Goal: Task Accomplishment & Management: Use online tool/utility

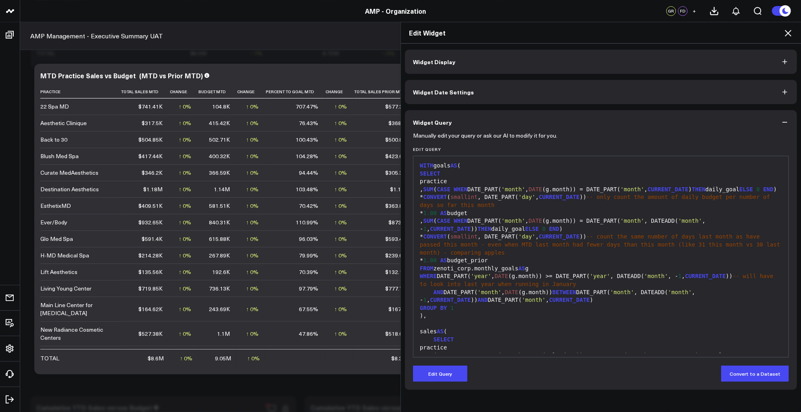
scroll to position [1153, 0]
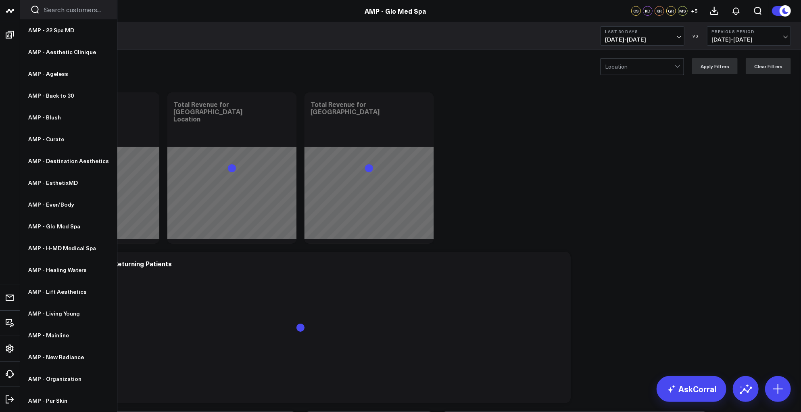
click at [10, 12] on icon at bounding box center [10, 11] width 10 height 10
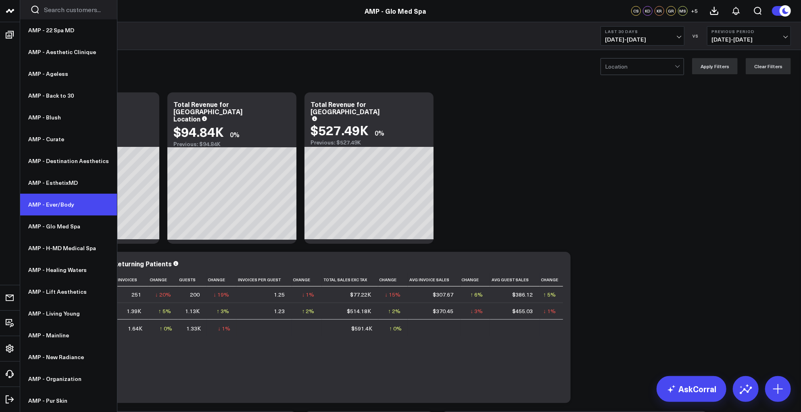
click at [51, 208] on link "AMP - Ever/Body" at bounding box center [68, 205] width 97 height 22
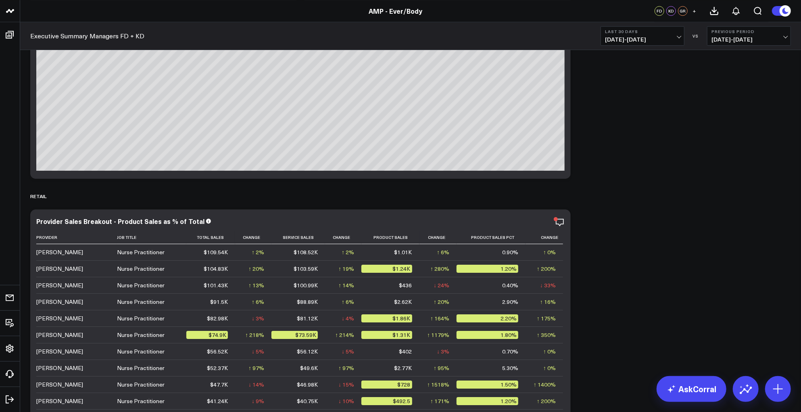
scroll to position [3844, 0]
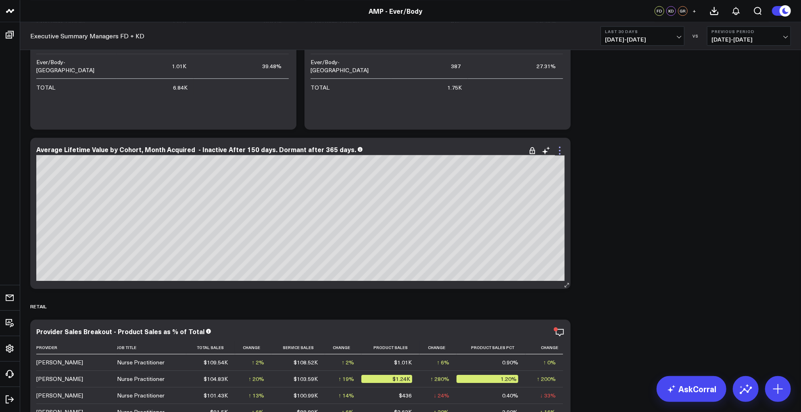
click at [558, 152] on icon at bounding box center [560, 151] width 10 height 10
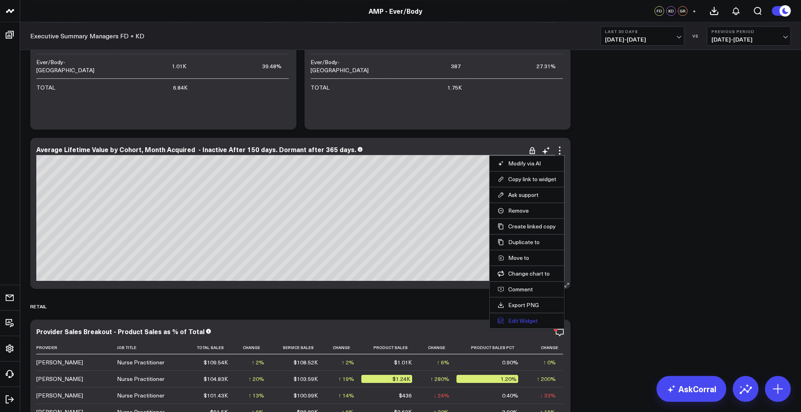
click at [520, 320] on button "Edit Widget" at bounding box center [527, 320] width 58 height 7
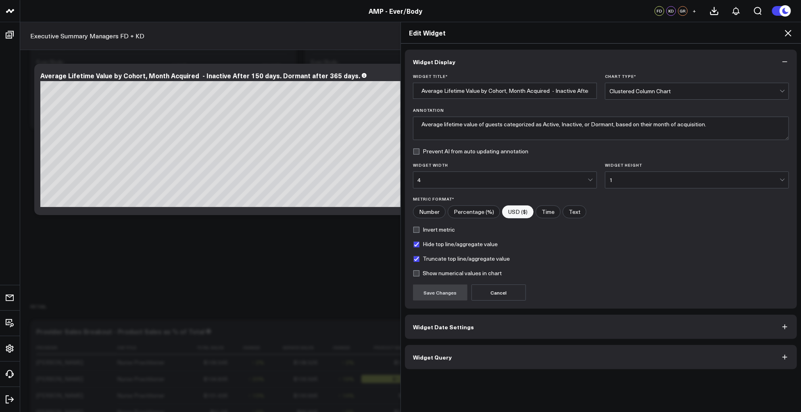
click at [486, 358] on button "Widget Query" at bounding box center [601, 357] width 392 height 24
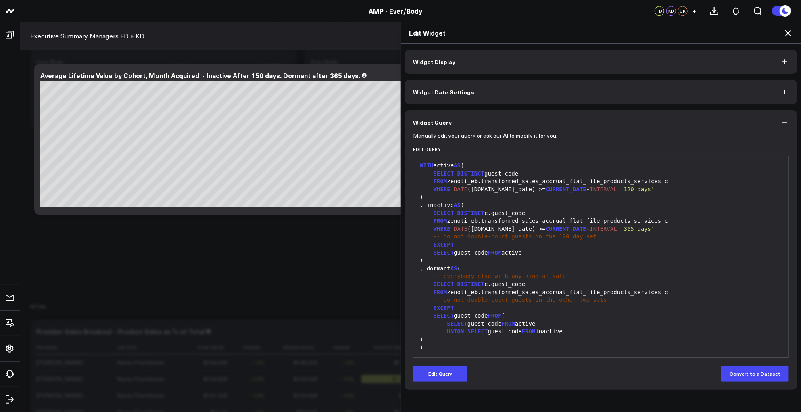
click at [471, 86] on button "Widget Date Settings" at bounding box center [601, 92] width 392 height 24
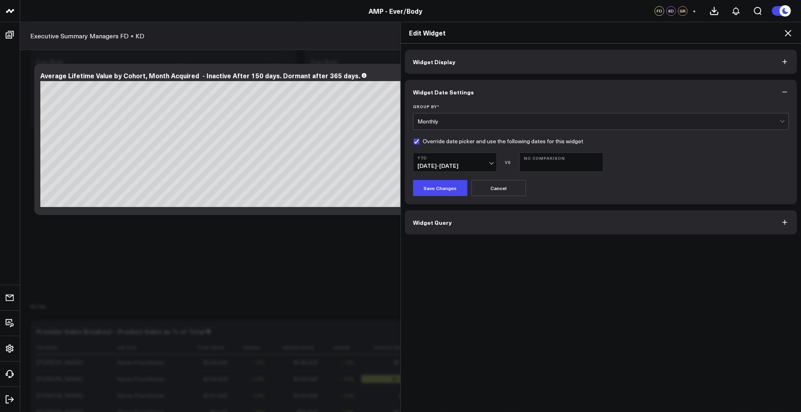
click at [413, 139] on label "Override date picker and use the following dates for this widget" at bounding box center [498, 141] width 170 height 6
click at [413, 139] on input "Override date picker and use the following dates for this widget" at bounding box center [416, 141] width 6 height 6
checkbox input "false"
click at [439, 192] on button "Save Changes" at bounding box center [440, 188] width 54 height 16
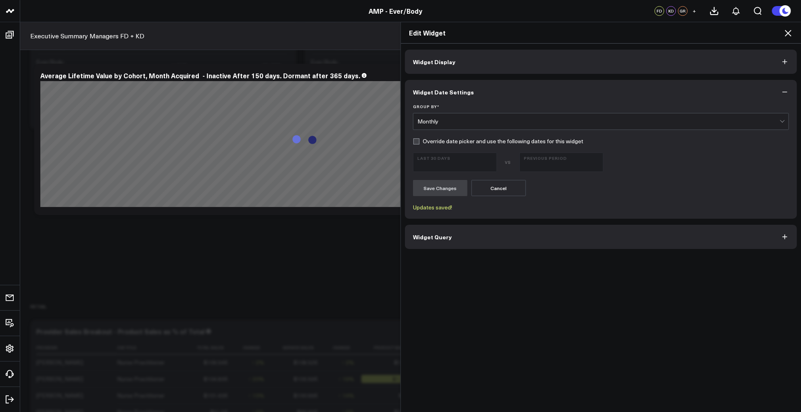
click at [438, 235] on span "Widget Query" at bounding box center [432, 236] width 39 height 6
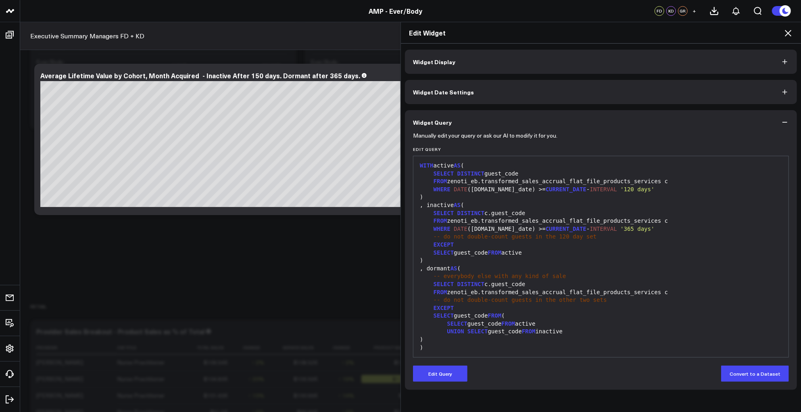
click at [550, 209] on div "SELECT DISTINCT c.guest_code" at bounding box center [600, 213] width 367 height 8
click at [458, 90] on span "Widget Date Settings" at bounding box center [443, 92] width 61 height 6
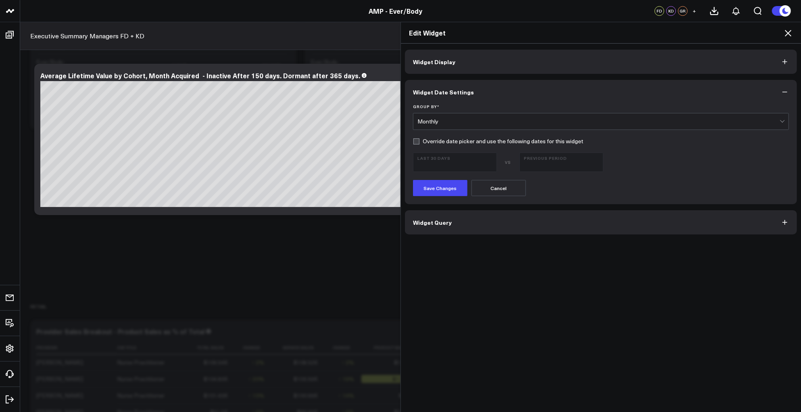
click at [417, 142] on label "Override date picker and use the following dates for this widget" at bounding box center [498, 141] width 170 height 6
click at [417, 142] on input "Override date picker and use the following dates for this widget" at bounding box center [416, 141] width 6 height 6
checkbox input "true"
click at [490, 160] on button "Last 30 Days [DATE] - [DATE]" at bounding box center [455, 161] width 84 height 19
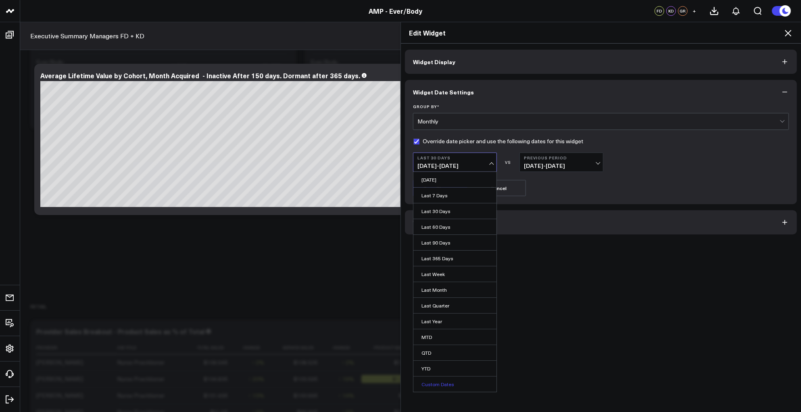
click at [434, 381] on link "Custom Dates" at bounding box center [454, 383] width 83 height 15
select select "8"
select select "2025"
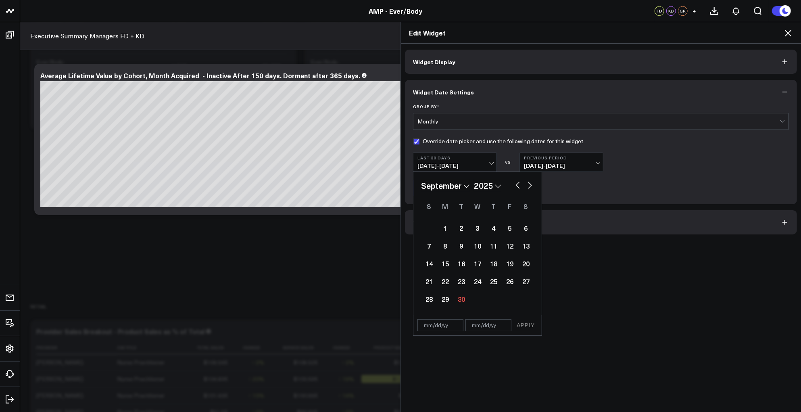
click at [491, 184] on select "2026 2025 2024 2023 2022 2021 2020 2019 2018 2017 2016 2015 2014 2013 2012 2011…" at bounding box center [487, 185] width 27 height 12
select select "8"
select select "2023"
click at [448, 185] on select "January February March April May June July August September October November De…" at bounding box center [445, 185] width 49 height 12
select select "2023"
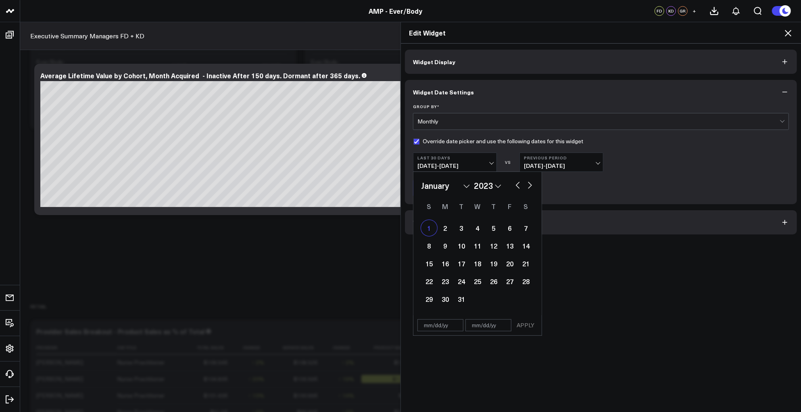
click at [425, 226] on div "1" at bounding box center [429, 228] width 16 height 16
type input "01/01/23"
select select "2023"
click at [570, 169] on span "[DATE] - [DATE]" at bounding box center [561, 166] width 75 height 6
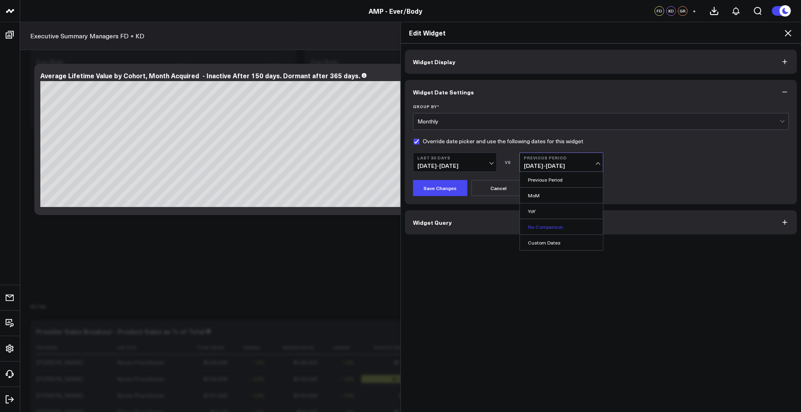
click at [555, 229] on link "No Comparison" at bounding box center [561, 226] width 83 height 15
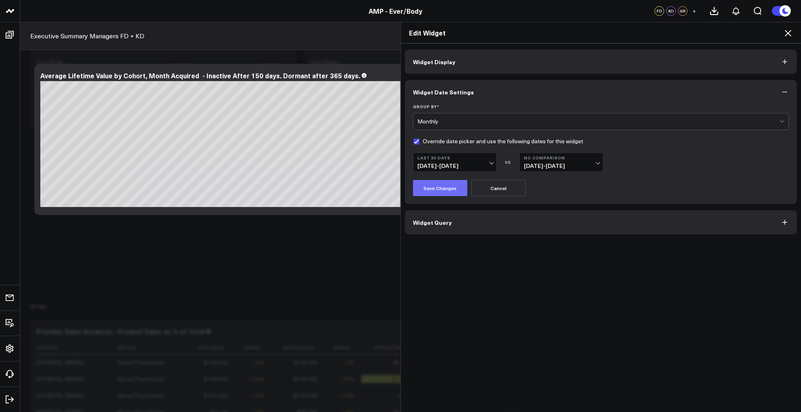
click at [436, 189] on button "Save Changes" at bounding box center [440, 188] width 54 height 16
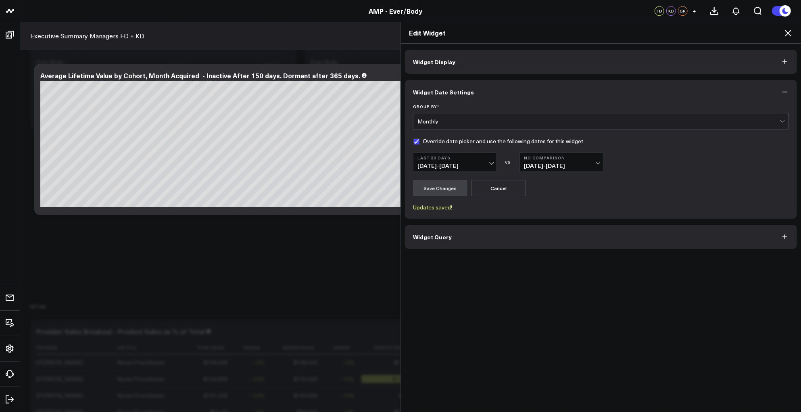
click at [425, 237] on span "Widget Query" at bounding box center [432, 236] width 39 height 6
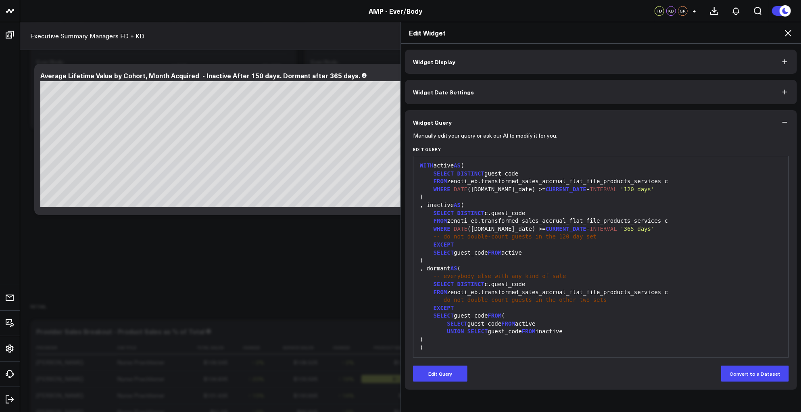
click at [452, 91] on span "Widget Date Settings" at bounding box center [443, 92] width 61 height 6
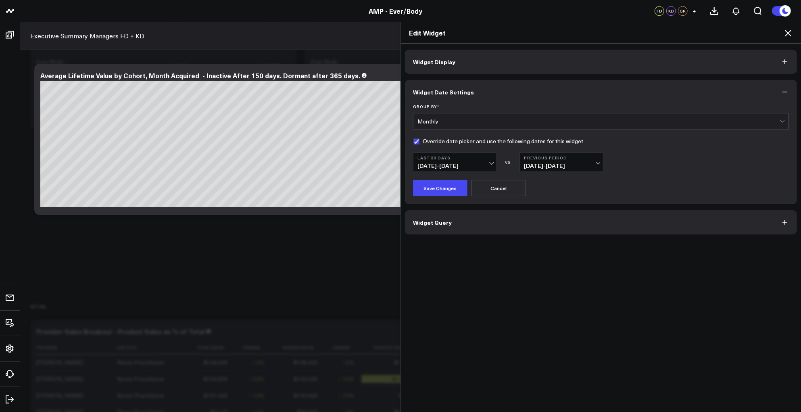
click at [572, 64] on button "Widget Display" at bounding box center [601, 62] width 392 height 24
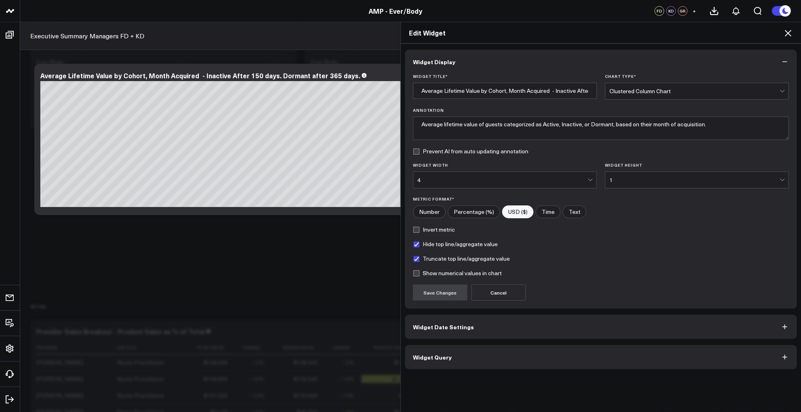
click at [659, 87] on div "Clustered Column Chart" at bounding box center [694, 91] width 170 height 16
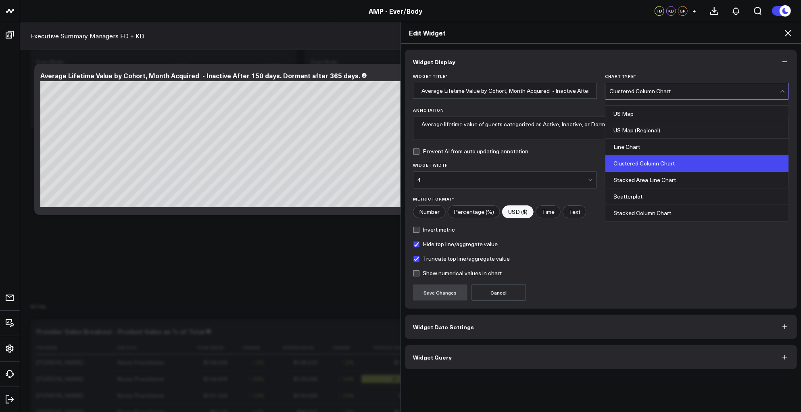
scroll to position [177, 0]
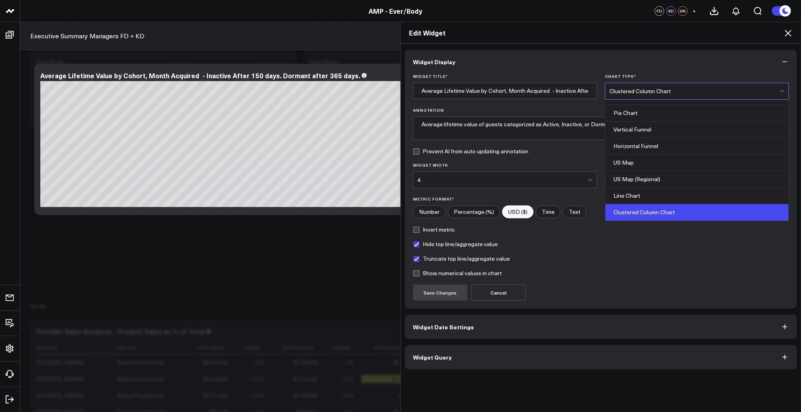
click at [618, 35] on h2 "Edit Widget" at bounding box center [601, 32] width 384 height 9
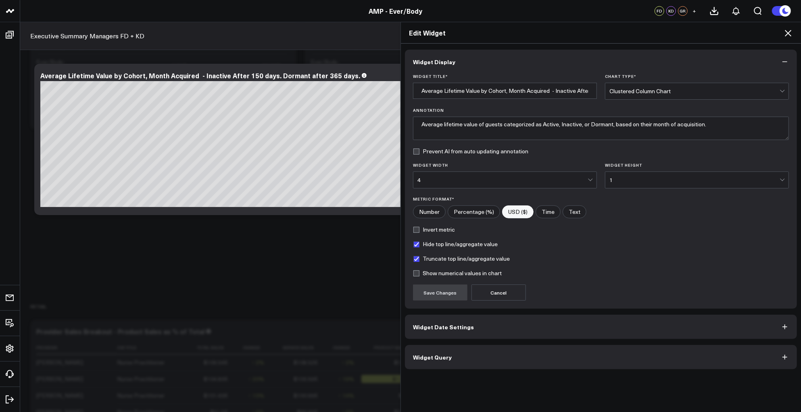
click at [464, 319] on button "Widget Date Settings" at bounding box center [601, 327] width 392 height 24
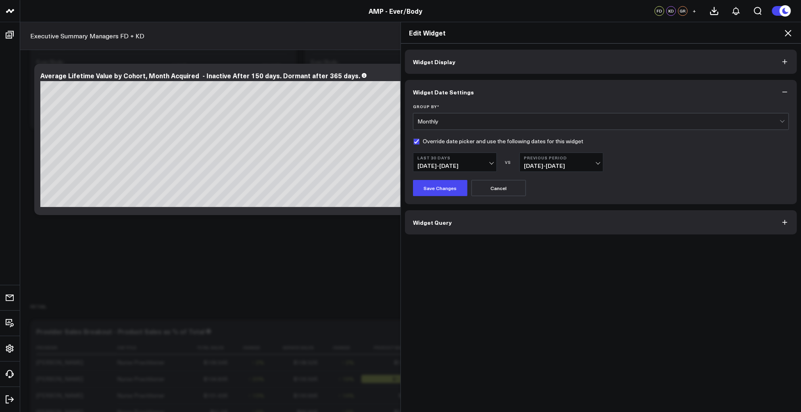
click at [446, 161] on button "Last 30 Days [DATE] - [DATE]" at bounding box center [455, 161] width 84 height 19
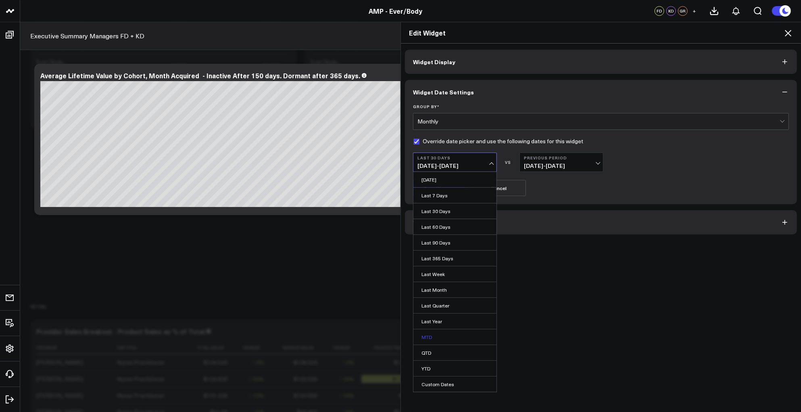
scroll to position [4028, 0]
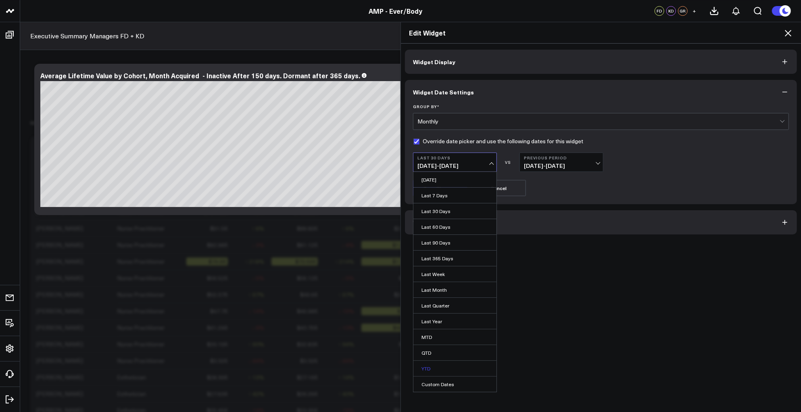
click at [419, 368] on link "YTD" at bounding box center [454, 368] width 83 height 15
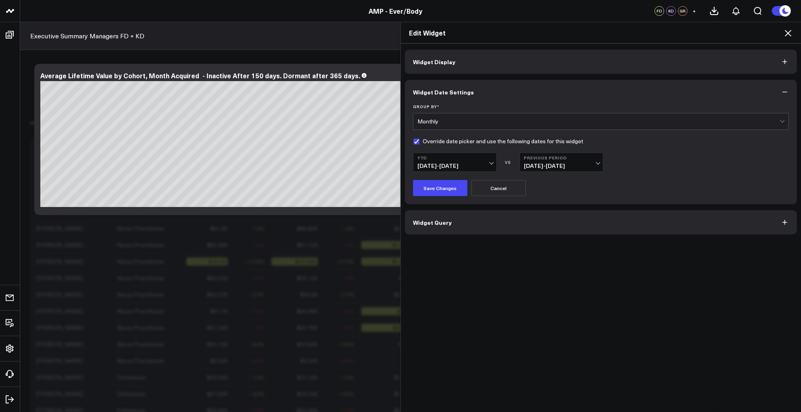
click at [548, 157] on b "Previous Period" at bounding box center [561, 157] width 75 height 5
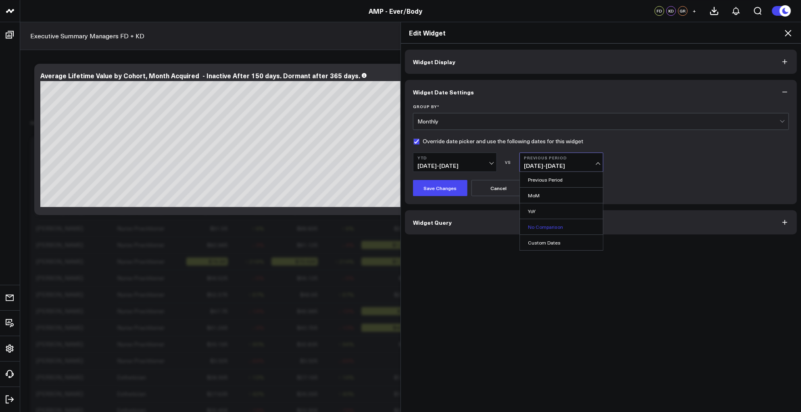
click at [542, 230] on link "No Comparison" at bounding box center [561, 226] width 83 height 15
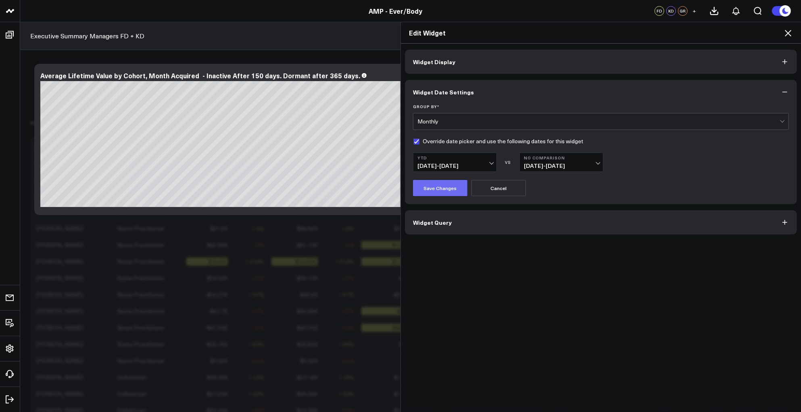
click at [436, 193] on button "Save Changes" at bounding box center [440, 188] width 54 height 16
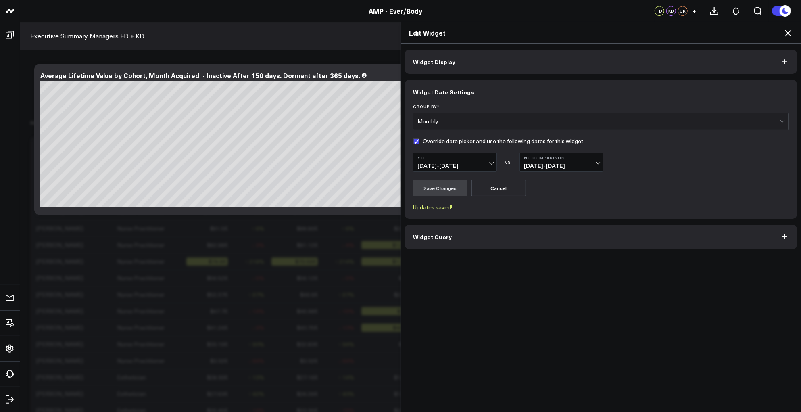
click at [790, 25] on div "Edit Widget" at bounding box center [601, 32] width 400 height 21
click at [788, 31] on icon at bounding box center [788, 33] width 10 height 10
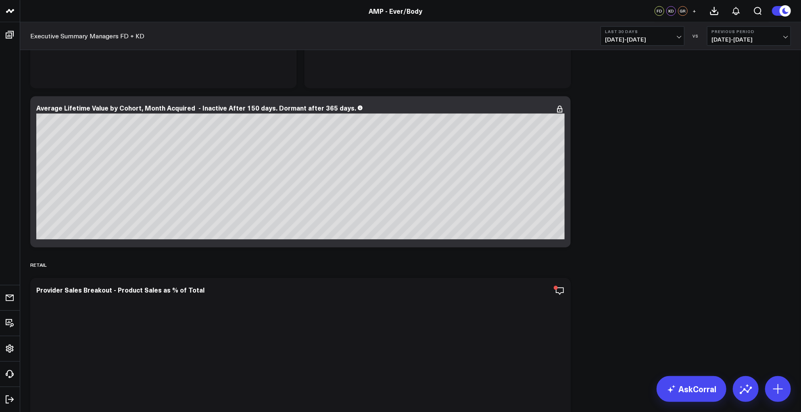
scroll to position [3898, 0]
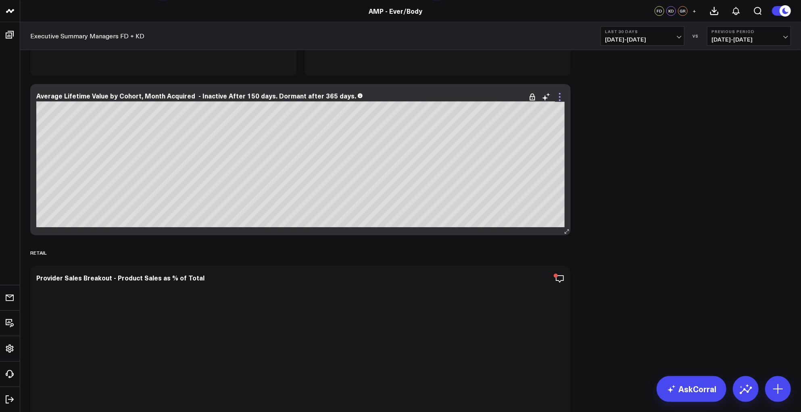
click at [559, 98] on icon at bounding box center [560, 97] width 10 height 10
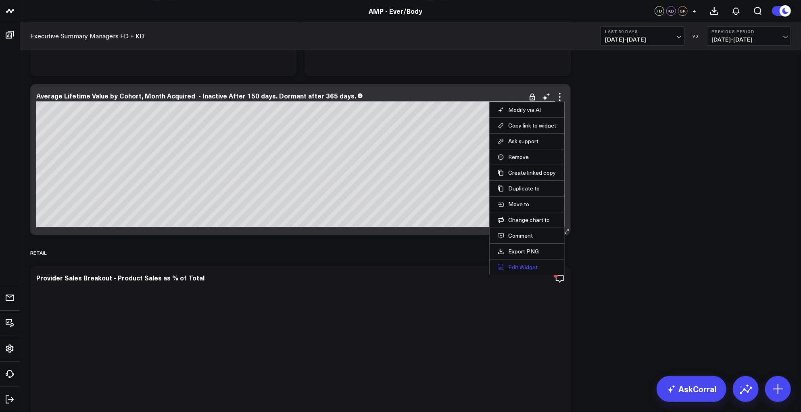
click at [519, 265] on button "Edit Widget" at bounding box center [527, 266] width 58 height 7
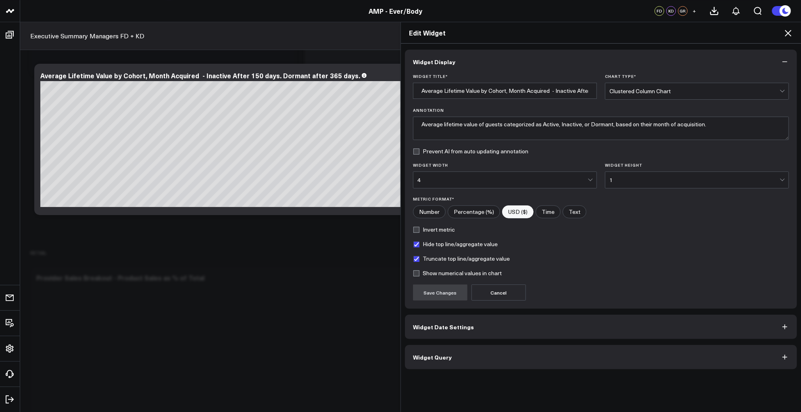
click at [465, 327] on span "Widget Date Settings" at bounding box center [443, 326] width 61 height 6
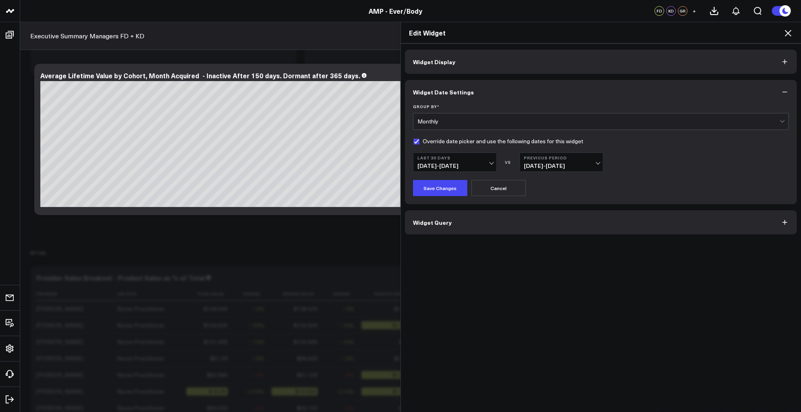
click at [463, 122] on div "Monthly" at bounding box center [598, 121] width 362 height 6
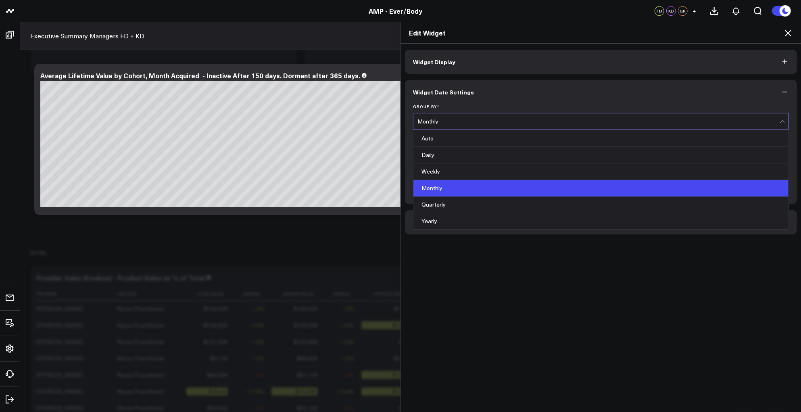
click at [473, 256] on div "Widget Display Widget Date Settings Group By * 6 results available. Use Up and …" at bounding box center [601, 228] width 400 height 369
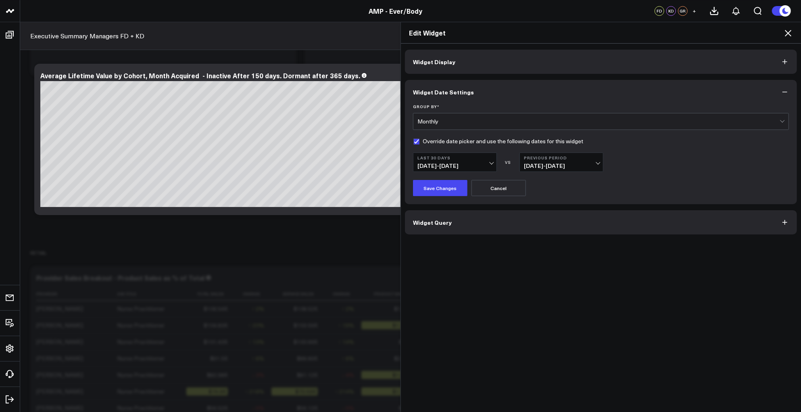
click at [554, 168] on span "[DATE] - [DATE]" at bounding box center [561, 166] width 75 height 6
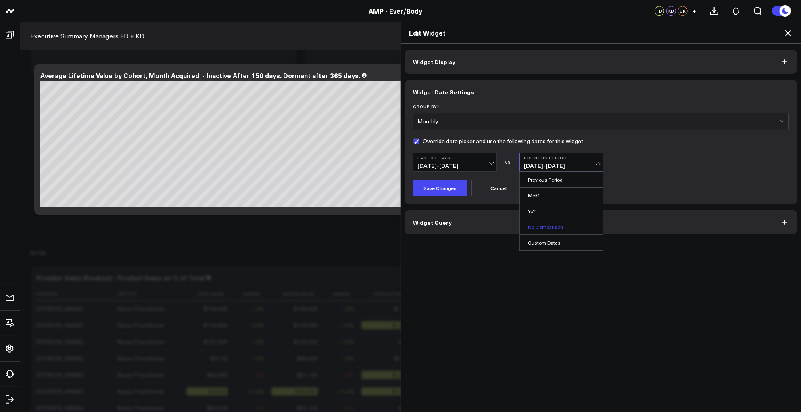
click at [533, 227] on link "No Comparison" at bounding box center [561, 226] width 83 height 15
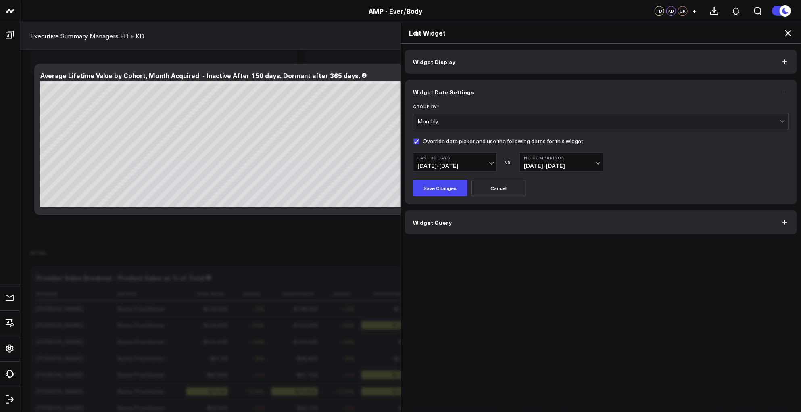
click at [445, 165] on span "08/31/25 - 09/29/25" at bounding box center [454, 166] width 75 height 6
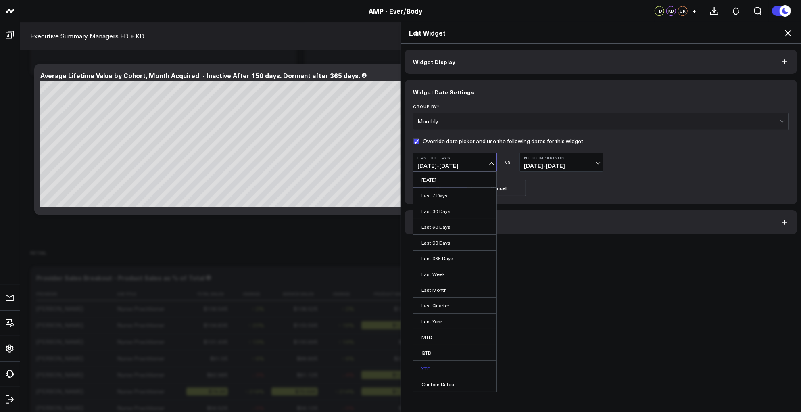
click at [423, 364] on link "YTD" at bounding box center [454, 368] width 83 height 15
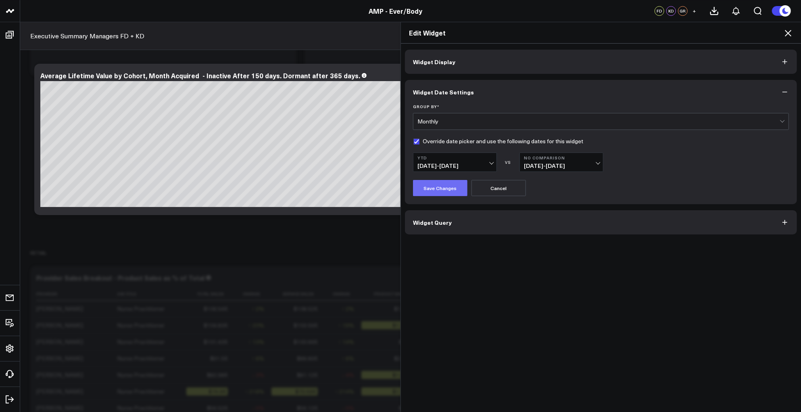
click at [425, 181] on button "Save Changes" at bounding box center [440, 188] width 54 height 16
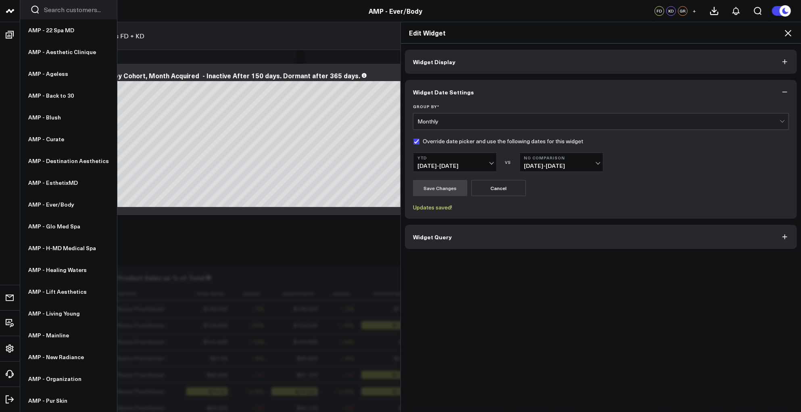
click at [8, 10] on icon at bounding box center [8, 11] width 4 height 4
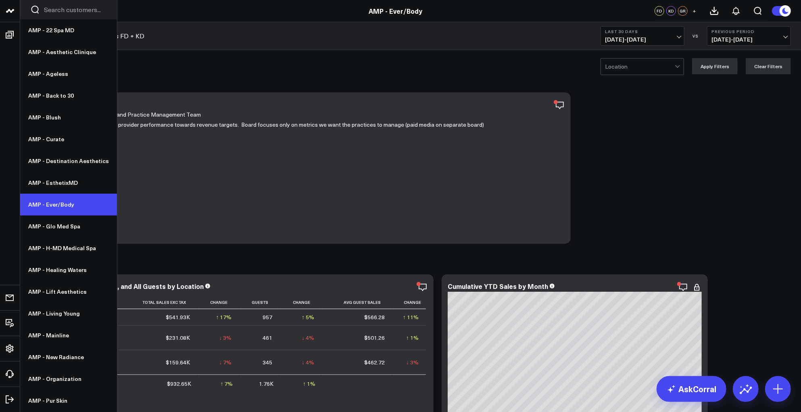
click at [58, 199] on link "AMP - Ever/Body" at bounding box center [68, 205] width 97 height 22
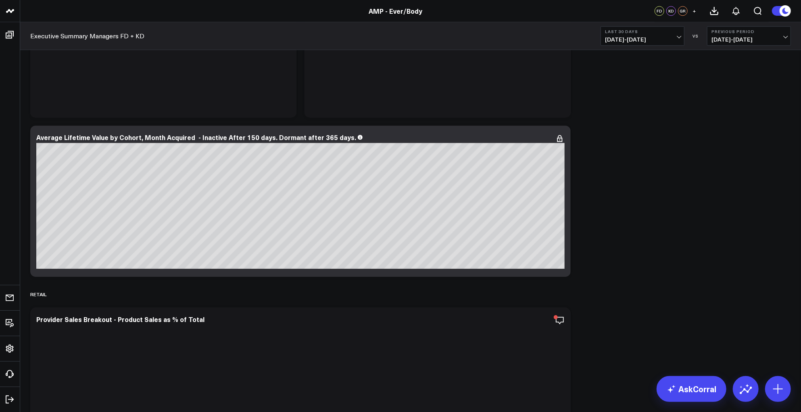
scroll to position [3832, 0]
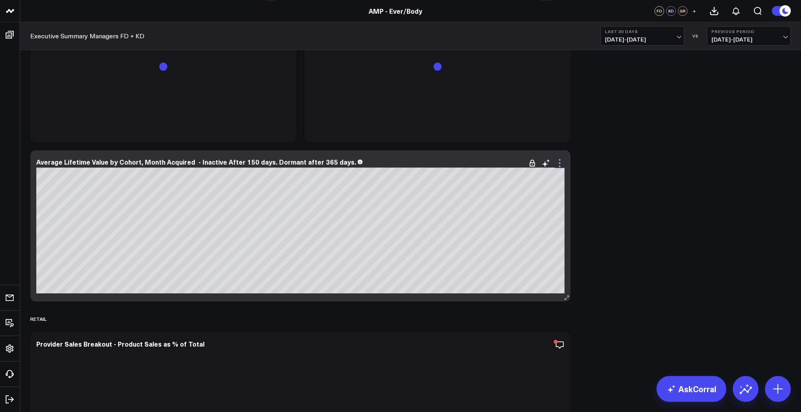
click at [559, 163] on icon at bounding box center [560, 163] width 2 height 2
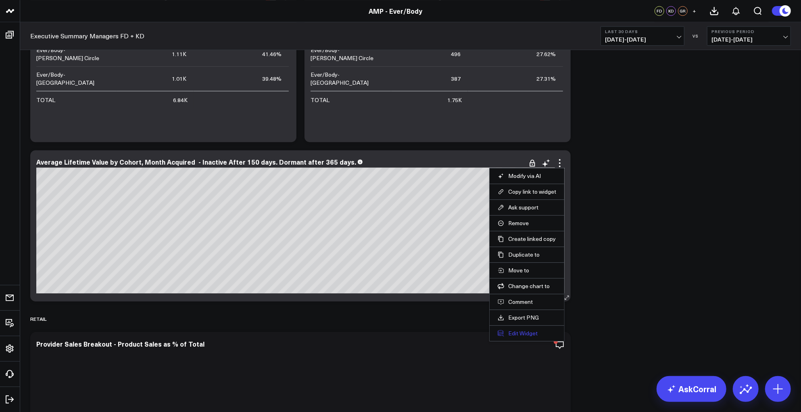
click at [516, 334] on button "Edit Widget" at bounding box center [527, 332] width 58 height 7
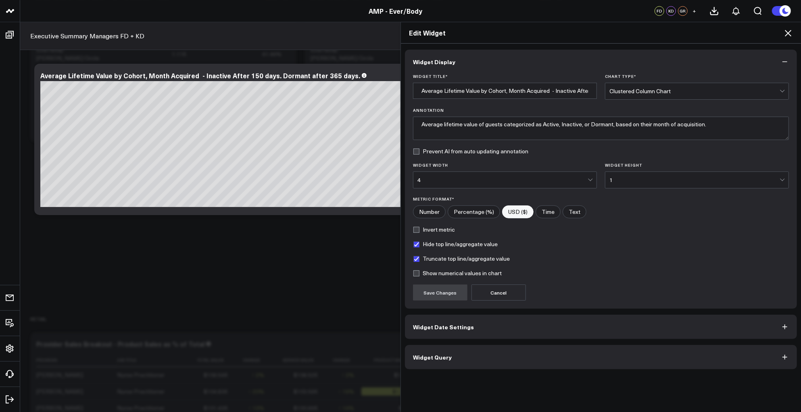
click at [455, 324] on span "Widget Date Settings" at bounding box center [443, 326] width 61 height 6
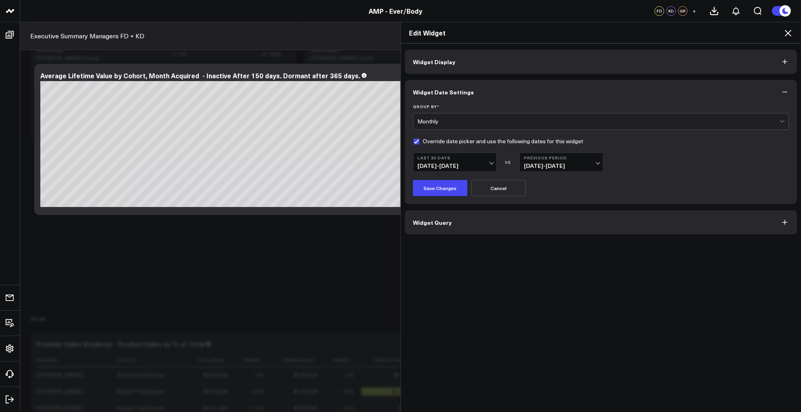
click at [490, 163] on span "08/31/25 - 09/29/25" at bounding box center [454, 166] width 75 height 6
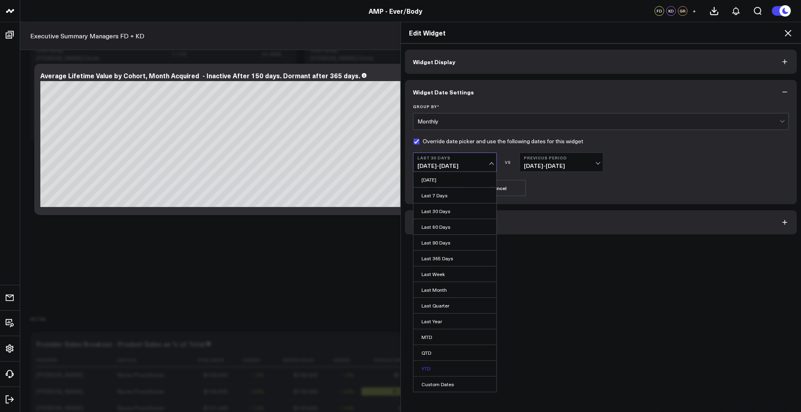
click at [419, 366] on link "YTD" at bounding box center [454, 368] width 83 height 15
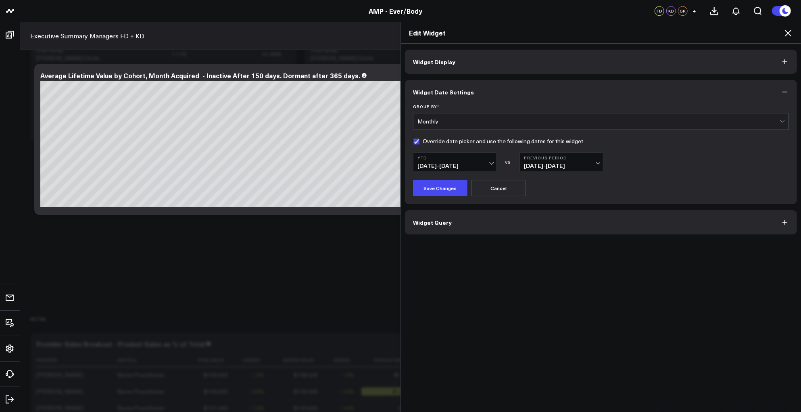
click at [447, 165] on span "08/31/25 - 09/29/25" at bounding box center [454, 166] width 75 height 6
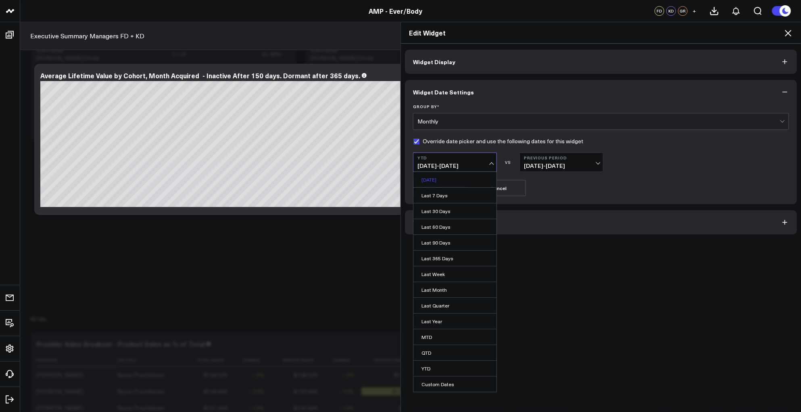
click at [432, 183] on link "[DATE]" at bounding box center [454, 179] width 83 height 15
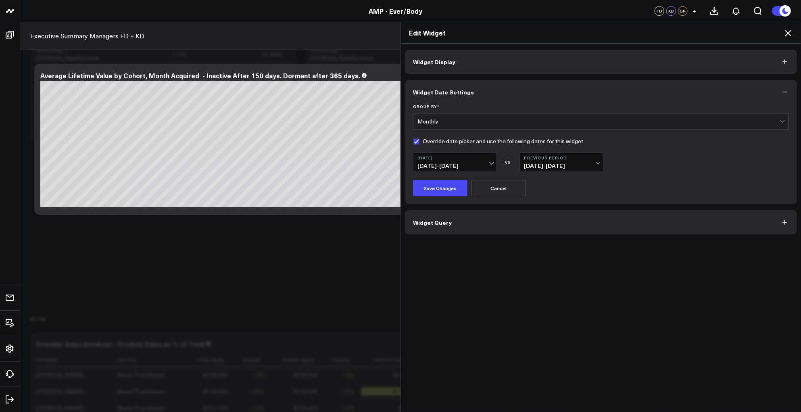
click at [453, 163] on span "08/31/25 - 09/29/25" at bounding box center [454, 166] width 75 height 6
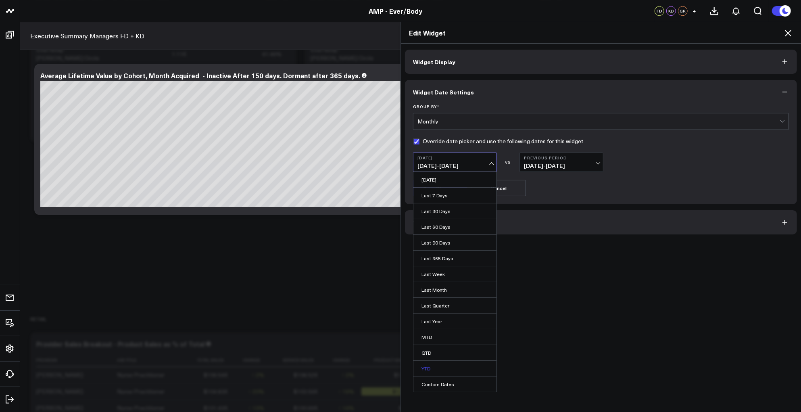
click at [425, 365] on link "YTD" at bounding box center [454, 368] width 83 height 15
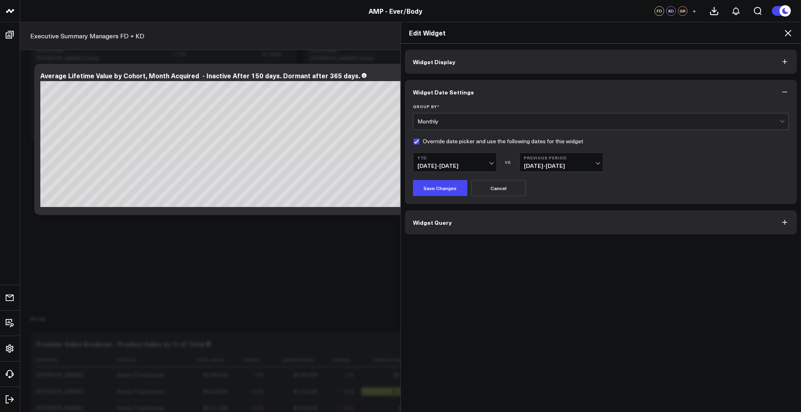
click at [557, 165] on span "[DATE] - [DATE]" at bounding box center [561, 166] width 75 height 6
click at [536, 242] on link "Custom Dates" at bounding box center [561, 242] width 83 height 15
select select "8"
select select "2025"
click at [637, 148] on form "Group By * Monthly Override date picker and use the following dates for this wi…" at bounding box center [601, 150] width 376 height 92
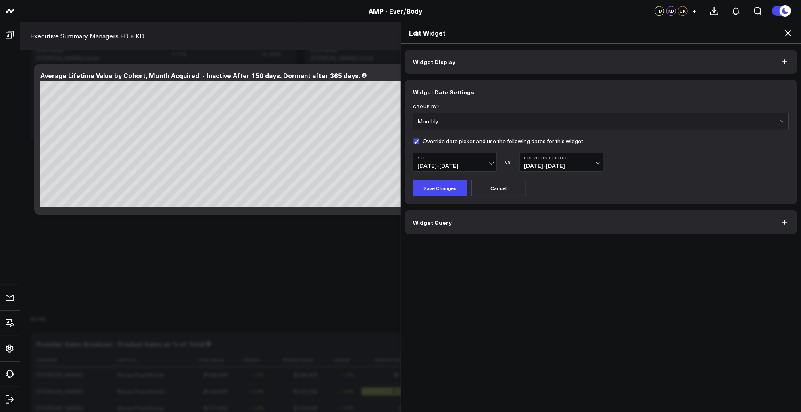
click at [589, 160] on b "Previous Period" at bounding box center [561, 157] width 75 height 5
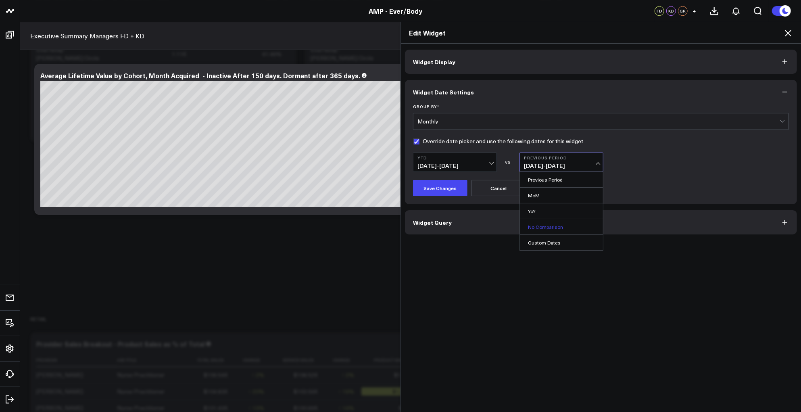
click at [536, 226] on link "No Comparison" at bounding box center [561, 226] width 83 height 15
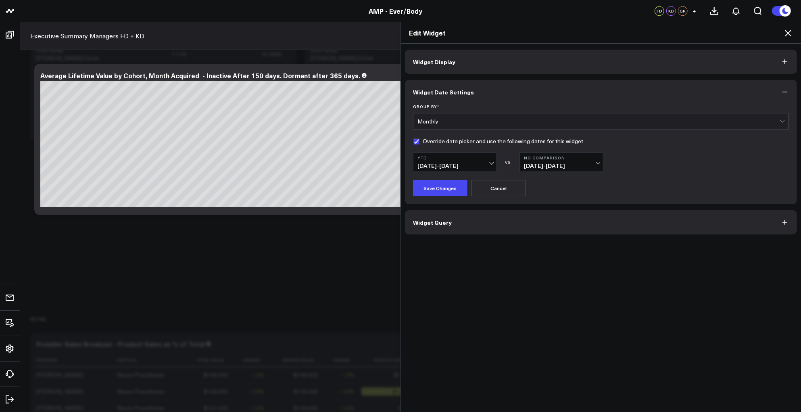
click at [540, 62] on button "Widget Display" at bounding box center [601, 62] width 392 height 24
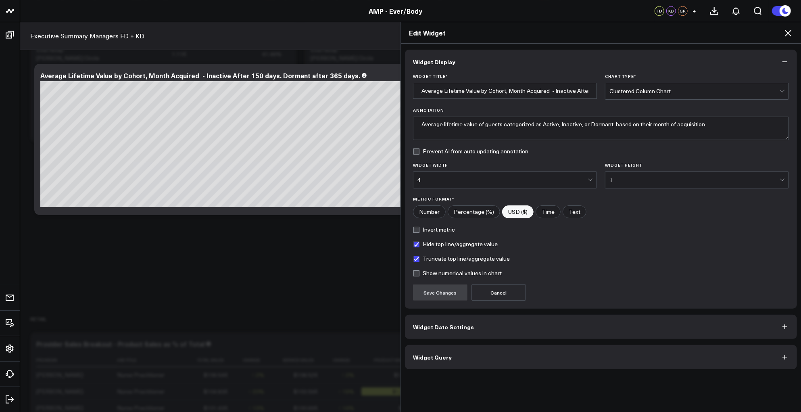
click at [515, 321] on button "Widget Date Settings" at bounding box center [601, 327] width 392 height 24
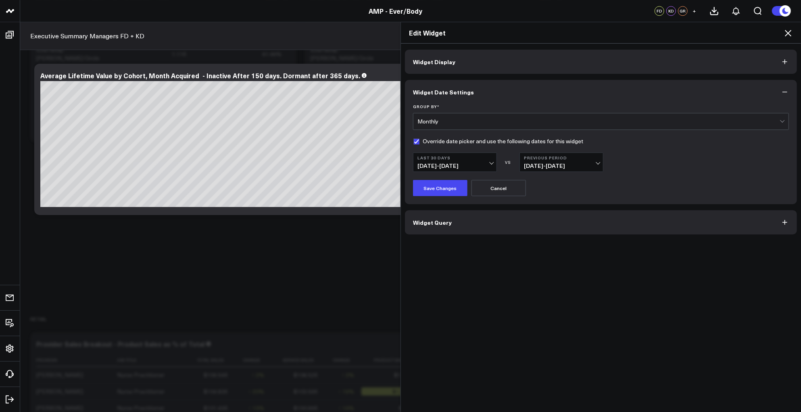
click at [464, 141] on label "Override date picker and use the following dates for this widget" at bounding box center [498, 141] width 170 height 6
click at [419, 141] on input "Override date picker and use the following dates for this widget" at bounding box center [416, 141] width 6 height 6
checkbox input "false"
click at [445, 184] on button "Save Changes" at bounding box center [440, 188] width 54 height 16
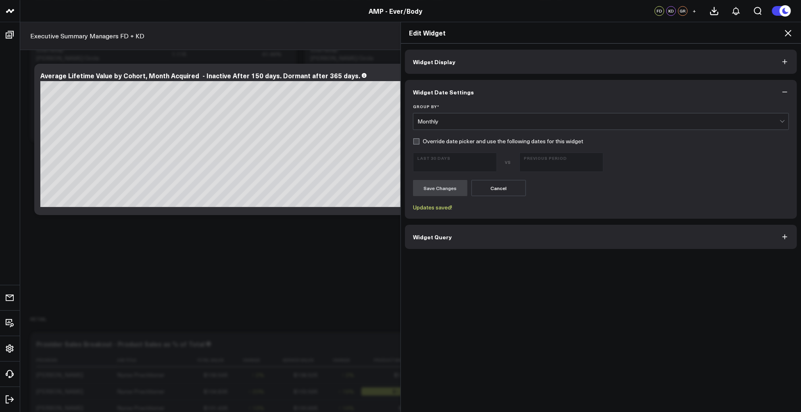
click at [438, 233] on span "Widget Query" at bounding box center [432, 236] width 39 height 6
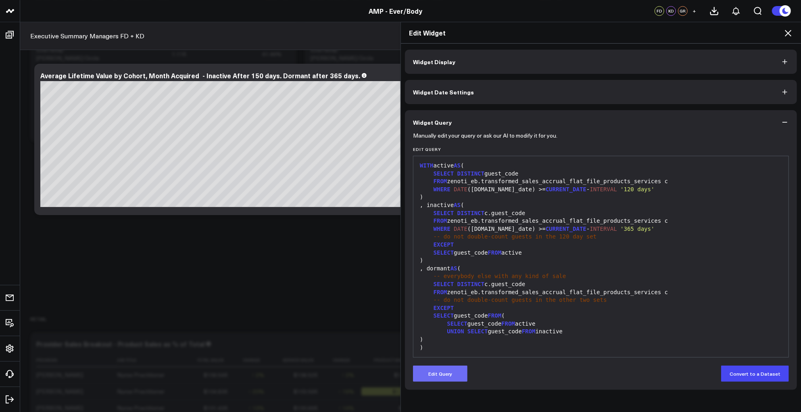
click at [444, 377] on button "Edit Query" at bounding box center [440, 373] width 54 height 16
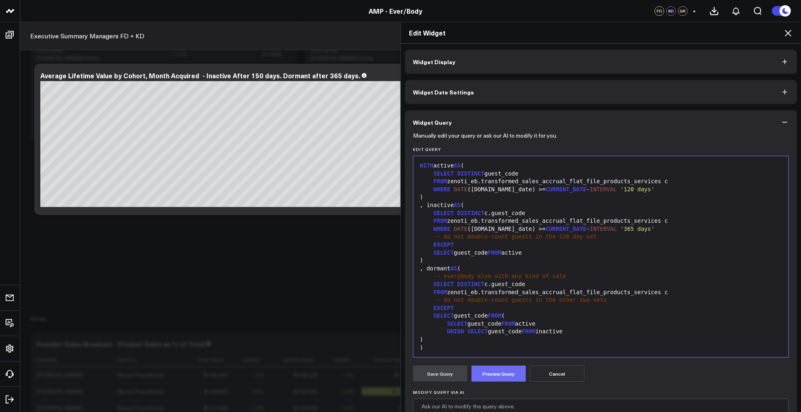
click at [515, 375] on button "Preview Query" at bounding box center [498, 373] width 54 height 16
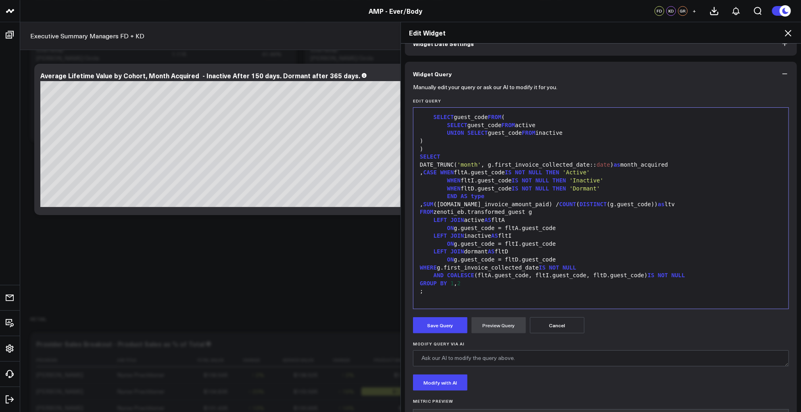
scroll to position [61, 0]
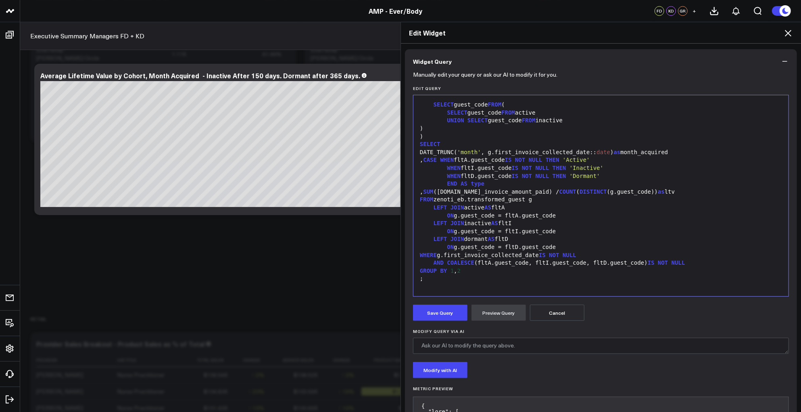
click at [619, 172] on div "WHEN fltD.guest_code IS NOT NULL THEN 'Dormant'" at bounding box center [600, 176] width 367 height 8
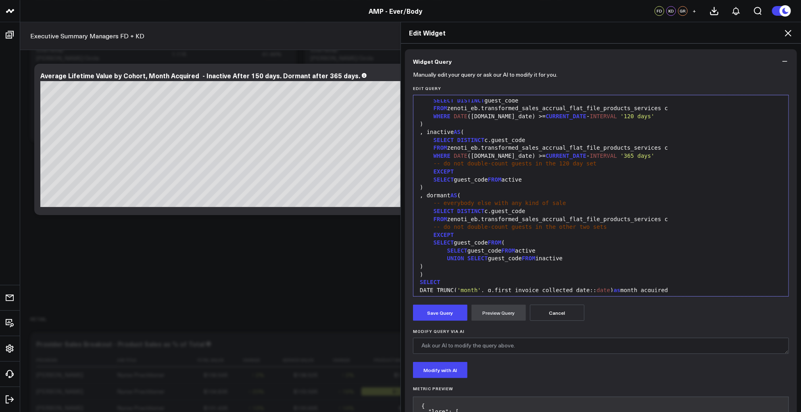
scroll to position [0, 0]
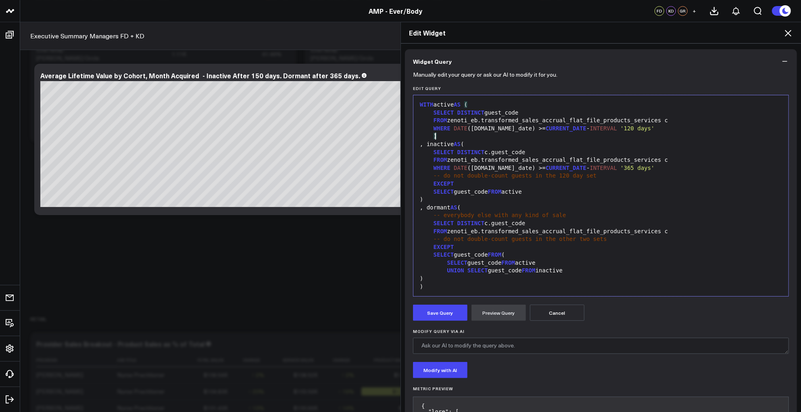
click at [534, 134] on div ")" at bounding box center [600, 136] width 367 height 8
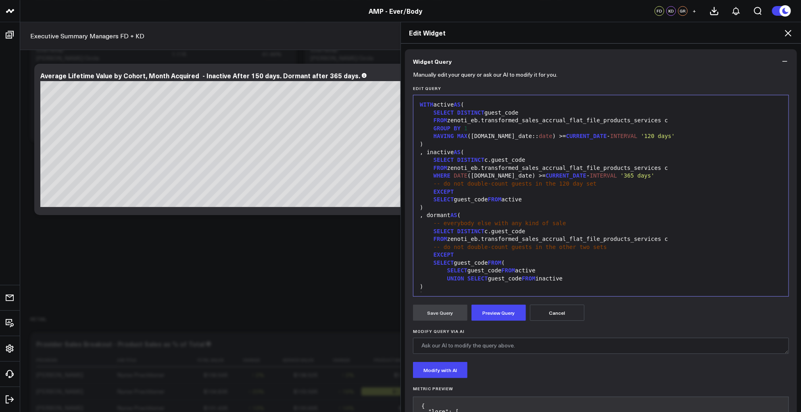
click at [515, 281] on div "UNION SELECT guest_code FROM inactive" at bounding box center [600, 279] width 367 height 8
click at [555, 263] on div "SELECT guest_code FROM (" at bounding box center [600, 263] width 367 height 8
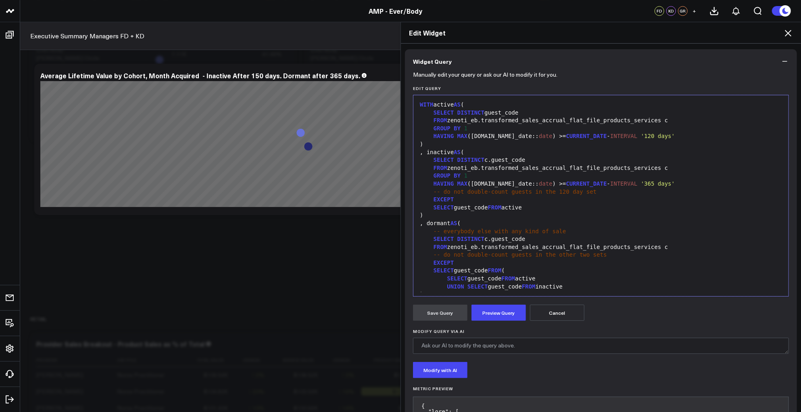
scroll to position [173, 0]
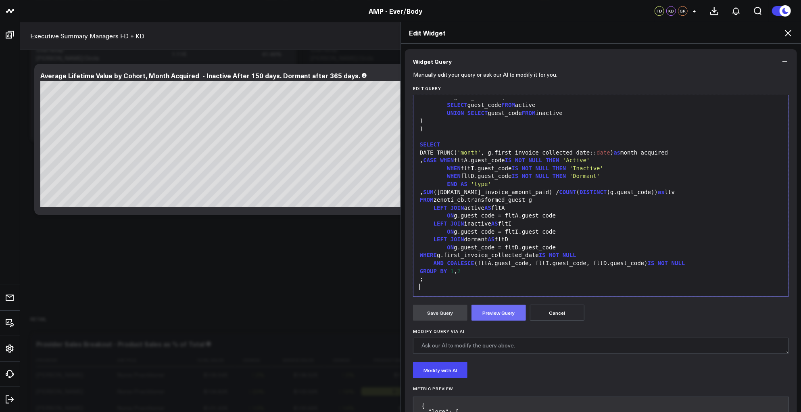
click at [497, 313] on button "Preview Query" at bounding box center [498, 312] width 54 height 16
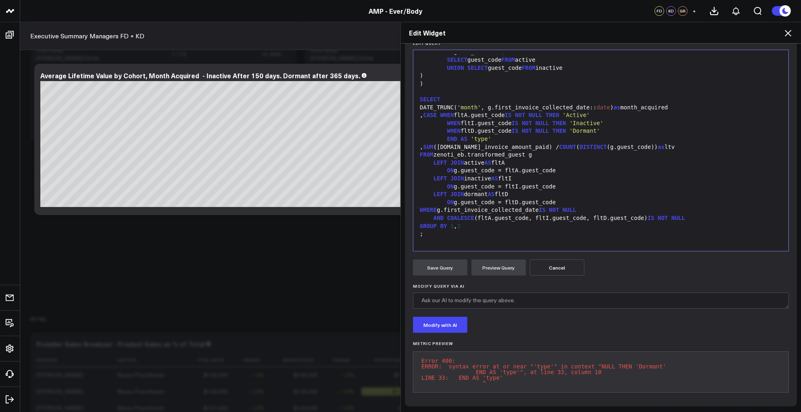
click at [540, 104] on div "DATE_TRUNC( 'month' , g.first_invoice_collected_date:: date ) as month_acquired" at bounding box center [600, 108] width 367 height 8
click at [499, 261] on button "Preview Query" at bounding box center [498, 267] width 54 height 16
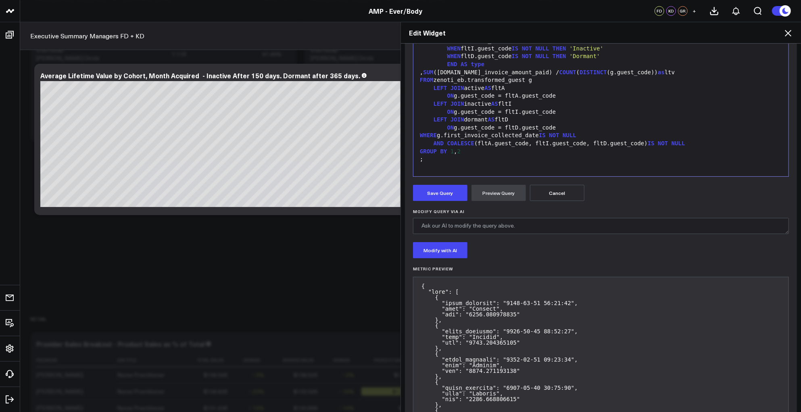
scroll to position [0, 0]
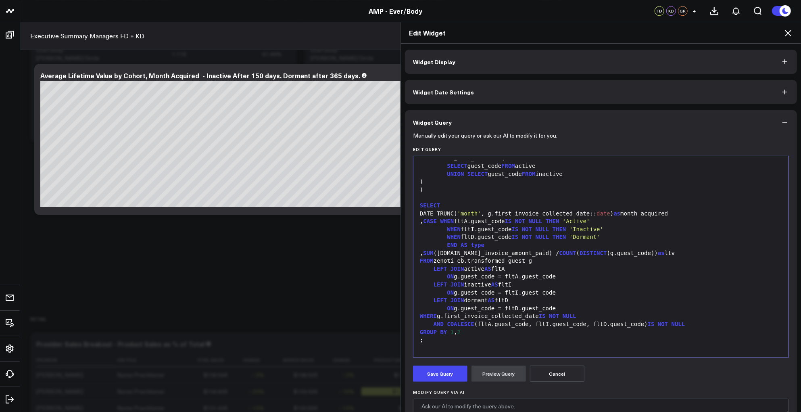
click at [513, 300] on div "LEFT JOIN dormant AS fltD" at bounding box center [600, 300] width 367 height 8
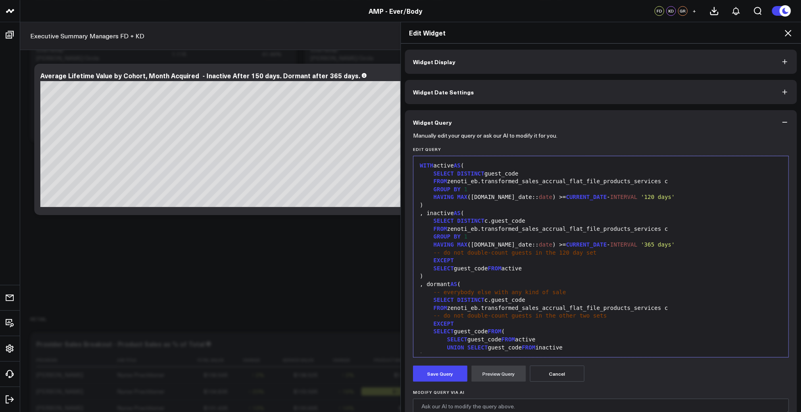
scroll to position [174, 0]
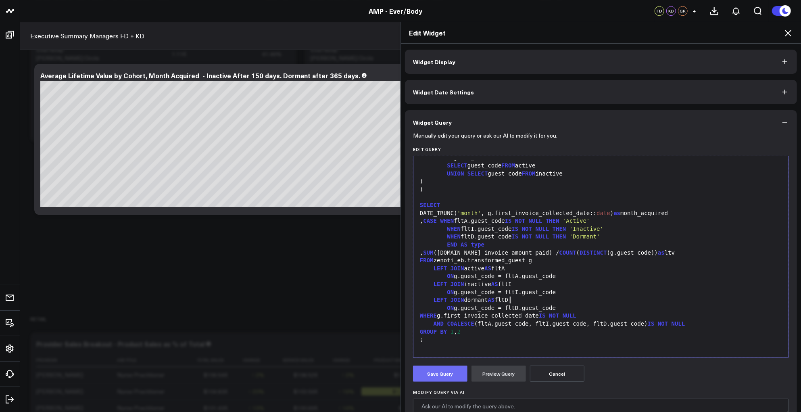
click at [440, 378] on button "Save Query" at bounding box center [440, 373] width 54 height 16
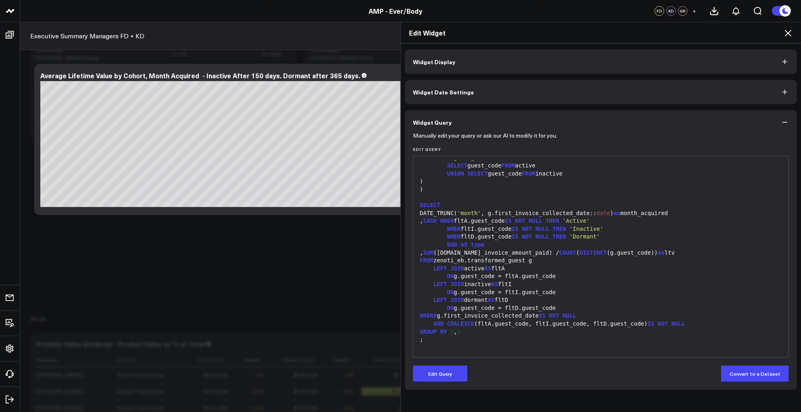
click at [499, 256] on div "FROM zenoti_eb.transformed_guest g" at bounding box center [600, 260] width 367 height 8
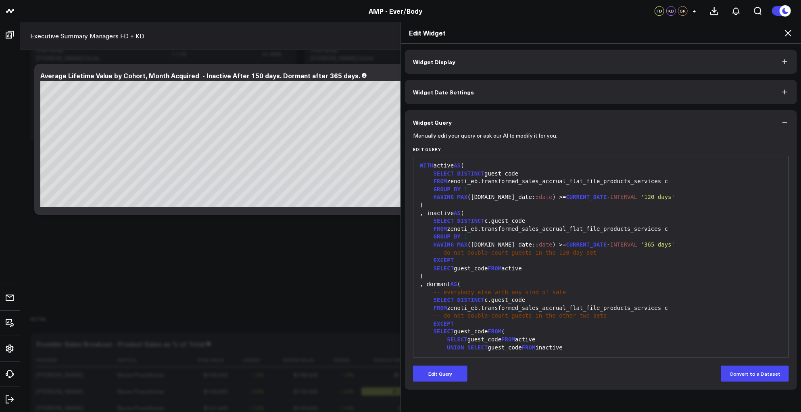
scroll to position [3817, 0]
click at [575, 280] on div ", dormant AS (" at bounding box center [600, 284] width 367 height 8
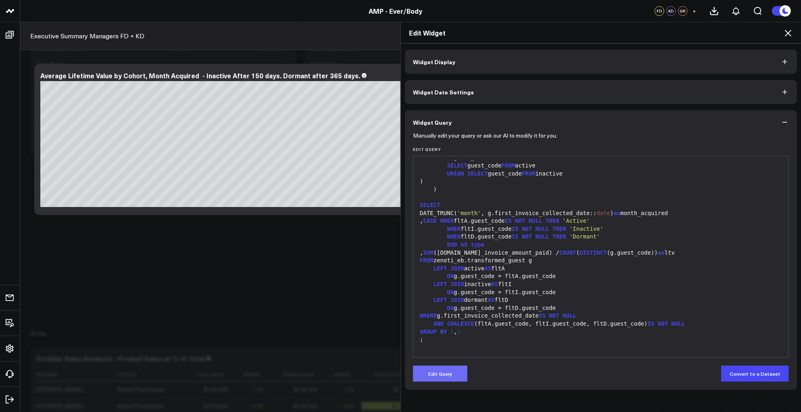
click at [439, 374] on button "Edit Query" at bounding box center [440, 373] width 54 height 16
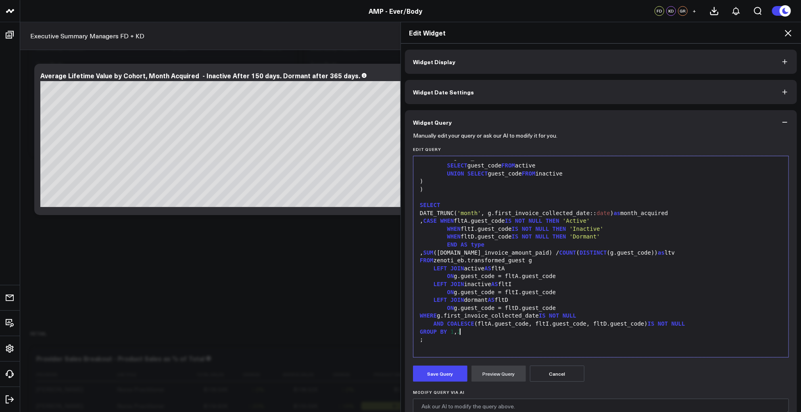
click at [541, 330] on div "GROUP BY 1 , 2" at bounding box center [600, 332] width 367 height 8
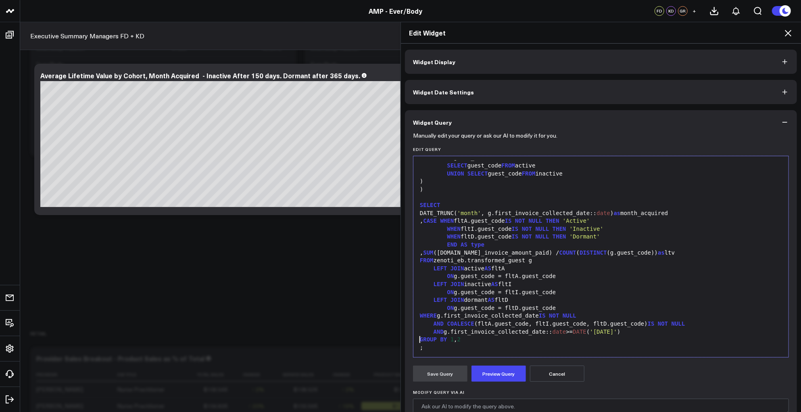
click at [492, 373] on button "Preview Query" at bounding box center [498, 373] width 54 height 16
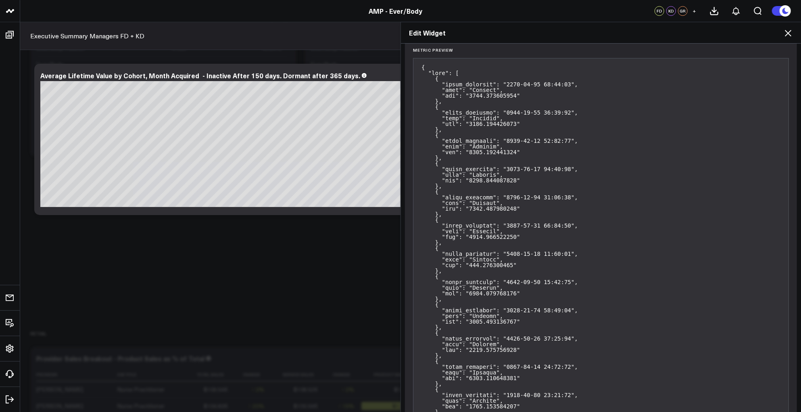
scroll to position [375, 0]
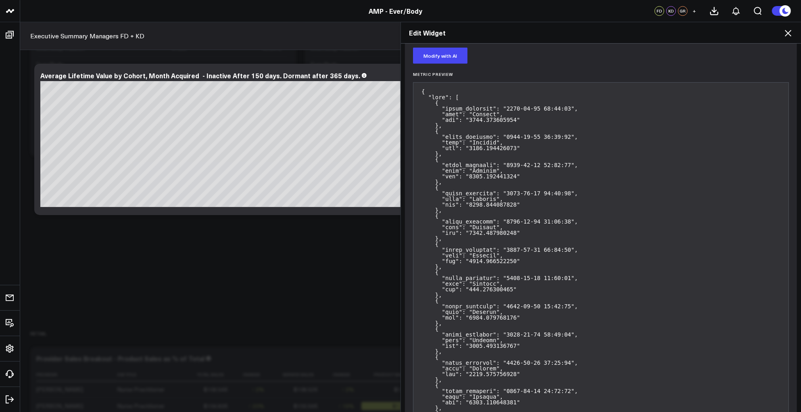
click at [790, 35] on icon at bounding box center [788, 33] width 6 height 6
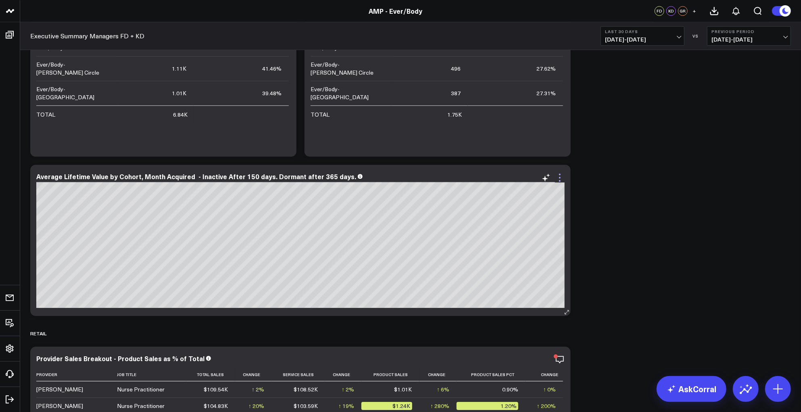
click at [564, 174] on icon at bounding box center [560, 178] width 10 height 10
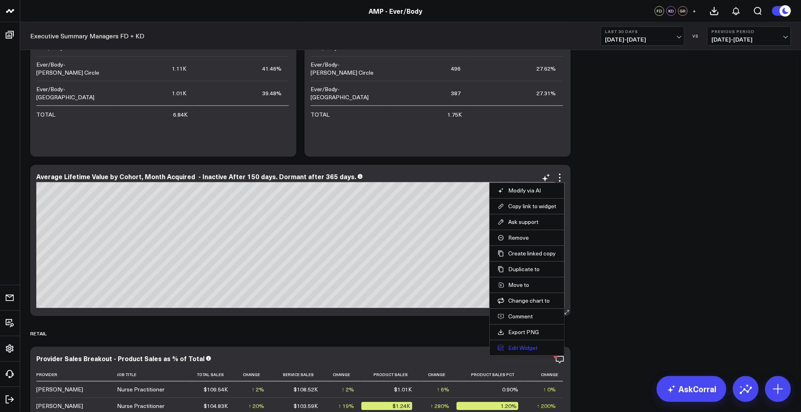
click at [520, 347] on button "Edit Widget" at bounding box center [527, 347] width 58 height 7
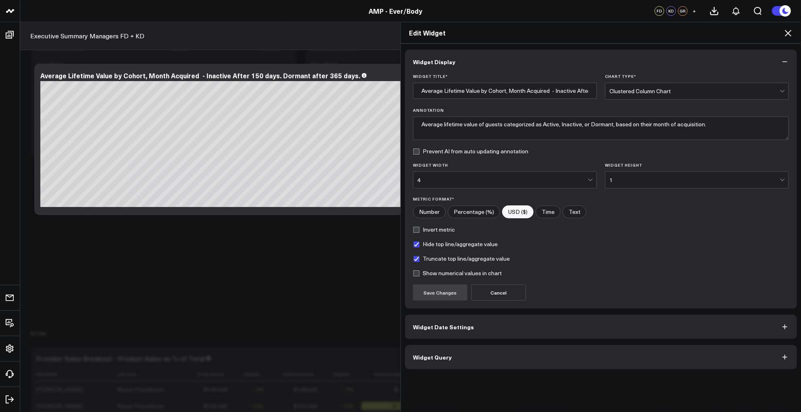
click at [548, 363] on button "Widget Query" at bounding box center [601, 357] width 392 height 24
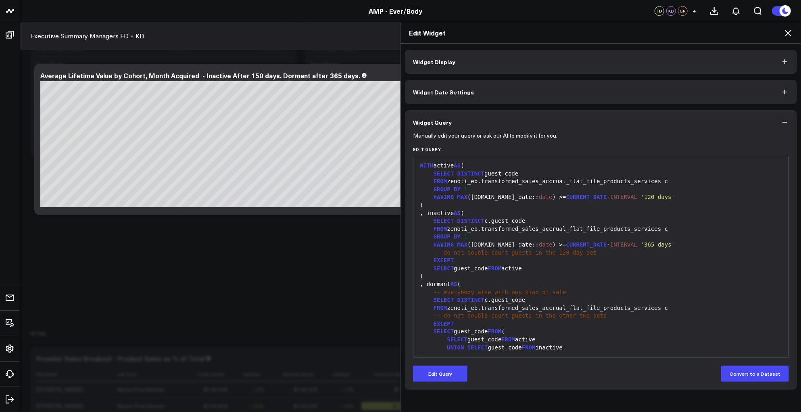
click at [532, 322] on div "EXCEPT" at bounding box center [600, 324] width 367 height 8
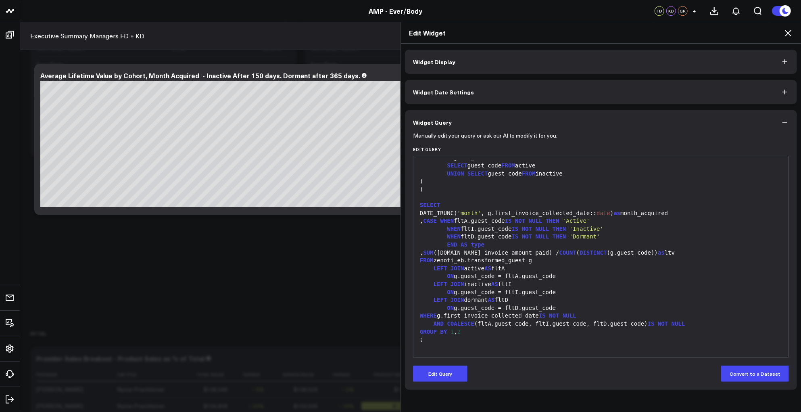
click at [524, 339] on div ";" at bounding box center [600, 340] width 367 height 8
click at [466, 331] on div "GROUP BY 1 , 2" at bounding box center [600, 332] width 367 height 8
click at [449, 362] on form "Manually edit your query or ask our AI to modify it for you. Edit Query 99 1 2 …" at bounding box center [601, 257] width 376 height 247
click at [452, 371] on button "Edit Query" at bounding box center [440, 373] width 54 height 16
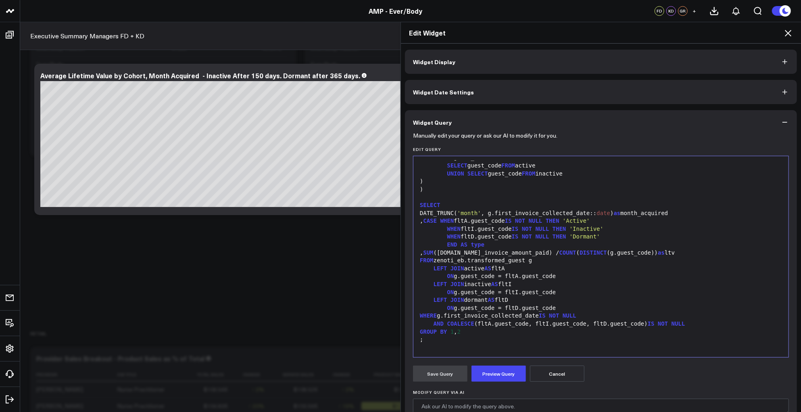
click at [497, 339] on div ";" at bounding box center [600, 340] width 367 height 8
click at [499, 382] on form "Manually edit your query or ask our AI to modify it for you. Edit Query 99 1 2 …" at bounding box center [601, 307] width 376 height 347
click at [497, 371] on button "Preview Query" at bounding box center [498, 373] width 54 height 16
click at [465, 92] on span "Widget Date Settings" at bounding box center [443, 92] width 61 height 6
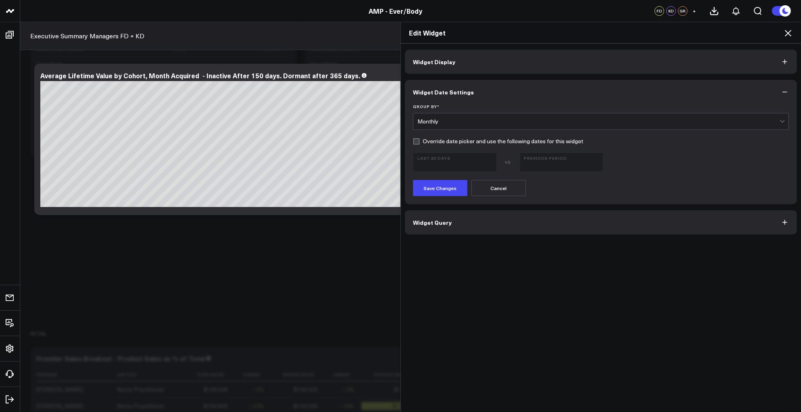
click at [470, 223] on button "Widget Query" at bounding box center [601, 222] width 392 height 24
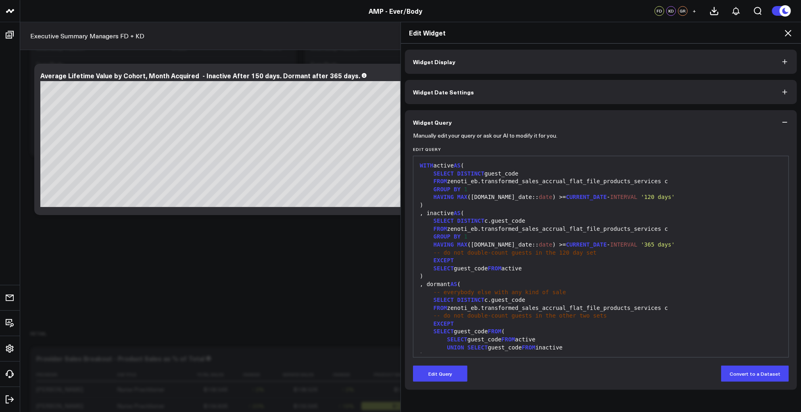
click at [460, 61] on button "Widget Display" at bounding box center [601, 62] width 392 height 24
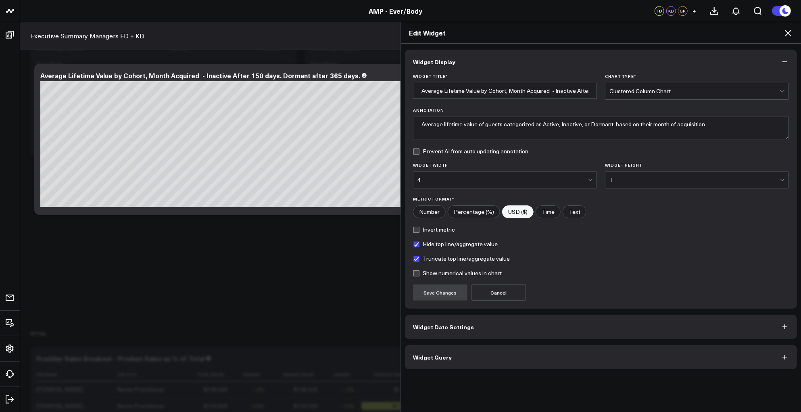
click at [469, 359] on button "Widget Query" at bounding box center [601, 357] width 392 height 24
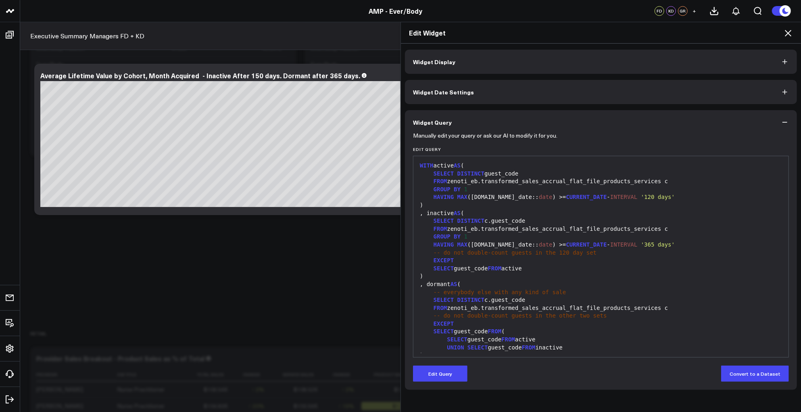
click at [458, 91] on span "Widget Date Settings" at bounding box center [443, 92] width 61 height 6
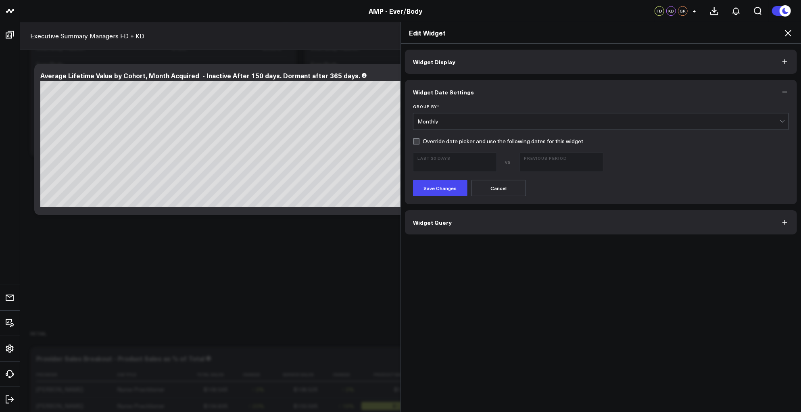
click at [453, 227] on button "Widget Query" at bounding box center [601, 222] width 392 height 24
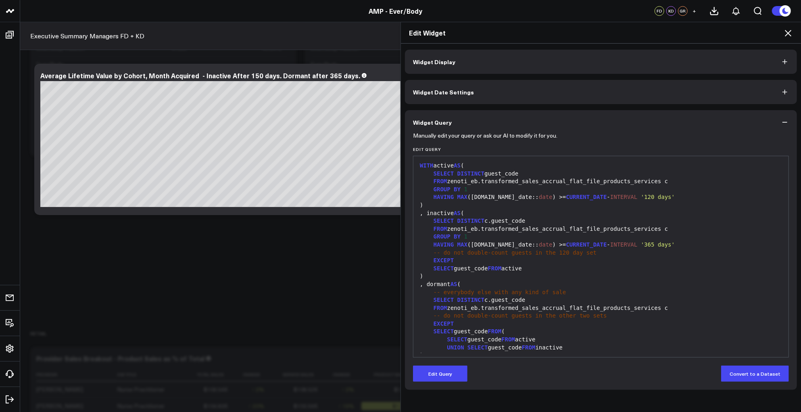
click at [788, 32] on icon at bounding box center [788, 33] width 10 height 10
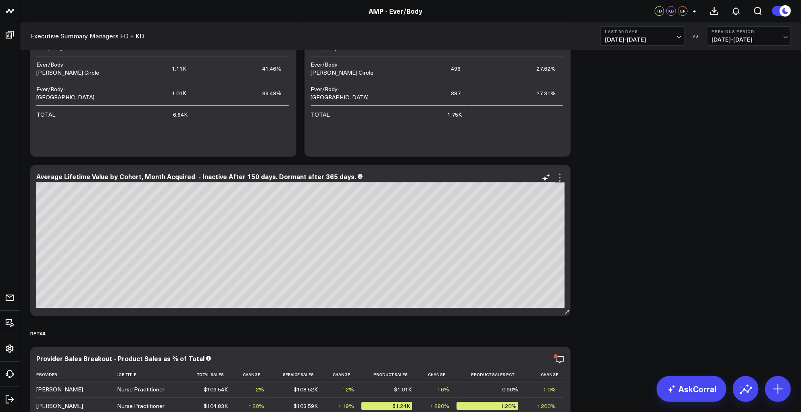
click at [561, 174] on icon at bounding box center [560, 178] width 10 height 10
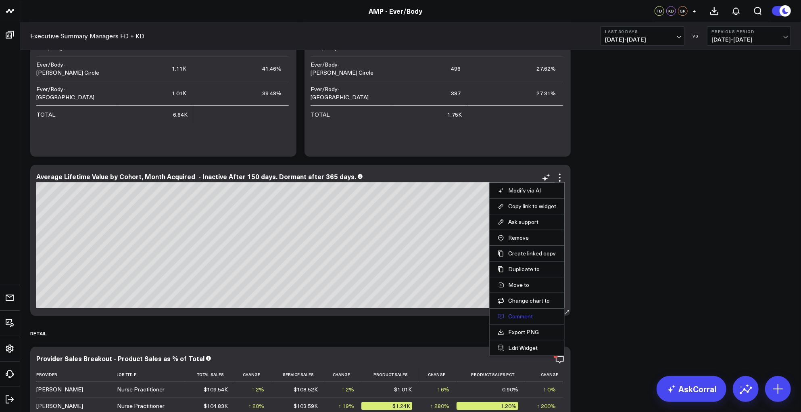
click at [527, 315] on button "Comment" at bounding box center [527, 316] width 58 height 7
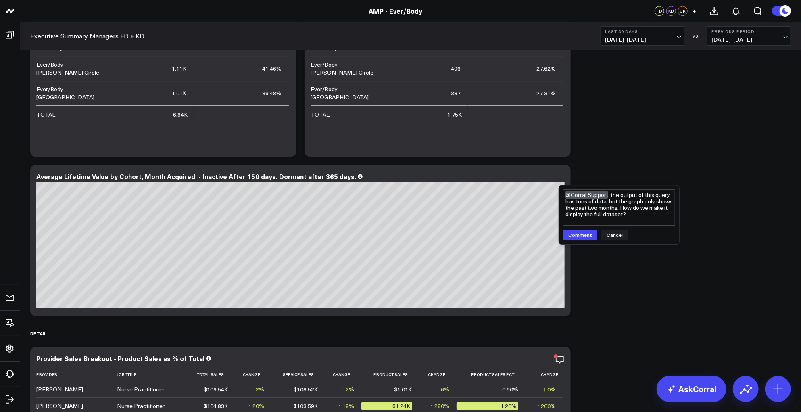
click at [605, 203] on textarea "@Corral Support the output of this query has tons of data, but the graph only s…" at bounding box center [619, 207] width 112 height 36
type textarea "@Corral Support the output of this query has tons of data going back to 1/1/202…"
click at [583, 239] on button "Comment" at bounding box center [580, 235] width 34 height 10
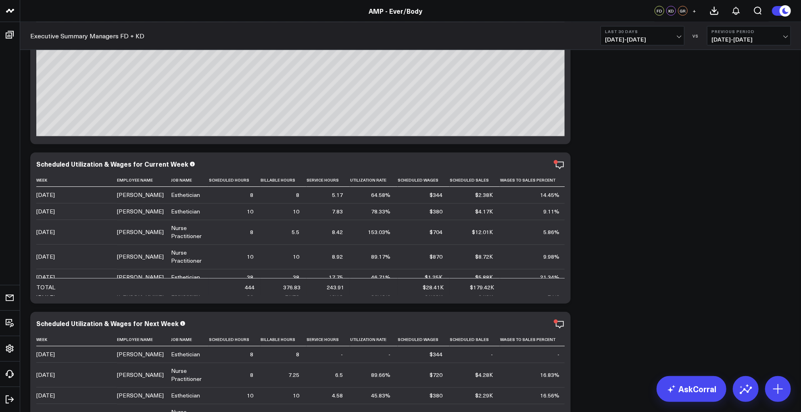
scroll to position [2009, 0]
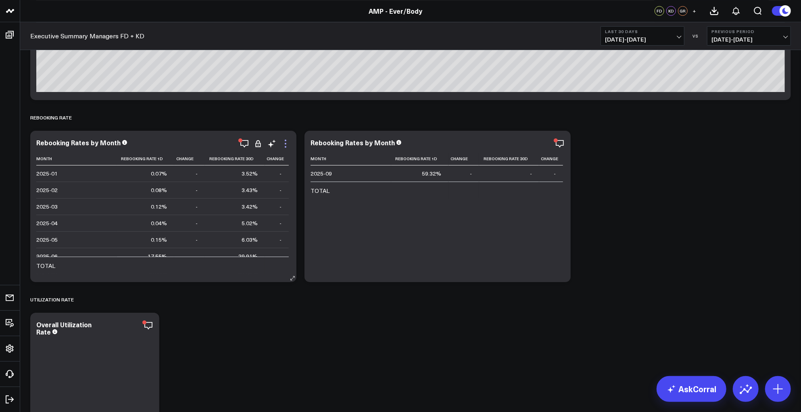
click at [284, 142] on icon at bounding box center [286, 144] width 10 height 10
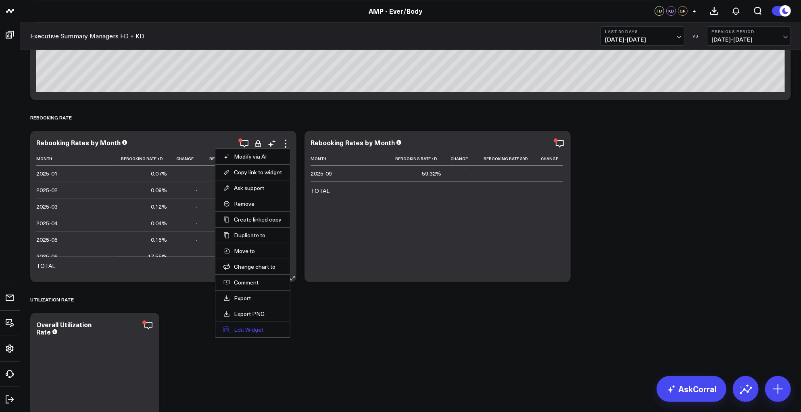
click at [251, 331] on button "Edit Widget" at bounding box center [252, 329] width 58 height 7
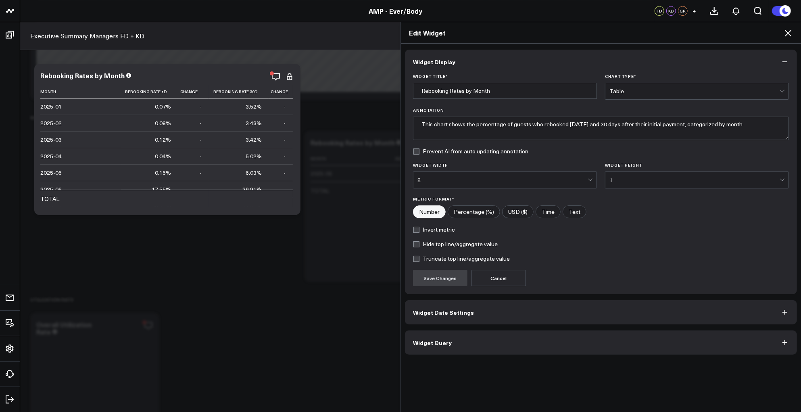
click at [465, 343] on button "Widget Query" at bounding box center [601, 342] width 392 height 24
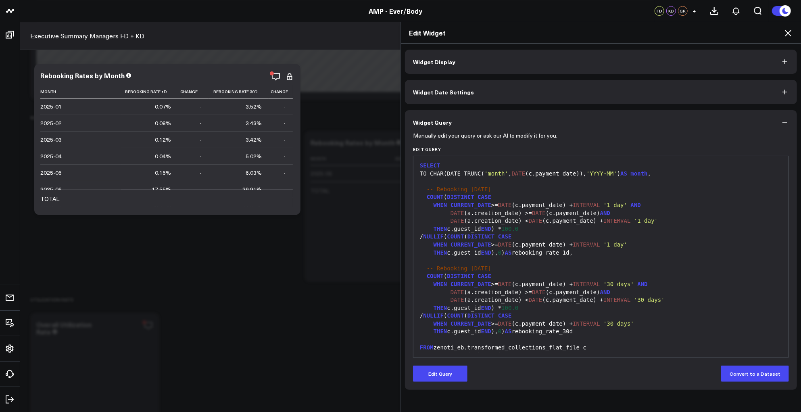
click at [508, 65] on button "Widget Display" at bounding box center [601, 62] width 392 height 24
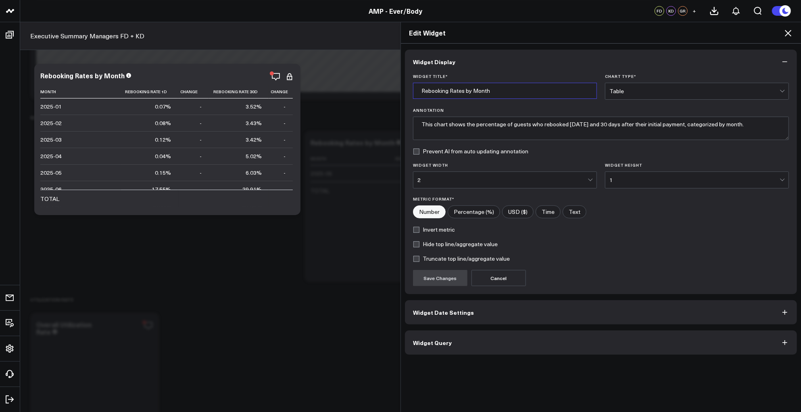
click at [509, 92] on input "Rebooking Rates by Month" at bounding box center [505, 91] width 184 height 16
drag, startPoint x: 504, startPoint y: 91, endPoint x: 404, endPoint y: 92, distance: 100.0
click at [405, 92] on div "Widget Title * Rebooking Rates by Month Chart Type * Table Annotation This char…" at bounding box center [601, 184] width 392 height 220
click at [480, 313] on button "Widget Date Settings" at bounding box center [601, 312] width 392 height 24
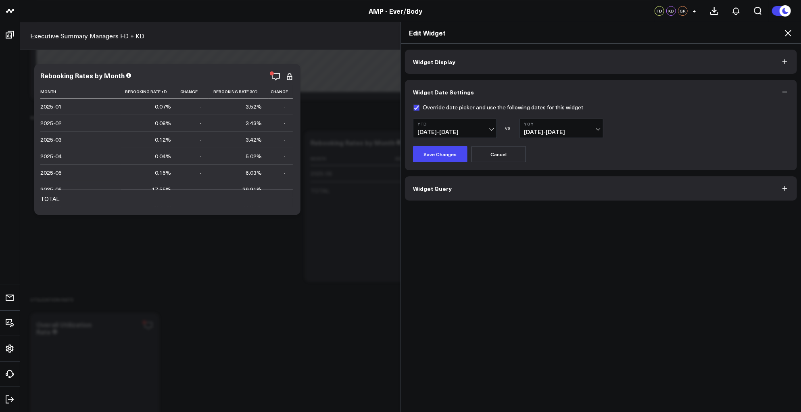
click at [794, 26] on div "Edit Widget" at bounding box center [601, 32] width 400 height 21
click at [790, 29] on icon at bounding box center [788, 33] width 10 height 10
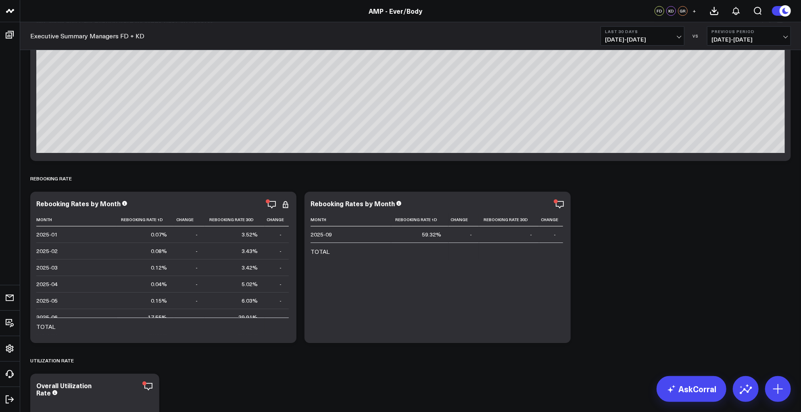
scroll to position [2033, 0]
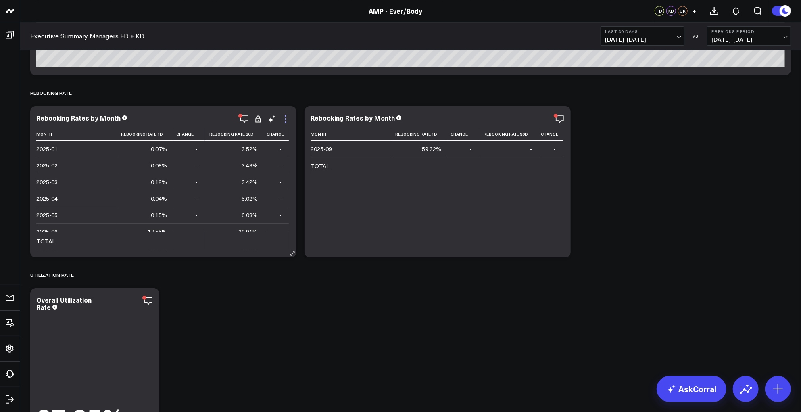
click at [284, 119] on icon at bounding box center [286, 119] width 10 height 10
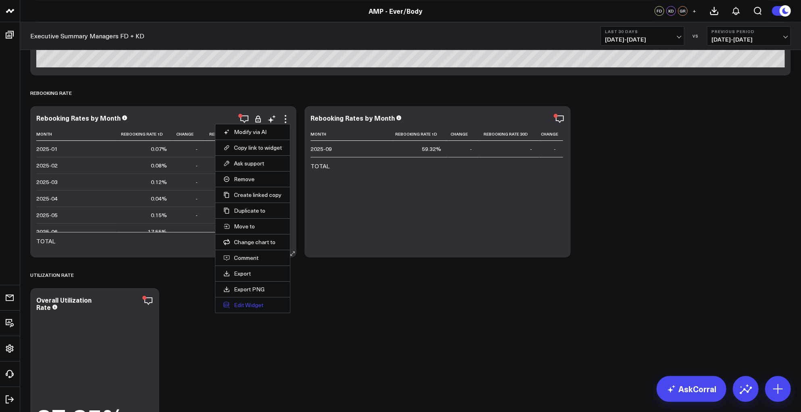
click at [246, 305] on button "Edit Widget" at bounding box center [252, 304] width 58 height 7
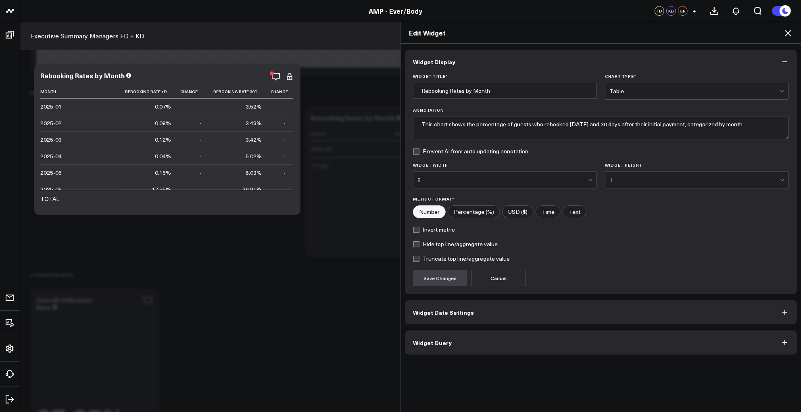
click at [507, 314] on button "Widget Date Settings" at bounding box center [601, 312] width 392 height 24
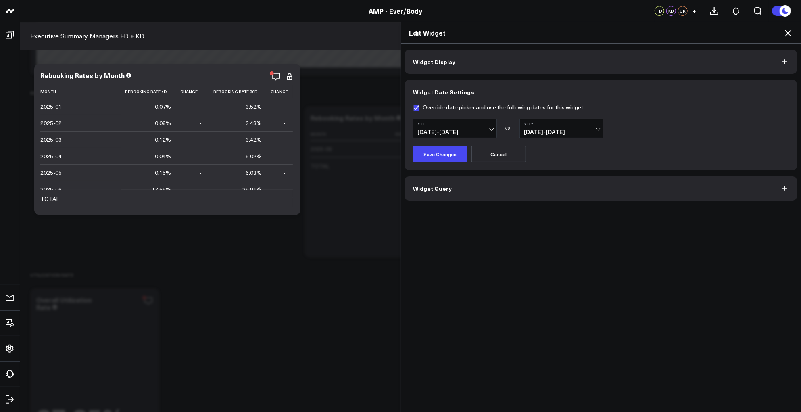
click at [475, 188] on button "Widget Query" at bounding box center [601, 188] width 392 height 24
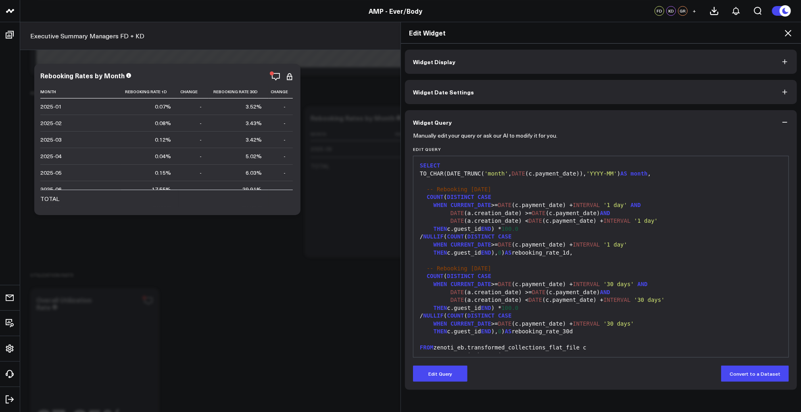
click at [556, 175] on div "TO_CHAR(DATE_TRUNC( 'month' , DATE (c.payment_date)), 'YYYY-MM' ) AS month ," at bounding box center [600, 174] width 367 height 8
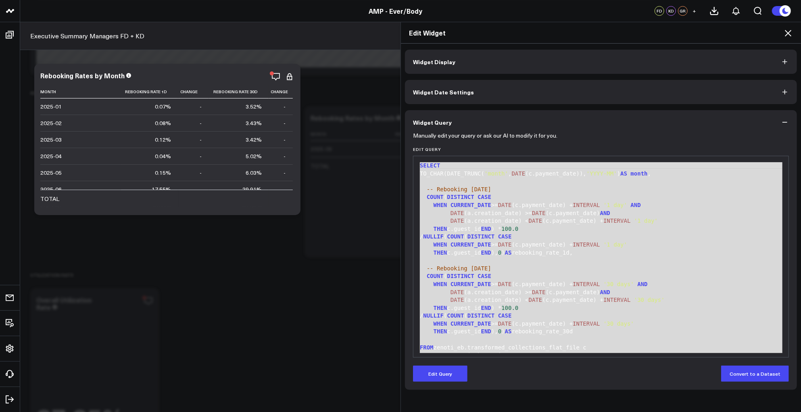
scroll to position [79, 0]
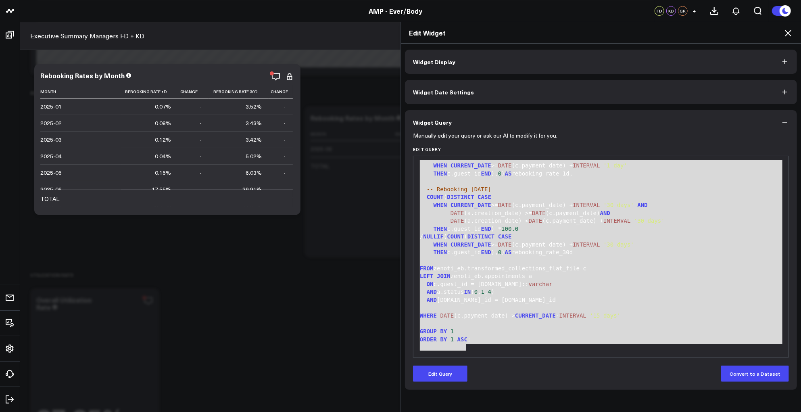
drag, startPoint x: 417, startPoint y: 165, endPoint x: 520, endPoint y: 408, distance: 263.9
click at [520, 408] on div "Widget Display Widget Date Settings Widget Query Manually edit your query or as…" at bounding box center [601, 228] width 400 height 369
copy div "SELECT TO_CHAR(DATE_TRUNC( 'month' , DATE (c.payment_date)), 'YYYY-MM' ) AS mon…"
click at [789, 32] on icon at bounding box center [788, 33] width 6 height 6
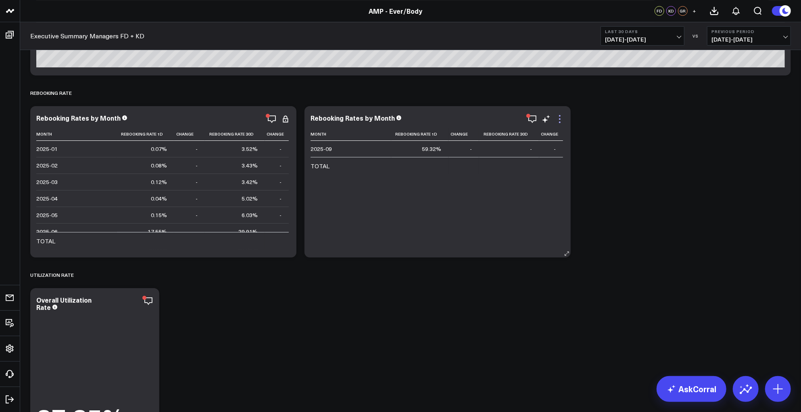
click at [561, 117] on icon at bounding box center [560, 119] width 10 height 10
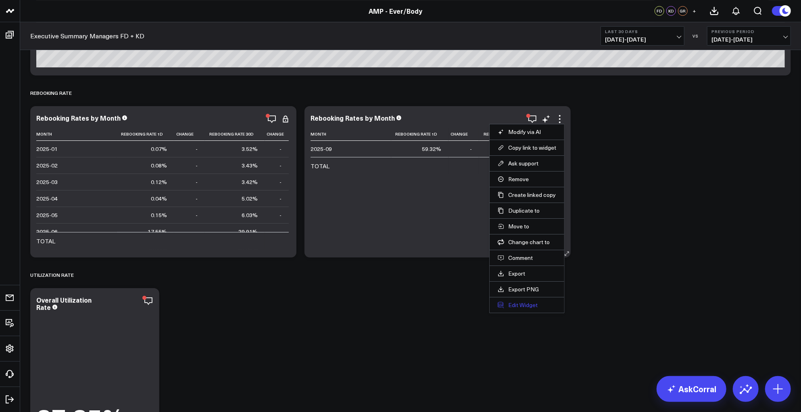
click at [525, 303] on button "Edit Widget" at bounding box center [527, 304] width 58 height 7
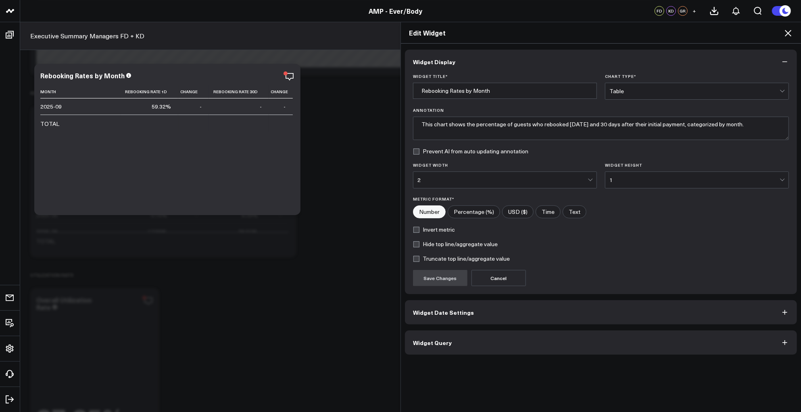
click at [456, 334] on button "Widget Query" at bounding box center [601, 342] width 392 height 24
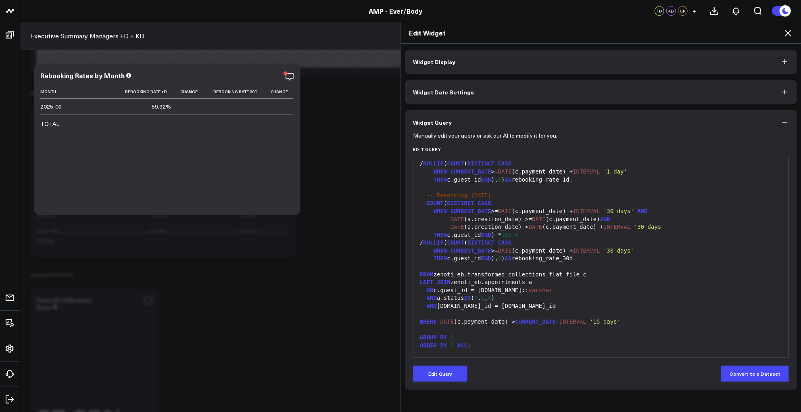
scroll to position [79, 0]
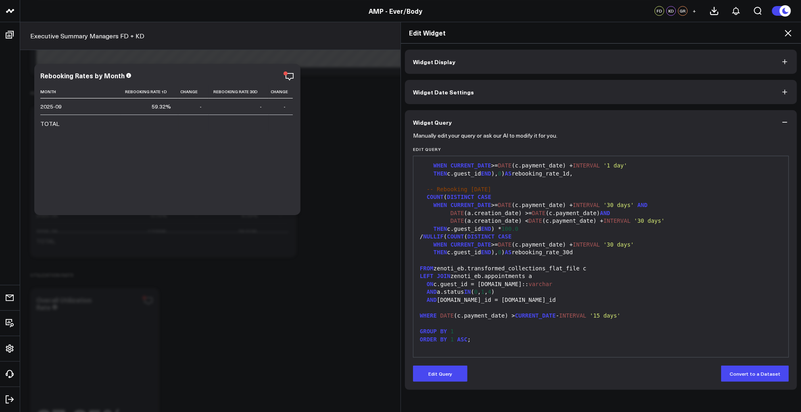
click at [790, 33] on icon at bounding box center [788, 33] width 10 height 10
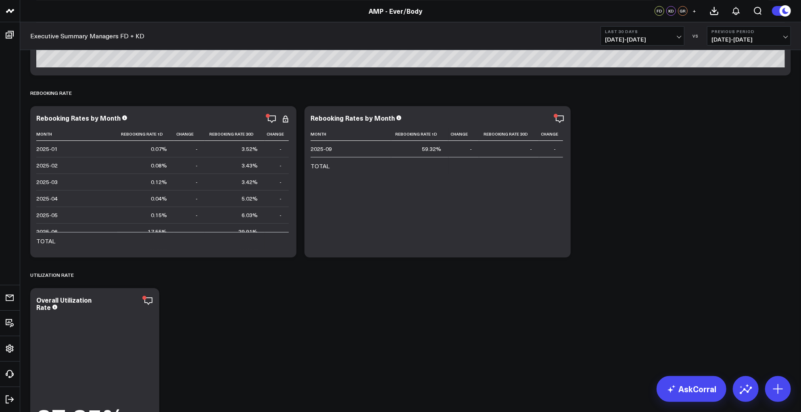
click at [702, 172] on div "Modify via AI Copy link to widget Ask support Remove Create linked copy Executi…" at bounding box center [410, 341] width 769 height 4572
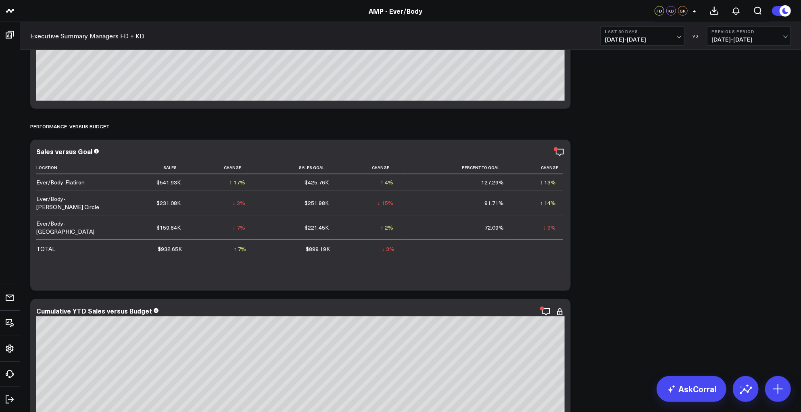
scroll to position [452, 0]
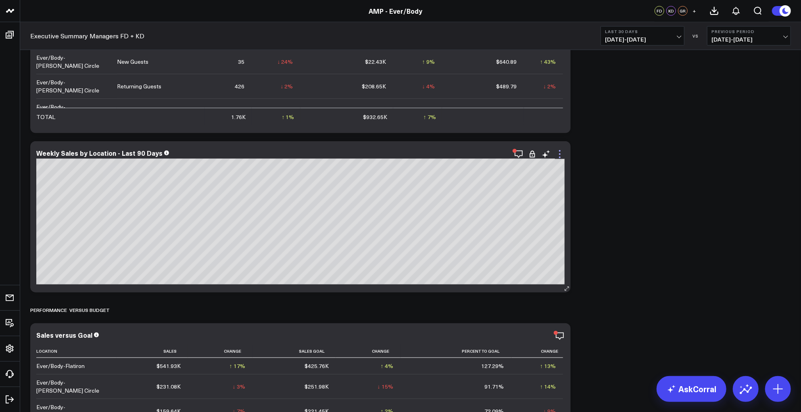
click at [558, 155] on icon at bounding box center [560, 154] width 10 height 10
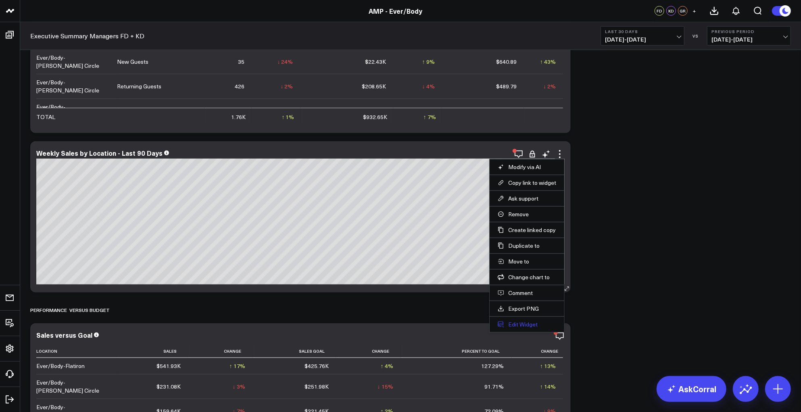
click at [518, 321] on button "Edit Widget" at bounding box center [527, 324] width 58 height 7
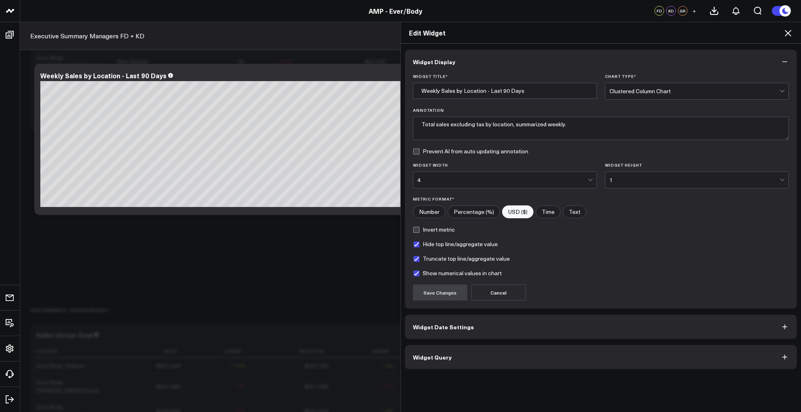
click at [492, 327] on button "Widget Date Settings" at bounding box center [601, 327] width 392 height 24
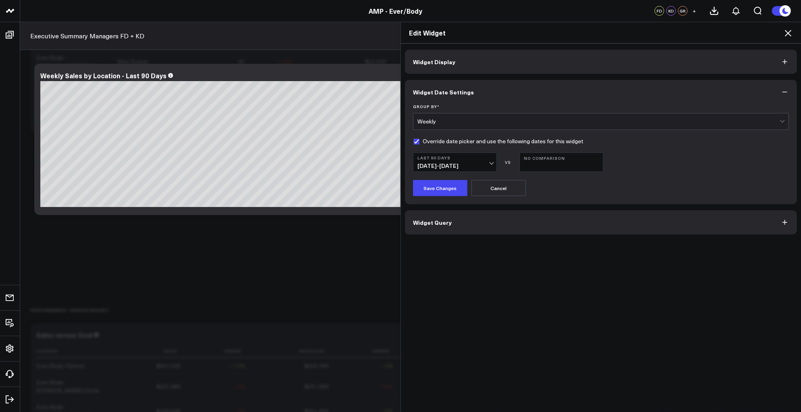
click at [557, 222] on button "Widget Query" at bounding box center [601, 222] width 392 height 24
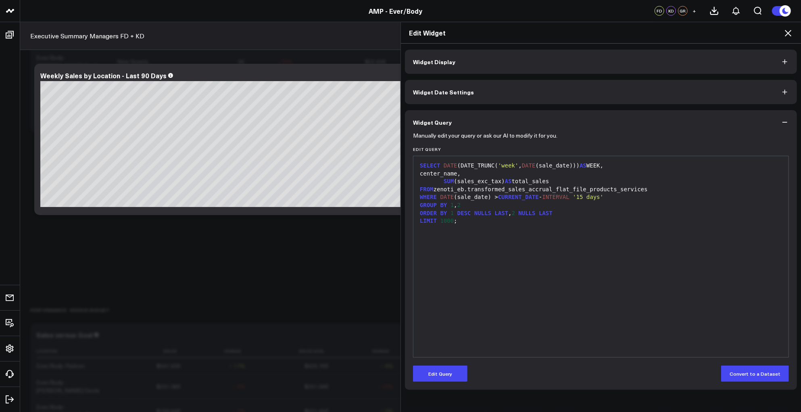
click at [784, 36] on icon at bounding box center [788, 33] width 10 height 10
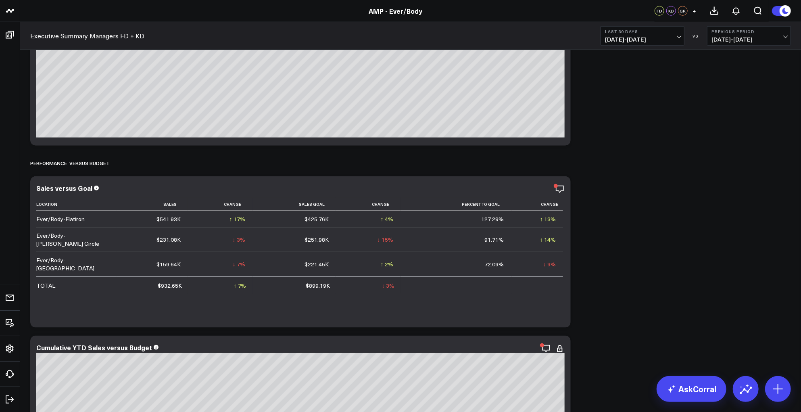
scroll to position [403, 0]
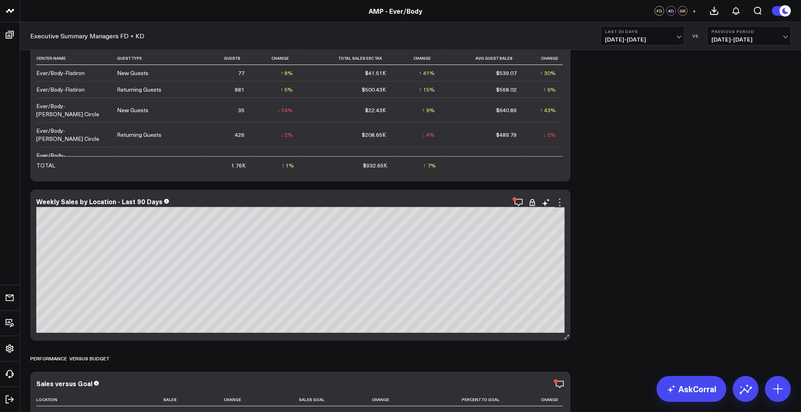
click at [556, 203] on icon at bounding box center [560, 203] width 10 height 10
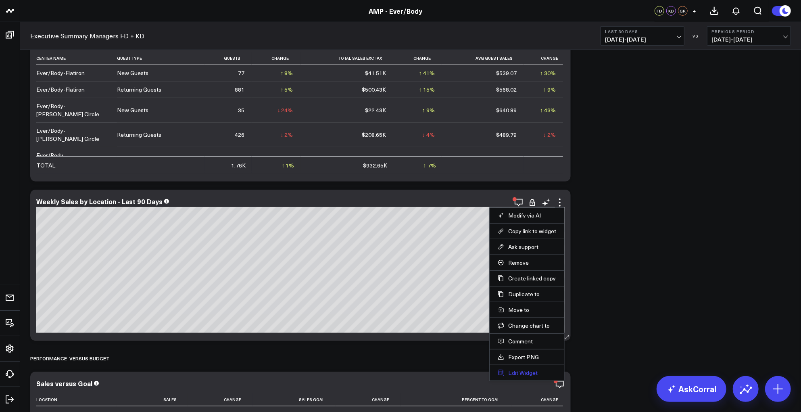
click at [516, 375] on button "Edit Widget" at bounding box center [527, 372] width 58 height 7
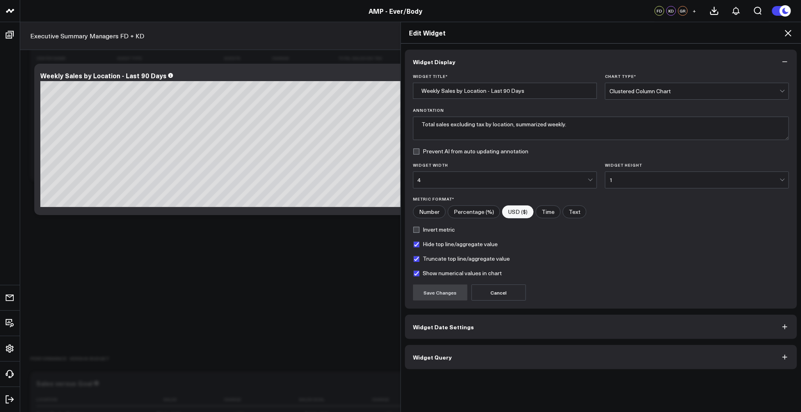
click at [464, 324] on span "Widget Date Settings" at bounding box center [443, 326] width 61 height 6
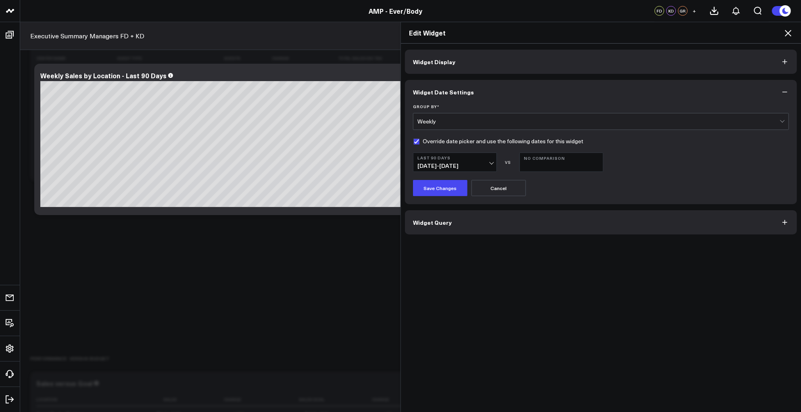
click at [784, 32] on icon at bounding box center [788, 33] width 10 height 10
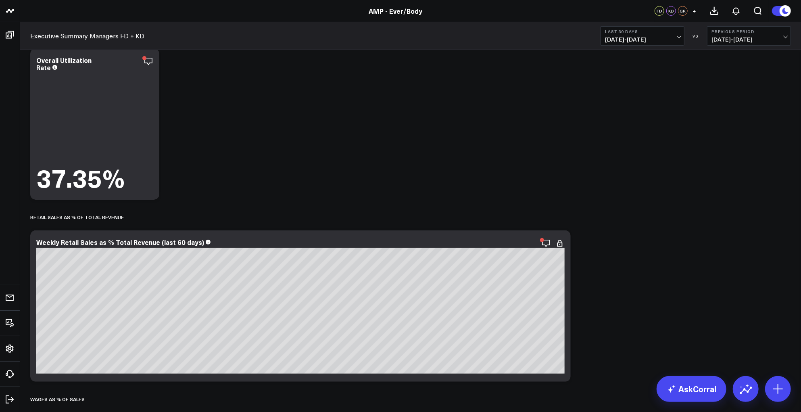
scroll to position [2407, 0]
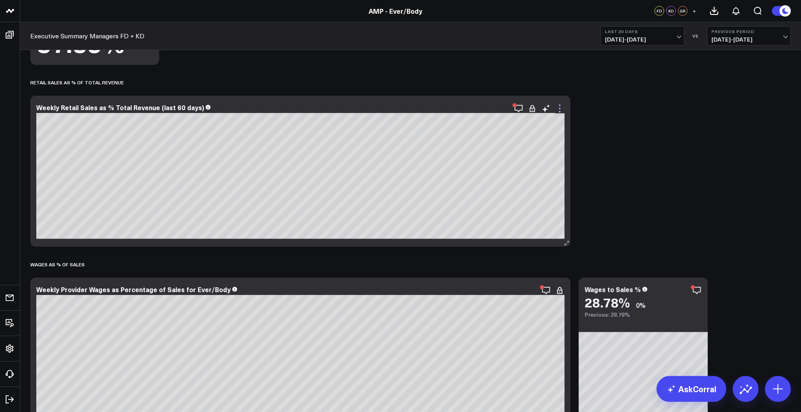
click at [561, 110] on icon at bounding box center [560, 109] width 10 height 10
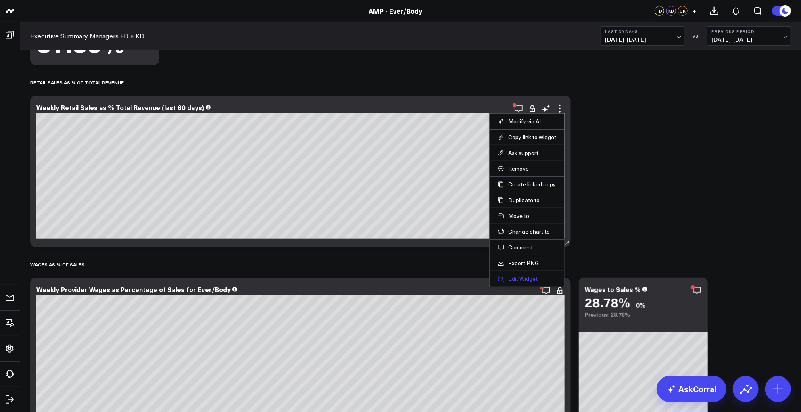
click at [526, 278] on button "Edit Widget" at bounding box center [527, 278] width 58 height 7
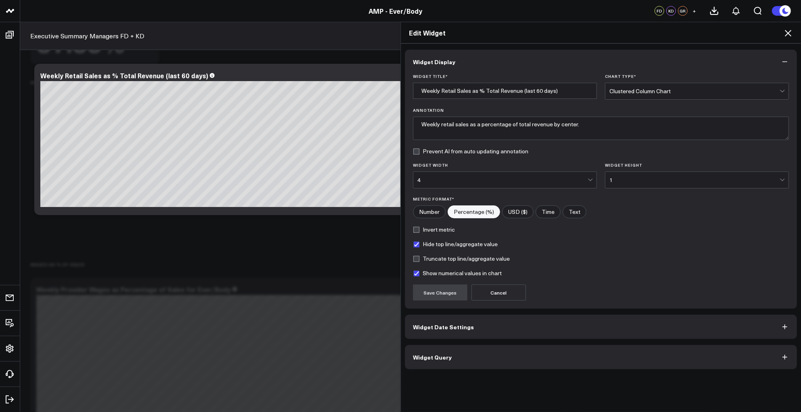
click at [522, 325] on button "Widget Date Settings" at bounding box center [601, 327] width 392 height 24
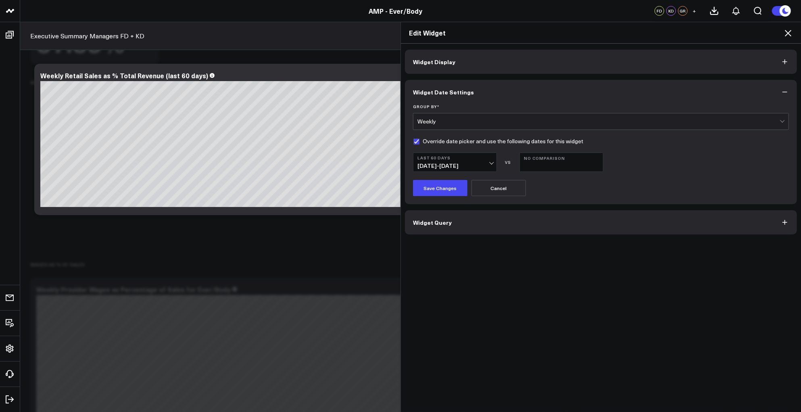
click at [791, 34] on icon at bounding box center [788, 33] width 10 height 10
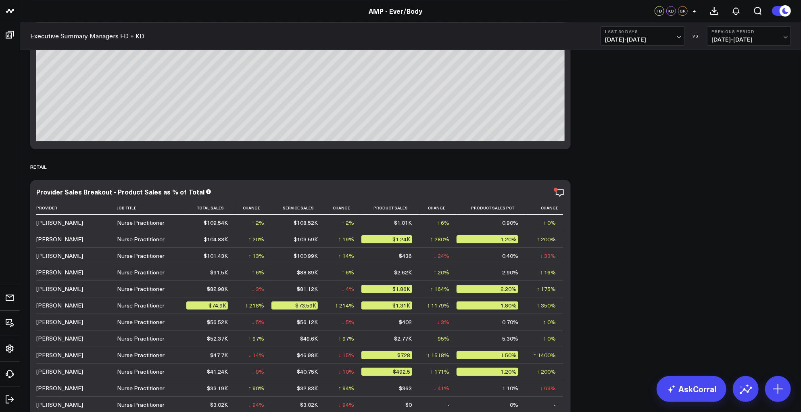
scroll to position [3824, 0]
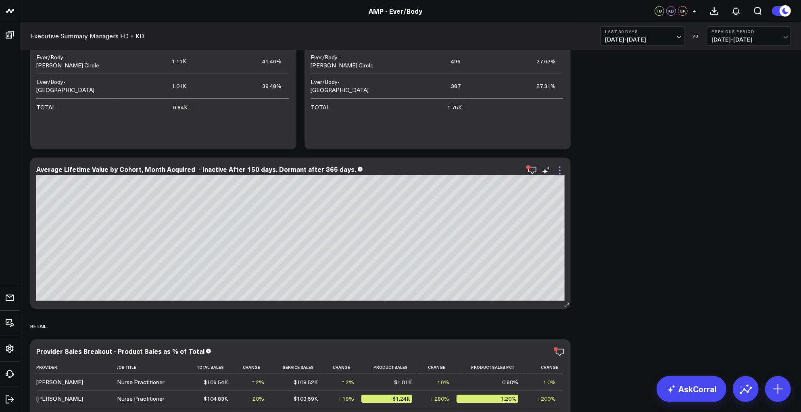
click at [559, 169] on icon at bounding box center [560, 170] width 10 height 10
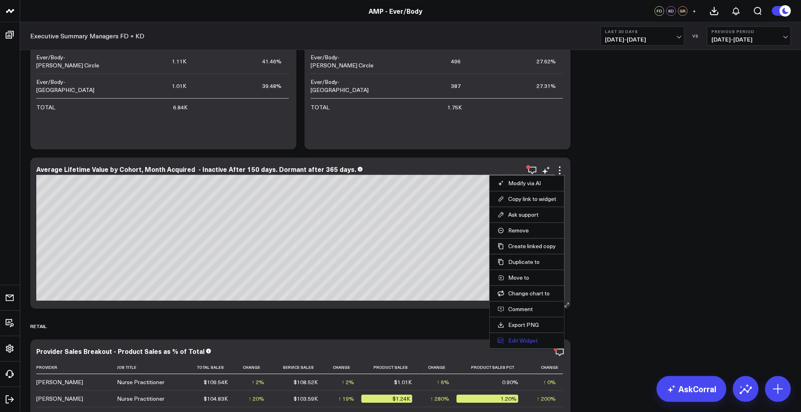
click at [520, 341] on button "Edit Widget" at bounding box center [527, 340] width 58 height 7
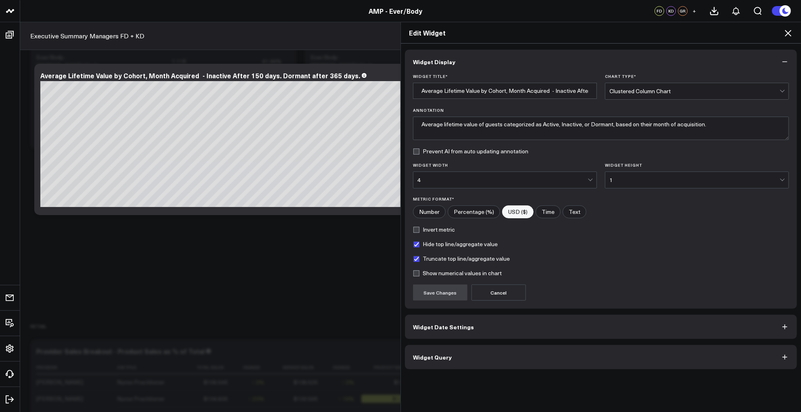
click at [552, 327] on button "Widget Date Settings" at bounding box center [601, 327] width 392 height 24
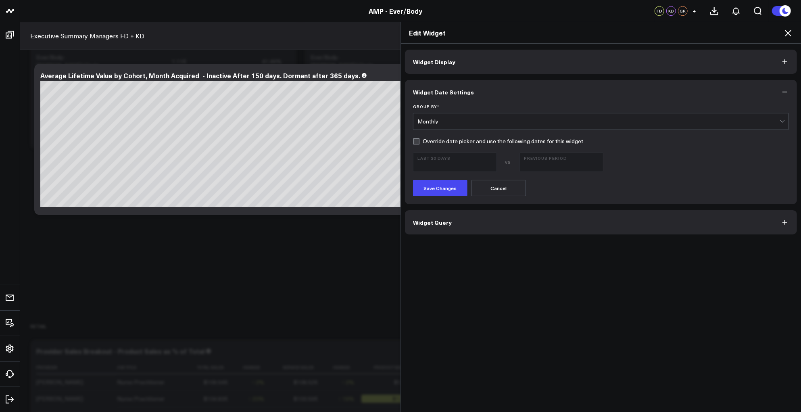
click at [554, 209] on div "Widget Display Widget Date Settings Group By * Monthly Override date picker and…" at bounding box center [601, 142] width 392 height 185
click at [549, 219] on button "Widget Query" at bounding box center [601, 222] width 392 height 24
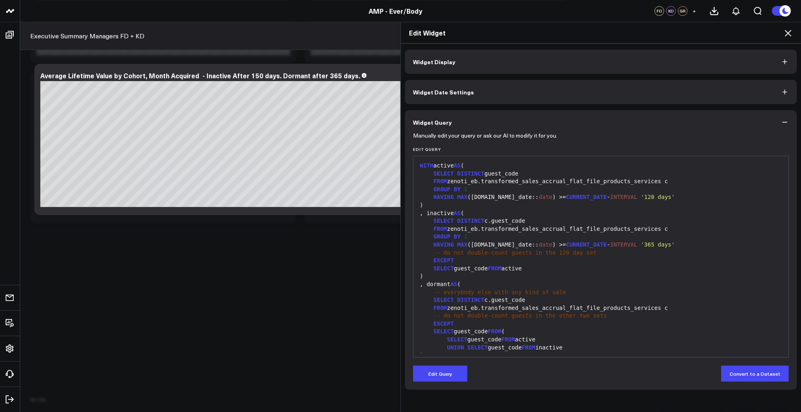
click at [630, 222] on div "SELECT DISTINCT c.guest_code" at bounding box center [600, 221] width 367 height 8
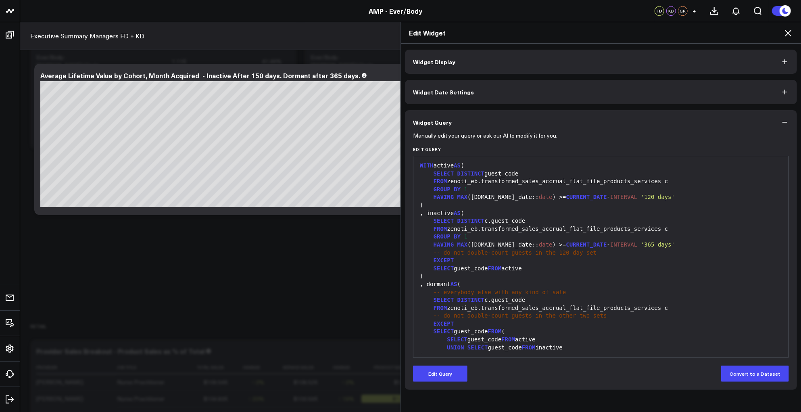
click at [496, 88] on button "Widget Date Settings" at bounding box center [601, 92] width 392 height 24
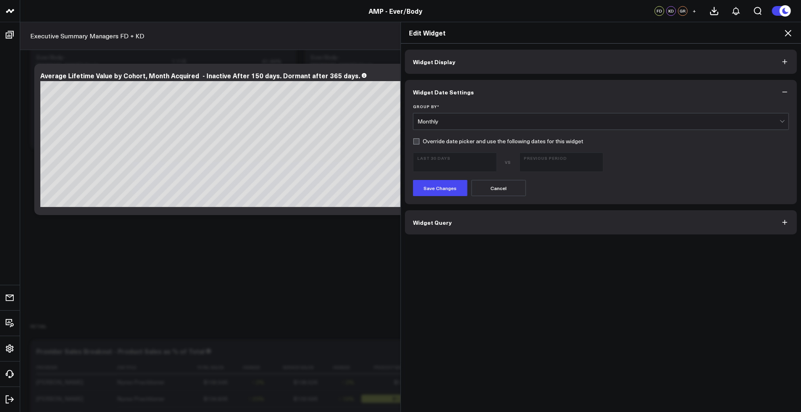
click at [409, 142] on div "Group By * Monthly Override date picker and use the following dates for this wi…" at bounding box center [601, 154] width 392 height 100
click at [413, 141] on label "Override date picker and use the following dates for this widget" at bounding box center [498, 141] width 170 height 6
click at [413, 141] on input "Override date picker and use the following dates for this widget" at bounding box center [416, 141] width 6 height 6
click at [540, 148] on form "Group By * Monthly Override date picker and use the following dates for this wi…" at bounding box center [601, 150] width 376 height 92
click at [536, 157] on b "Previous Period" at bounding box center [561, 157] width 75 height 5
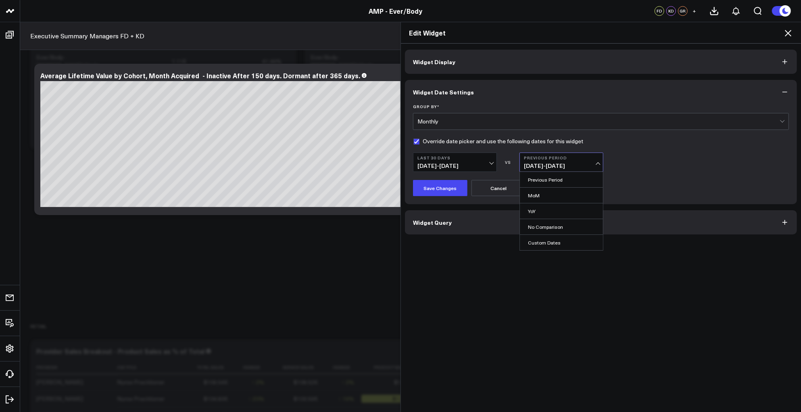
click at [667, 137] on form "Group By * Monthly Override date picker and use the following dates for this wi…" at bounding box center [601, 150] width 376 height 92
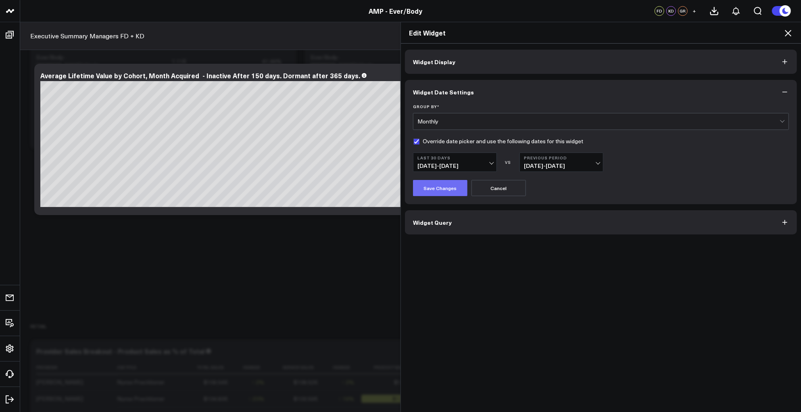
click at [436, 190] on button "Save Changes" at bounding box center [440, 188] width 54 height 16
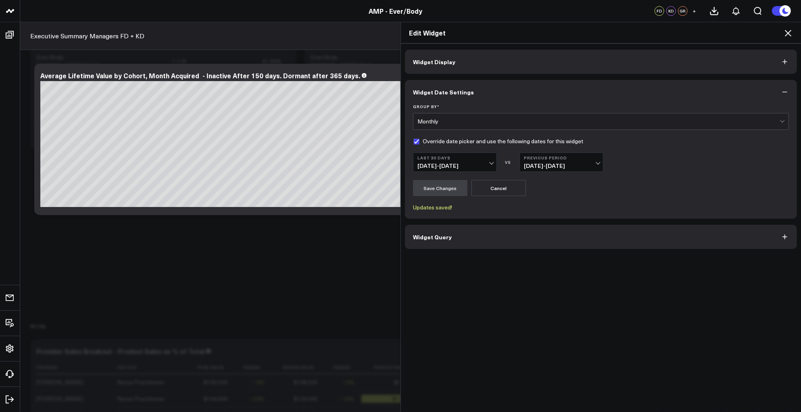
click at [413, 141] on label "Override date picker and use the following dates for this widget" at bounding box center [498, 141] width 170 height 6
click at [413, 141] on input "Override date picker and use the following dates for this widget" at bounding box center [416, 141] width 6 height 6
checkbox input "false"
click at [432, 186] on button "Save Changes" at bounding box center [440, 188] width 54 height 16
click at [646, 242] on button "Widget Query" at bounding box center [601, 237] width 392 height 24
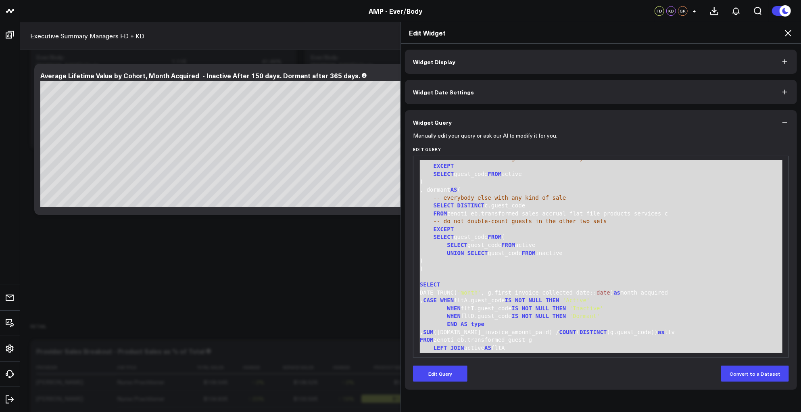
scroll to position [174, 0]
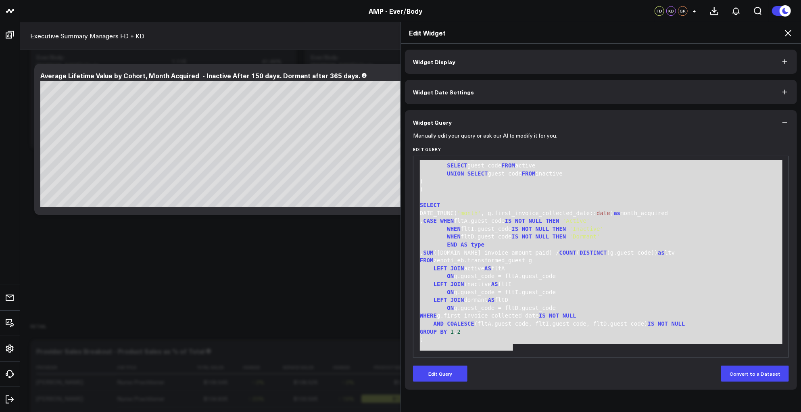
drag, startPoint x: 417, startPoint y: 164, endPoint x: 502, endPoint y: 423, distance: 273.4
copy div "WITH active AS ( SELECT DISTINCT guest_code FROM zenoti_eb.transformed_sales_ac…"
click at [501, 329] on div "GROUP BY 1 , 2" at bounding box center [600, 332] width 367 height 8
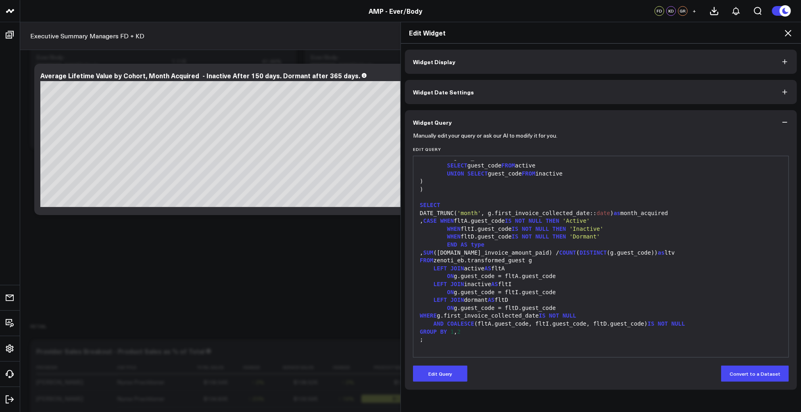
click at [781, 118] on icon "button" at bounding box center [785, 122] width 8 height 8
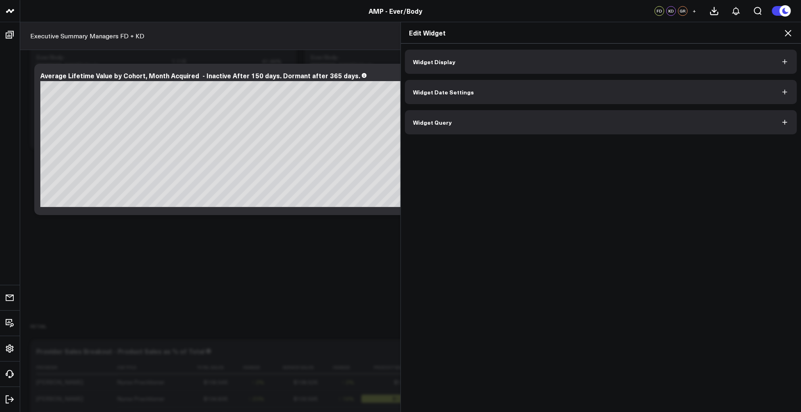
click at [788, 63] on icon "button" at bounding box center [785, 62] width 8 height 8
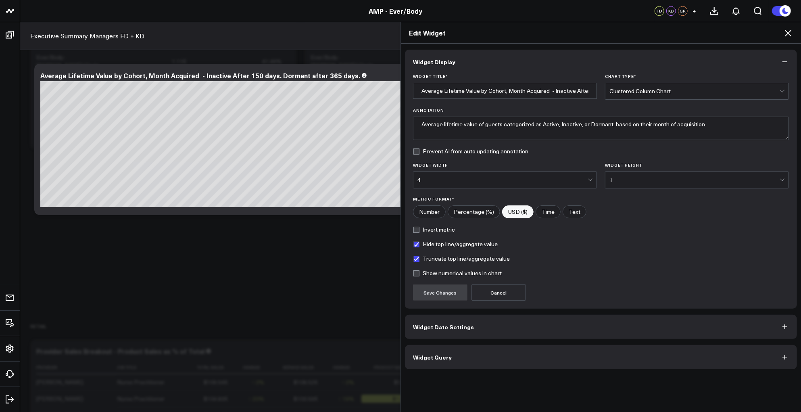
click at [29, 128] on div "Edit Widget Widget Display Widget Title * Average Lifetime Value by Cohort, Mon…" at bounding box center [400, 217] width 801 height 390
click at [789, 33] on icon at bounding box center [788, 33] width 10 height 10
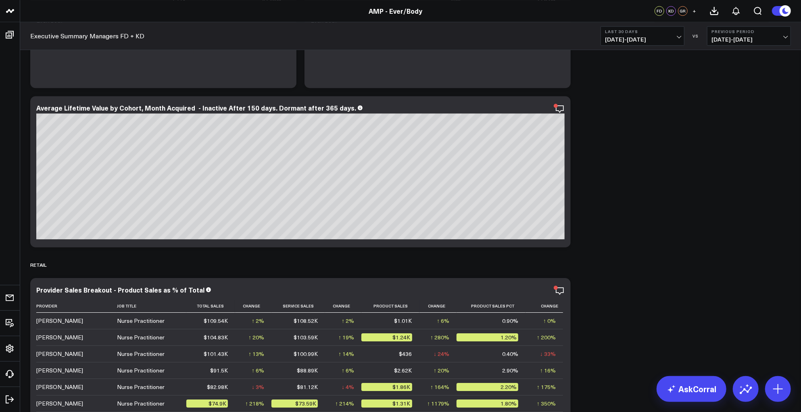
scroll to position [3898, 0]
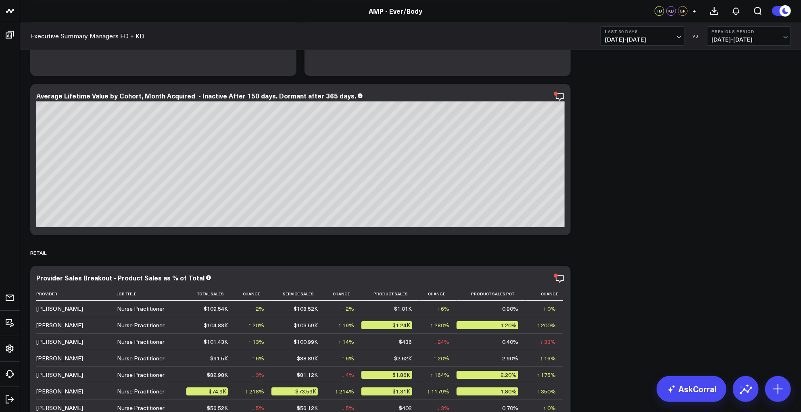
drag, startPoint x: 524, startPoint y: 243, endPoint x: 617, endPoint y: 203, distance: 100.6
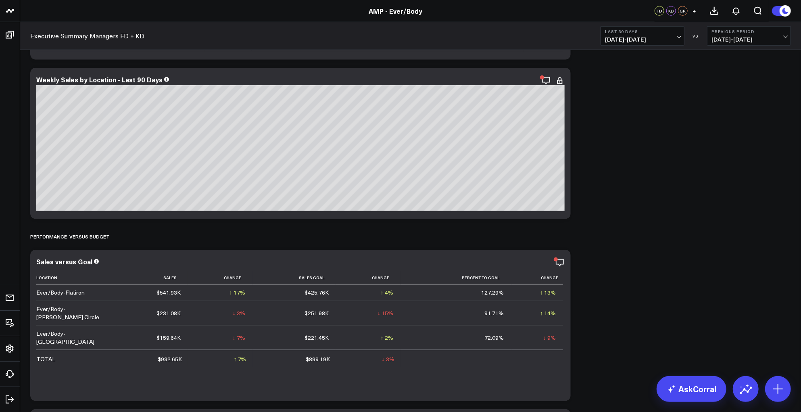
scroll to position [0, 0]
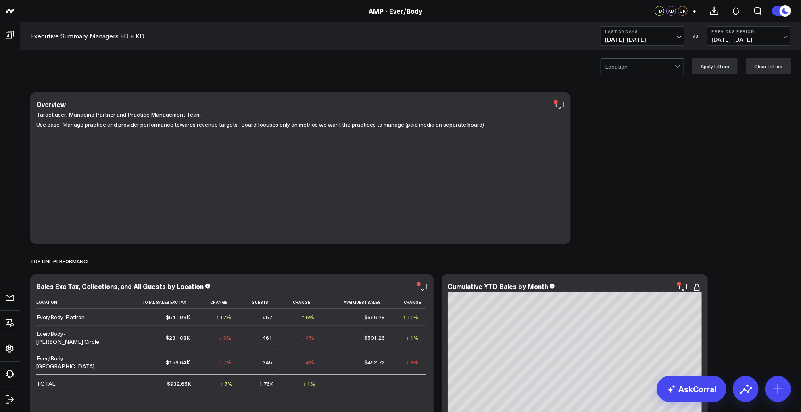
click at [636, 65] on div at bounding box center [640, 66] width 70 height 16
click at [546, 67] on div "3 results available. Use Up and Down to choose options, press Enter to select t…" at bounding box center [410, 66] width 781 height 32
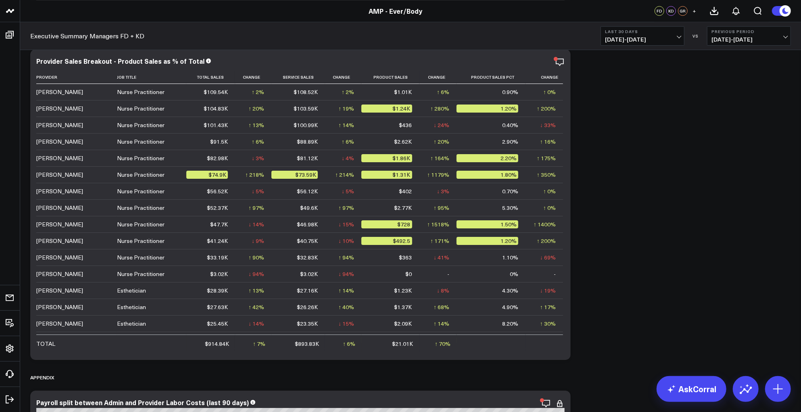
scroll to position [4296, 0]
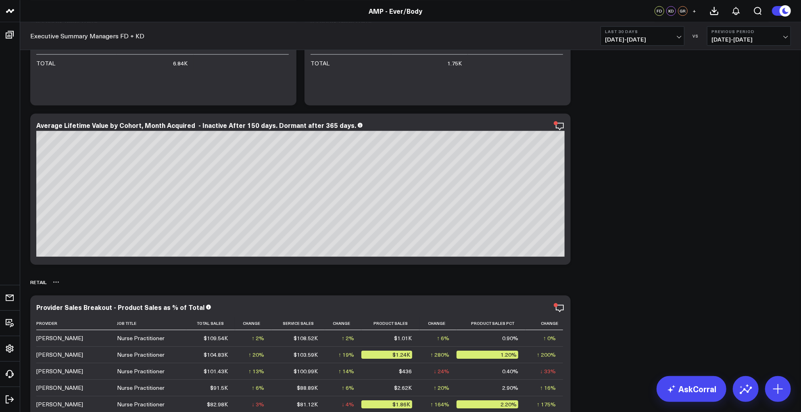
scroll to position [3905, 0]
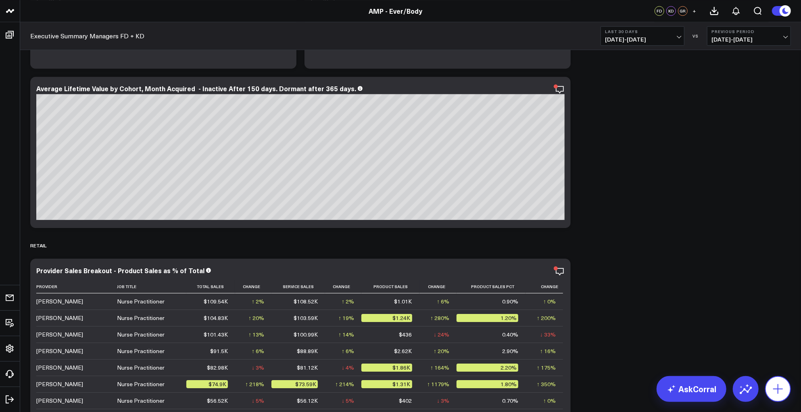
click at [772, 386] on icon at bounding box center [777, 388] width 13 height 13
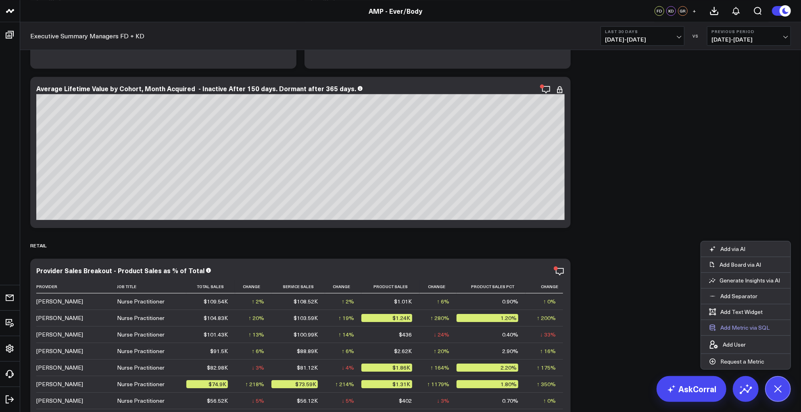
click at [739, 327] on button "Add Metric via SQL" at bounding box center [739, 327] width 77 height 15
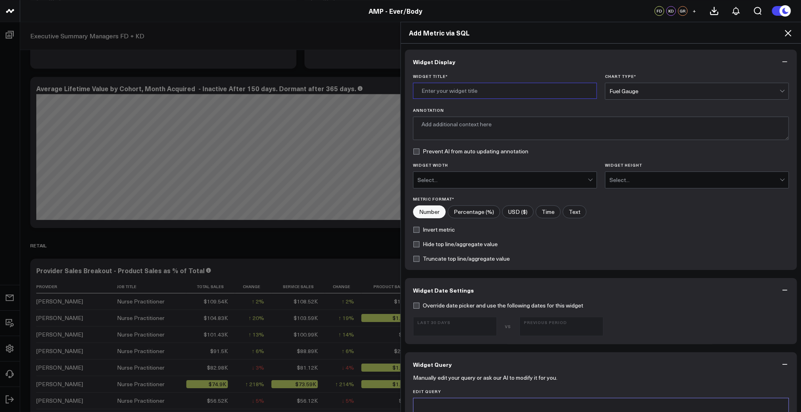
click at [496, 89] on input "Widget Title *" at bounding box center [505, 91] width 184 height 16
paste input "WITH active AS ( SELECT DISTINCT guest_code FROM zenoti_eb.transformed_sales_ac…"
type input "WITH active AS ( SELECT DISTINCT guest_code FROM zenoti_eb.transformed_sales_ac…"
type input "Average Lifetime Value by Cohort, Month Acquired - Inactive After 150 Days, Dor…"
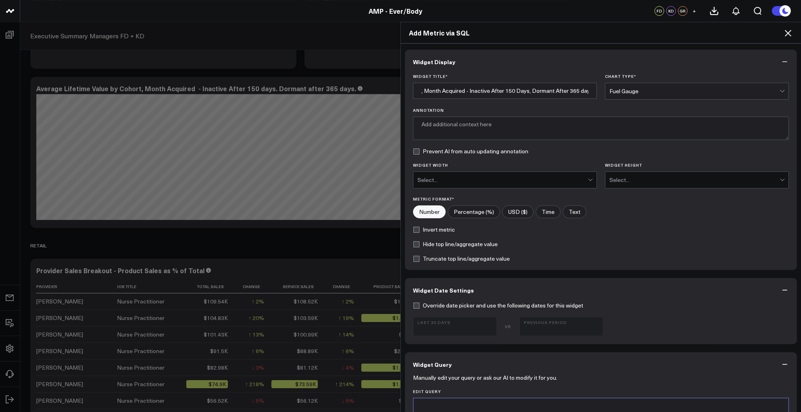
click at [638, 95] on div "Fuel Gauge" at bounding box center [694, 91] width 170 height 16
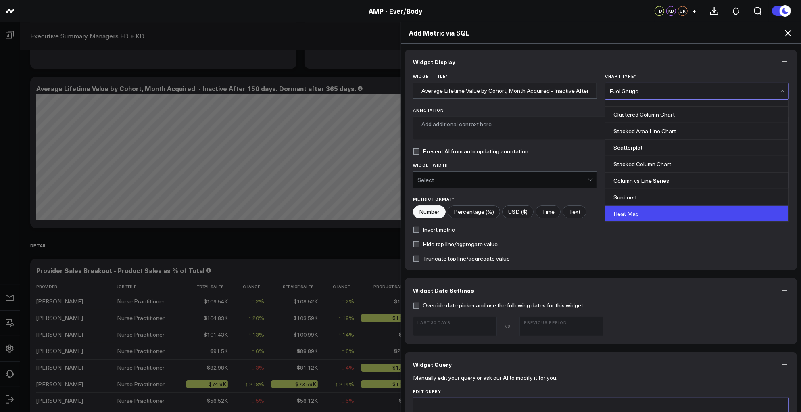
scroll to position [262, 0]
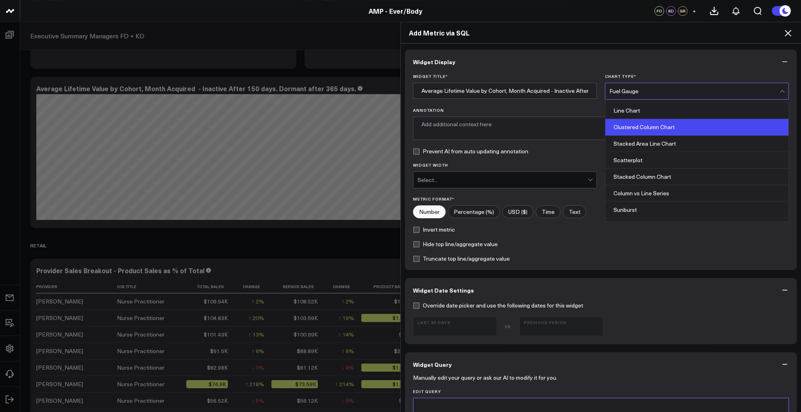
click at [654, 120] on div "Clustered Column Chart" at bounding box center [696, 127] width 183 height 17
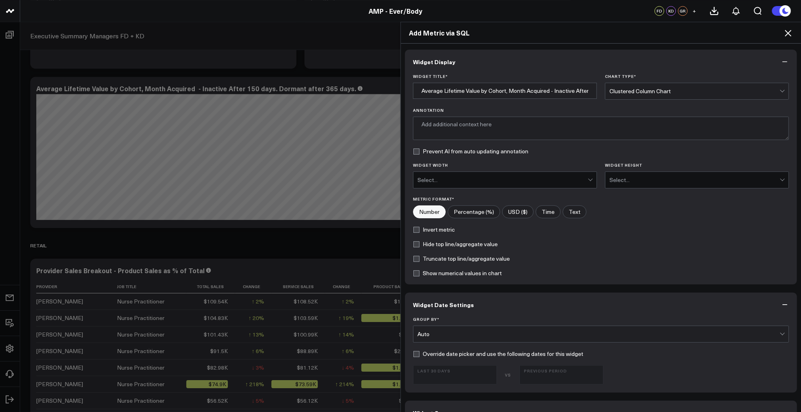
click at [413, 242] on label "Hide top line/aggregate value" at bounding box center [455, 244] width 85 height 6
click at [413, 242] on input "Hide top line/aggregate value" at bounding box center [416, 244] width 6 height 6
checkbox input "true"
click at [415, 258] on label "Truncate top line/aggregate value" at bounding box center [461, 258] width 97 height 6
click at [415, 258] on input "Truncate top line/aggregate value" at bounding box center [416, 258] width 6 height 6
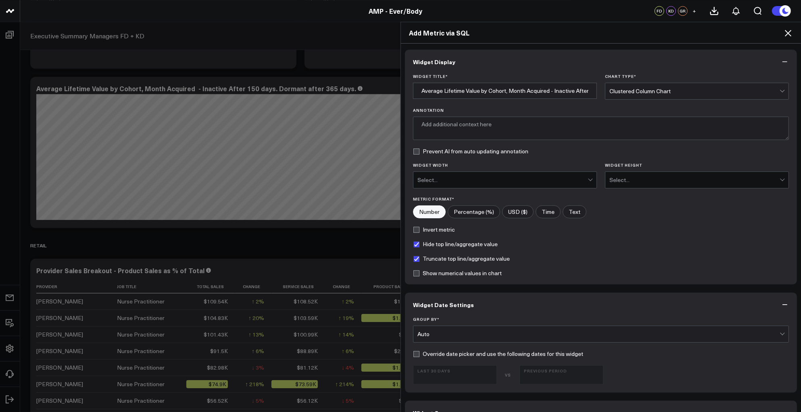
checkbox input "true"
click at [415, 272] on label "Show numerical values in chart" at bounding box center [457, 273] width 89 height 6
click at [415, 272] on input "Show numerical values in chart" at bounding box center [416, 273] width 6 height 6
checkbox input "true"
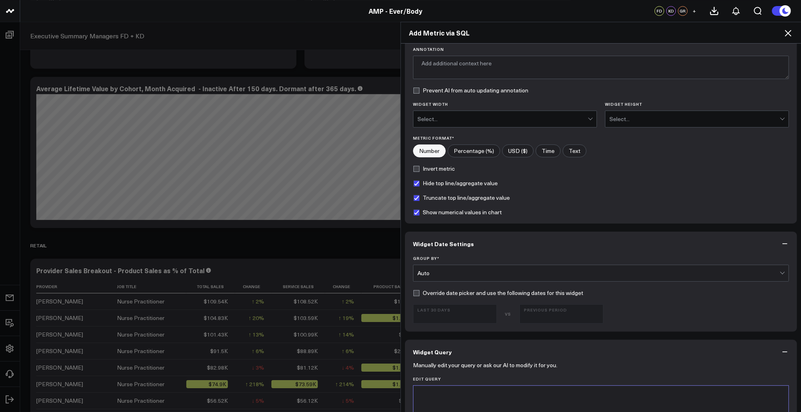
scroll to position [73, 0]
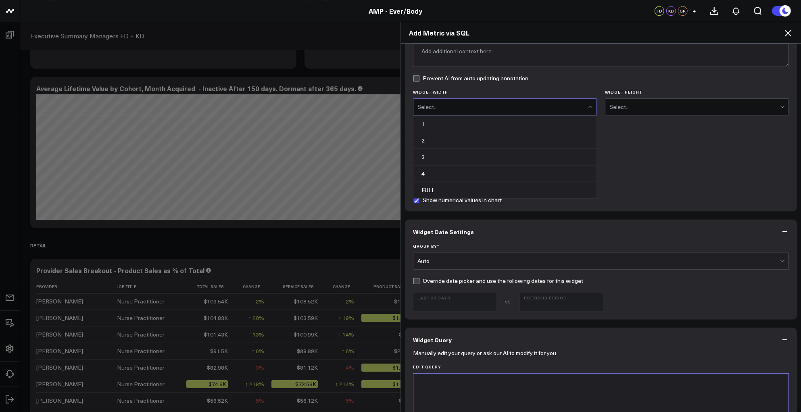
click at [583, 104] on div "Select..." at bounding box center [502, 107] width 170 height 6
click at [451, 171] on div "4" at bounding box center [504, 173] width 183 height 17
click at [439, 173] on label "Hide top line/aggregate value" at bounding box center [455, 171] width 85 height 6
click at [419, 173] on input "Hide top line/aggregate value" at bounding box center [416, 171] width 6 height 6
checkbox input "false"
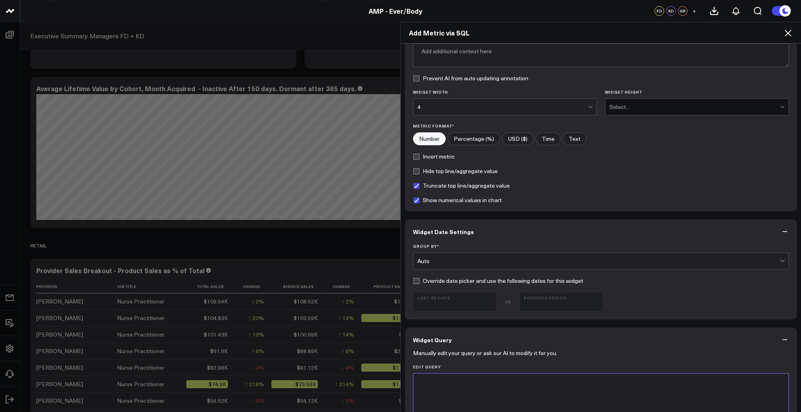
click at [642, 106] on div "Select..." at bounding box center [694, 107] width 170 height 6
click at [623, 141] on div "2" at bounding box center [696, 140] width 183 height 16
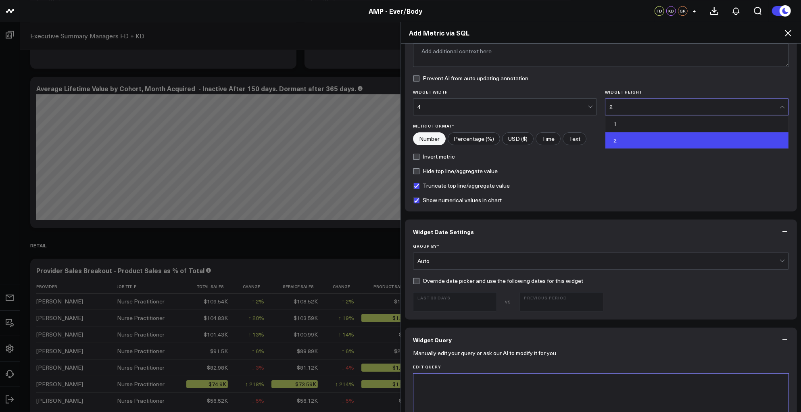
click at [634, 100] on div "2" at bounding box center [694, 107] width 170 height 16
click at [625, 120] on div "1" at bounding box center [696, 124] width 183 height 17
click at [413, 77] on label "Prevent AI from auto updating annotation" at bounding box center [470, 78] width 115 height 6
click at [413, 77] on input "Prevent AI from auto updating annotation" at bounding box center [416, 78] width 6 height 6
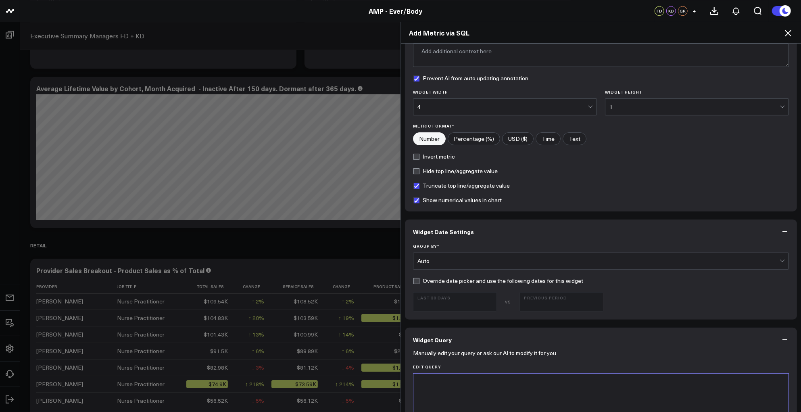
checkbox input "true"
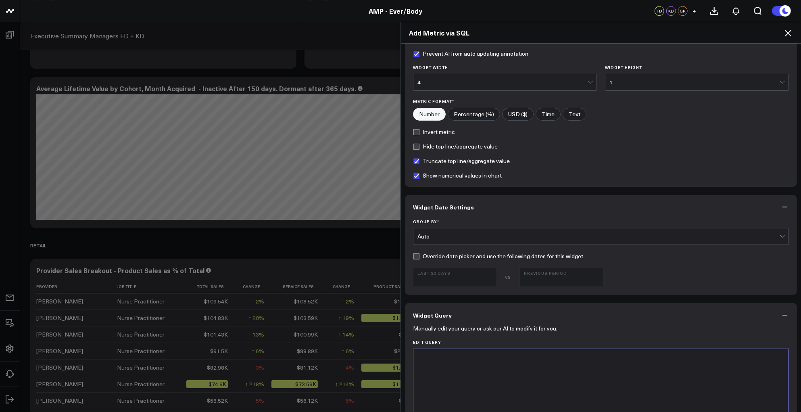
scroll to position [110, 0]
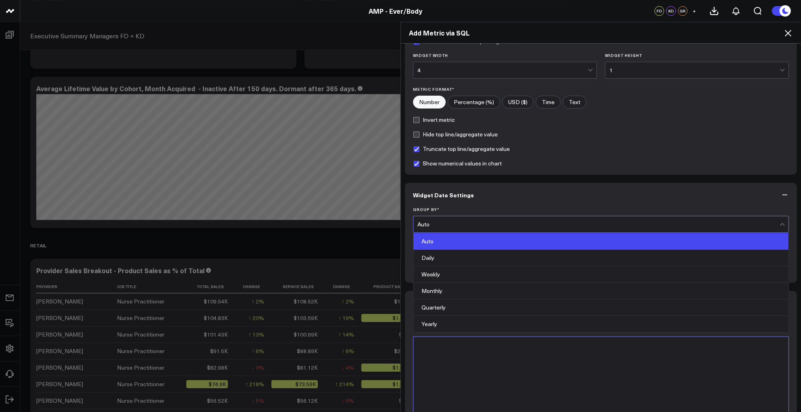
click at [456, 226] on div "Auto" at bounding box center [598, 224] width 362 height 6
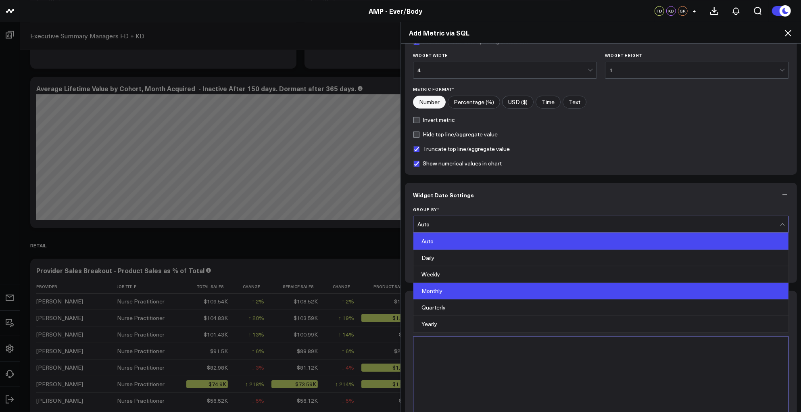
click at [449, 287] on div "Monthly" at bounding box center [600, 291] width 375 height 17
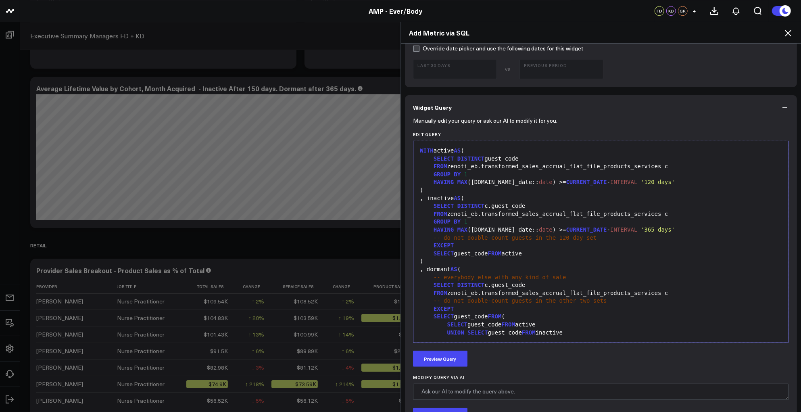
scroll to position [173, 0]
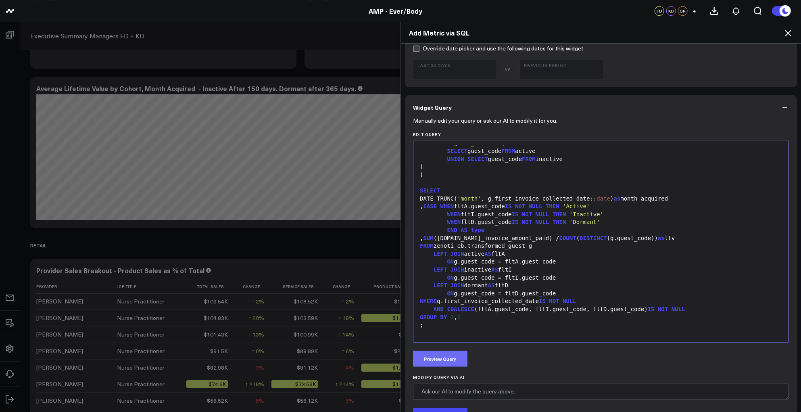
click at [461, 366] on button "Preview Query" at bounding box center [440, 358] width 54 height 16
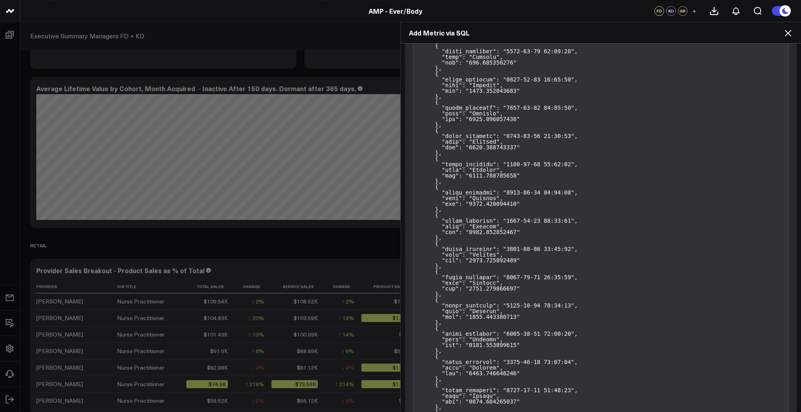
scroll to position [3012, 0]
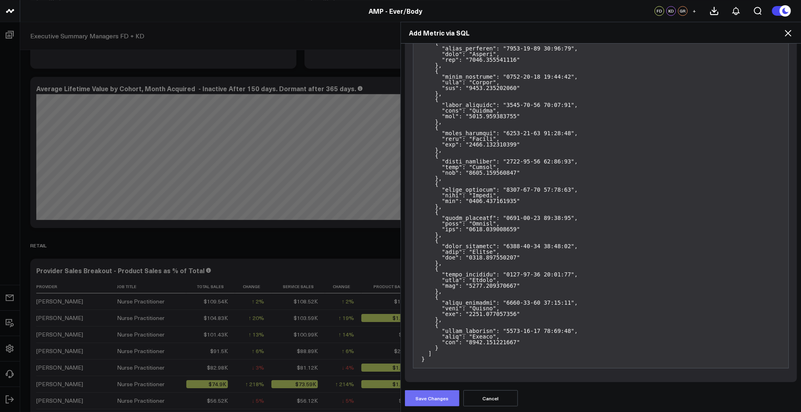
click at [427, 395] on button "Save Changes" at bounding box center [432, 398] width 54 height 16
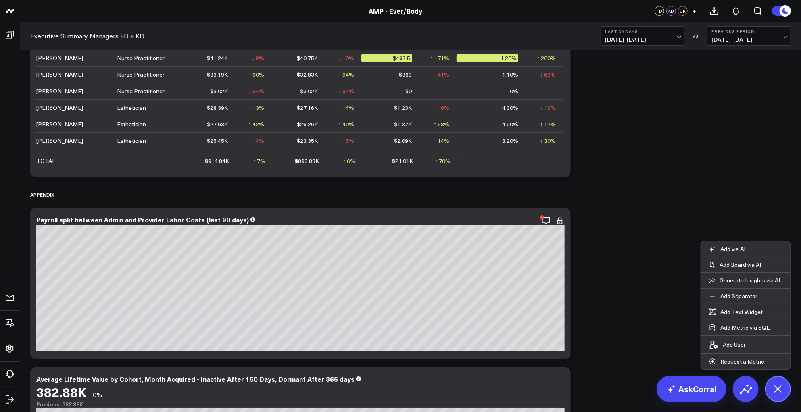
scroll to position [4456, 0]
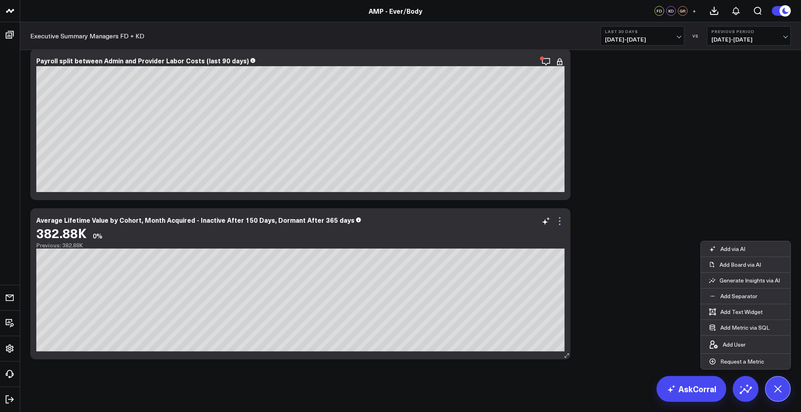
click at [558, 221] on icon at bounding box center [560, 221] width 10 height 10
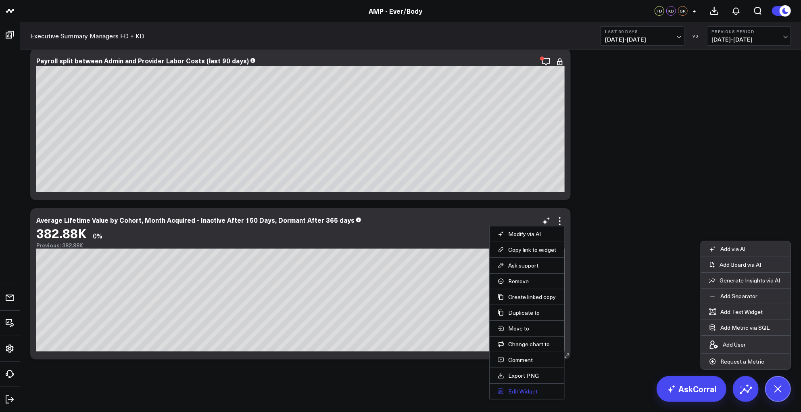
click at [531, 390] on button "Edit Widget" at bounding box center [527, 391] width 58 height 7
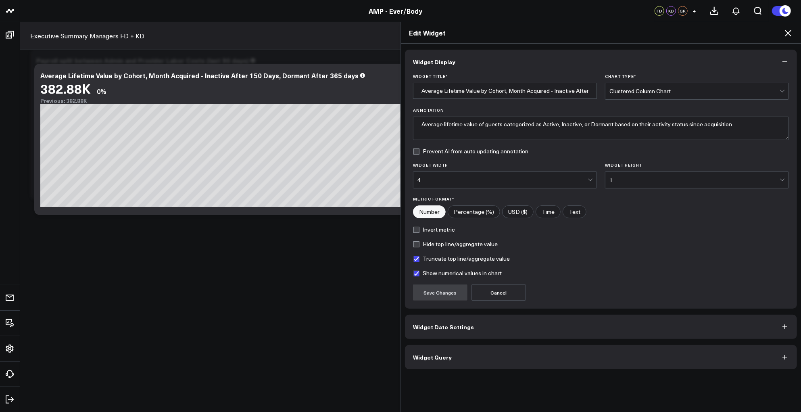
click at [437, 246] on label "Hide top line/aggregate value" at bounding box center [455, 244] width 85 height 6
click at [419, 246] on input "Hide top line/aggregate value" at bounding box center [416, 244] width 6 height 6
checkbox input "true"
click at [433, 268] on form "Widget Title * Average Lifetime Value by Cohort, Month Acquired - Inactive Afte…" at bounding box center [601, 187] width 376 height 227
click at [433, 271] on label "Show numerical values in chart" at bounding box center [457, 273] width 89 height 6
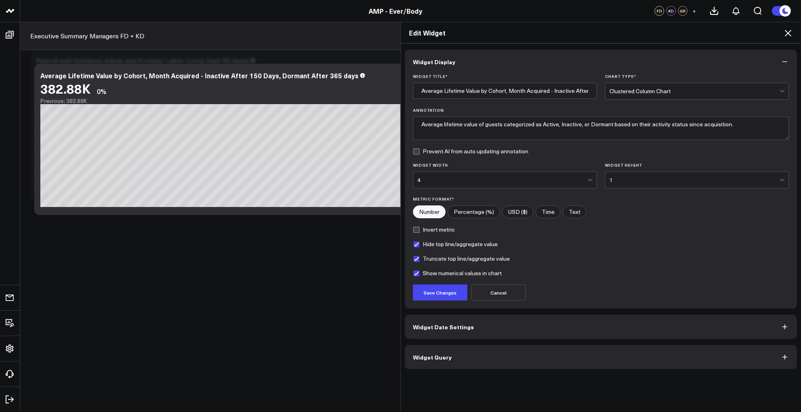
click at [419, 271] on input "Show numerical values in chart" at bounding box center [416, 273] width 6 height 6
checkbox input "false"
click at [444, 293] on button "Save Changes" at bounding box center [440, 292] width 54 height 16
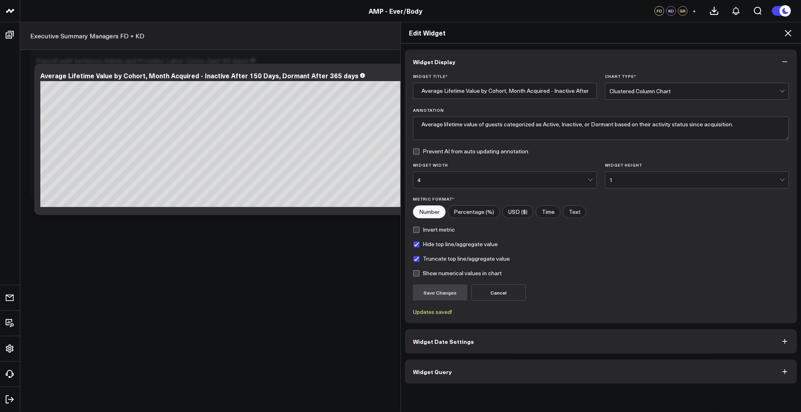
click at [442, 340] on span "Widget Date Settings" at bounding box center [443, 341] width 61 height 6
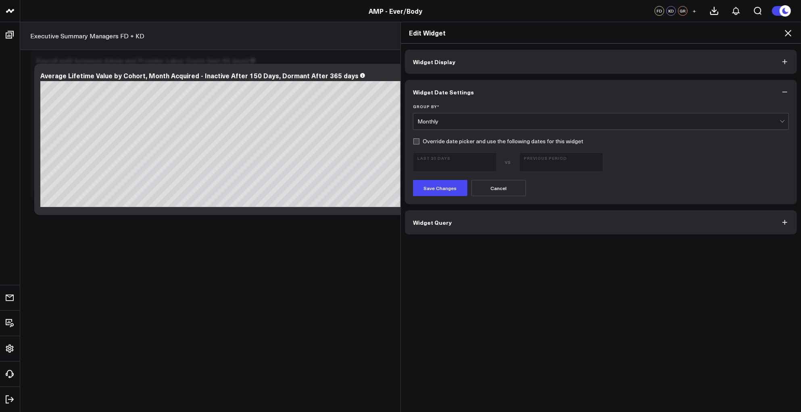
click at [444, 223] on span "Widget Query" at bounding box center [432, 222] width 39 height 6
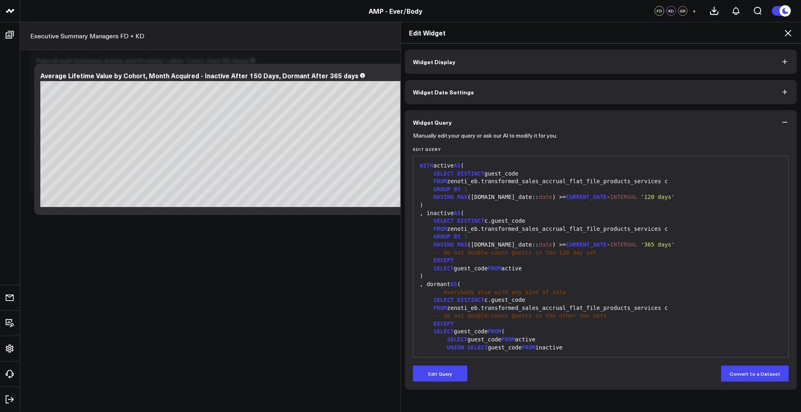
click at [788, 35] on icon at bounding box center [788, 33] width 10 height 10
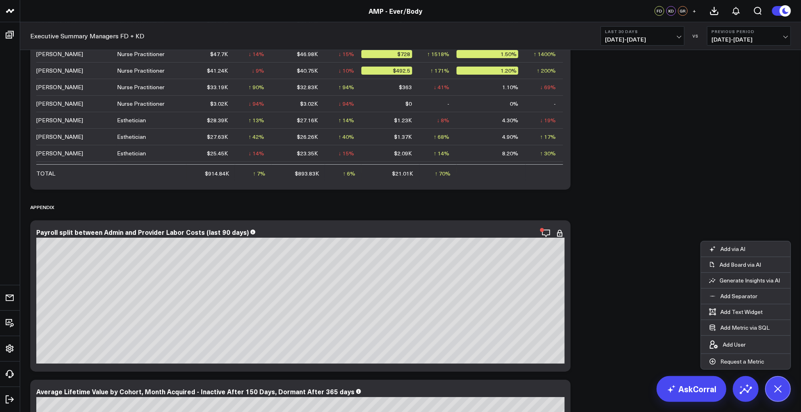
scroll to position [4456, 0]
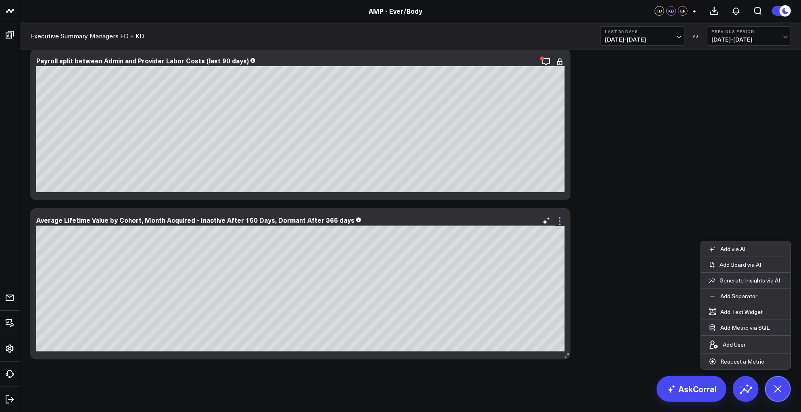
click at [560, 221] on icon at bounding box center [560, 221] width 2 height 2
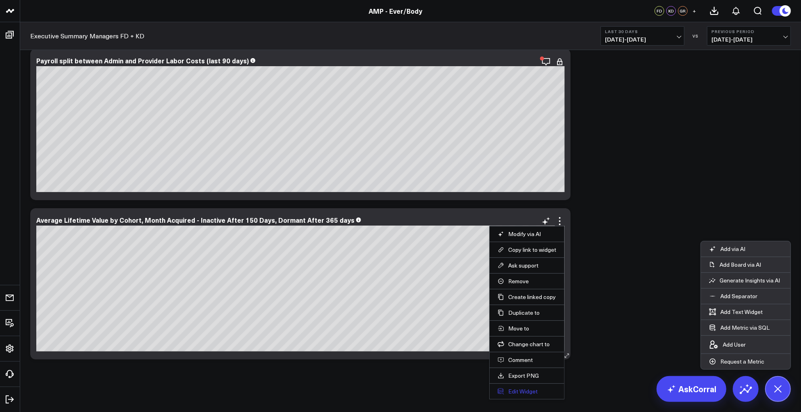
click at [517, 391] on button "Edit Widget" at bounding box center [527, 391] width 58 height 7
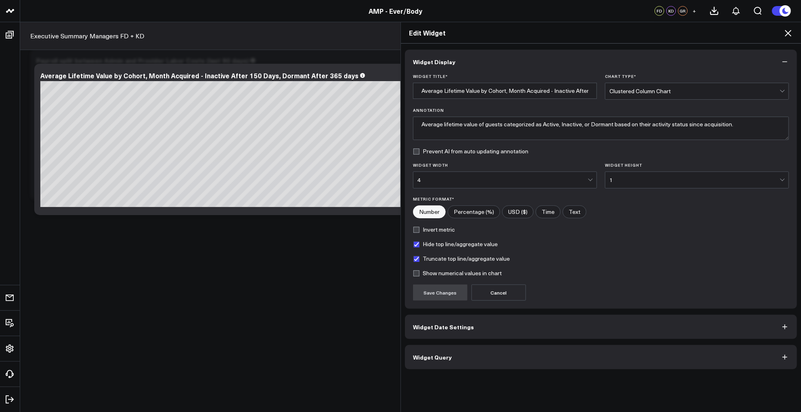
click at [456, 338] on button "Widget Date Settings" at bounding box center [601, 327] width 392 height 24
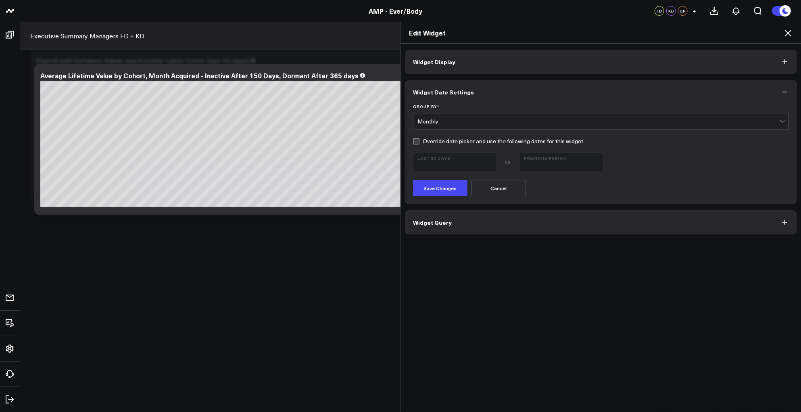
click at [471, 143] on label "Override date picker and use the following dates for this widget" at bounding box center [498, 141] width 170 height 6
click at [419, 143] on input "Override date picker and use the following dates for this widget" at bounding box center [416, 141] width 6 height 6
checkbox input "true"
click at [558, 154] on button "Previous Period [DATE] - [DATE]" at bounding box center [561, 161] width 84 height 19
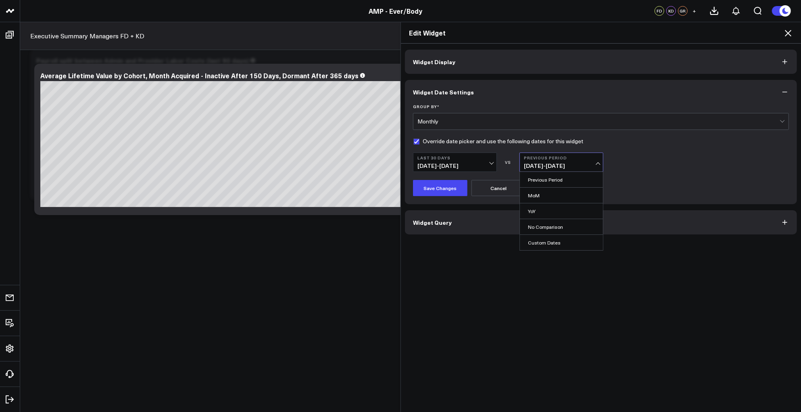
click at [448, 159] on b "Last 30 Days" at bounding box center [454, 157] width 75 height 5
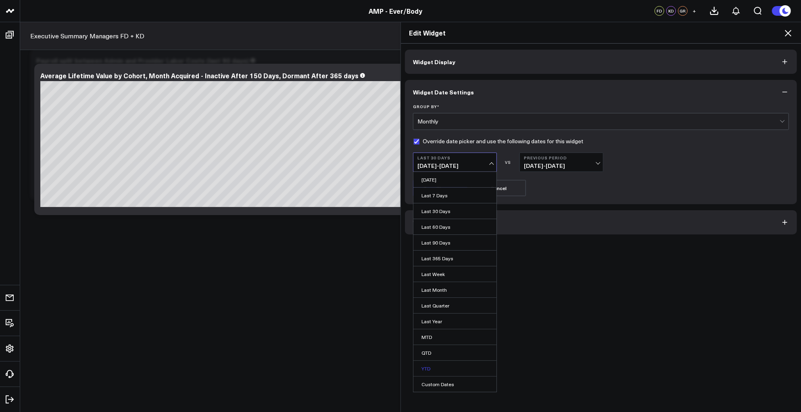
click at [426, 363] on link "YTD" at bounding box center [454, 368] width 83 height 15
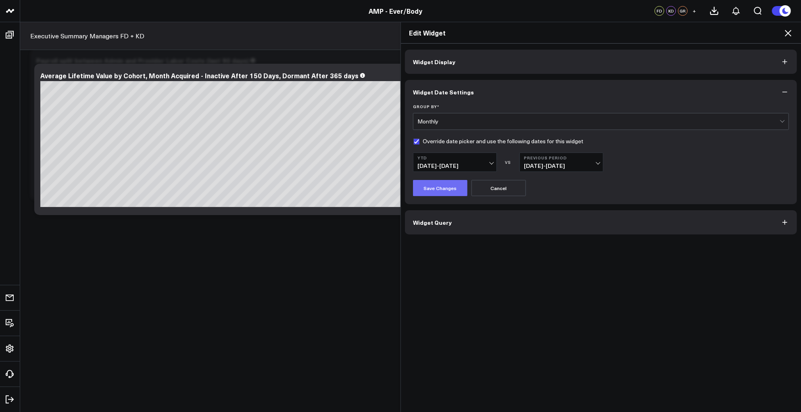
click at [440, 191] on button "Save Changes" at bounding box center [440, 188] width 54 height 16
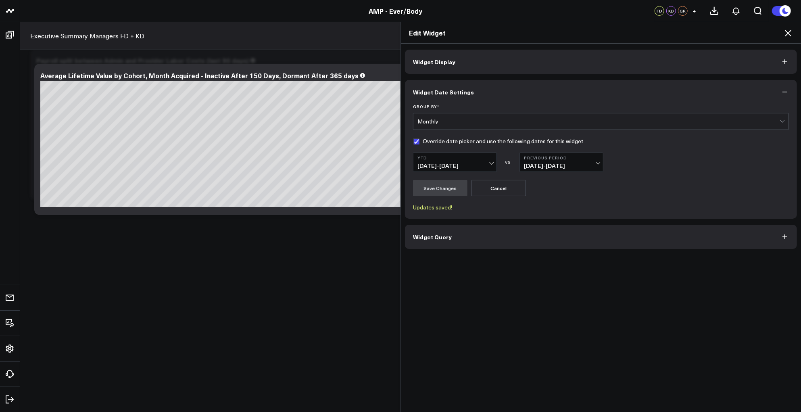
click at [488, 163] on span "08/31/25 - 09/29/25" at bounding box center [454, 166] width 75 height 6
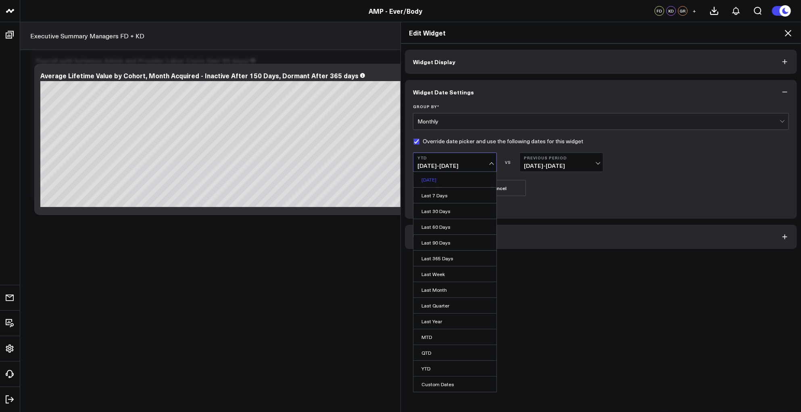
click at [438, 180] on link "[DATE]" at bounding box center [454, 179] width 83 height 15
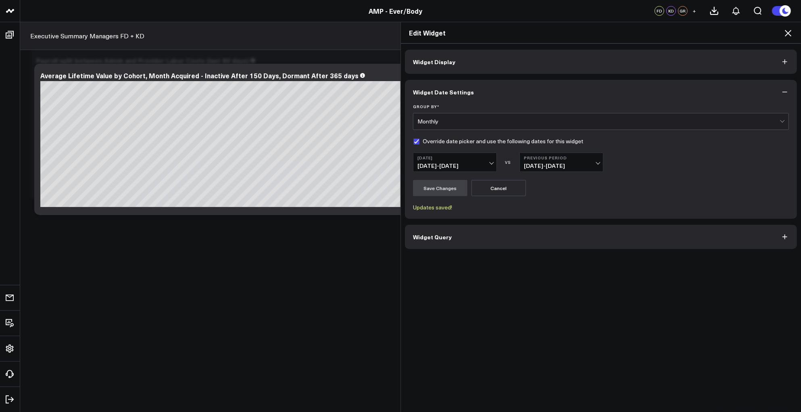
click at [480, 160] on b "[DATE]" at bounding box center [454, 157] width 75 height 5
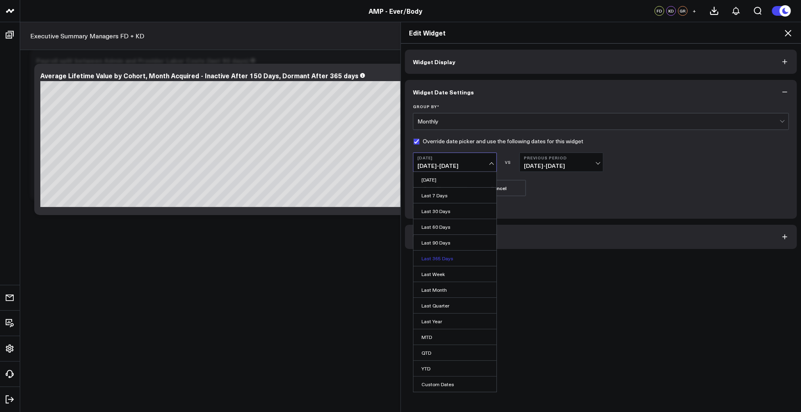
click at [427, 258] on link "Last 365 Days" at bounding box center [454, 257] width 83 height 15
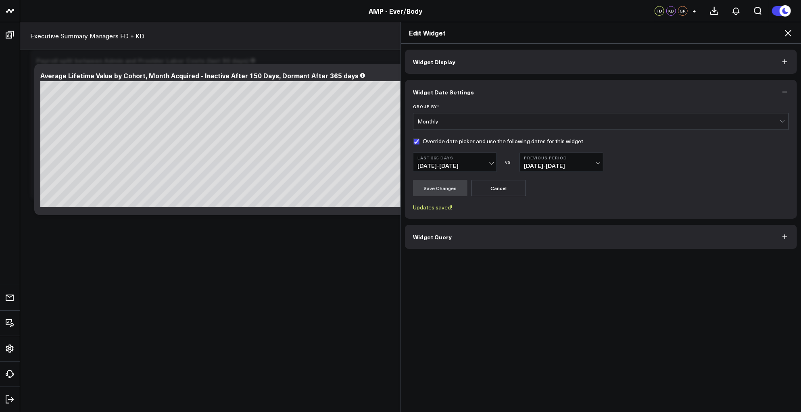
click at [487, 163] on span "08/31/25 - 09/29/25" at bounding box center [454, 166] width 75 height 6
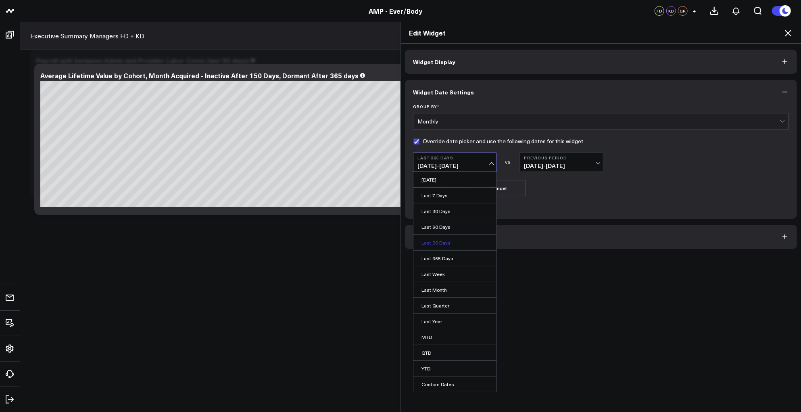
click at [436, 235] on link "Last 90 Days" at bounding box center [454, 242] width 83 height 15
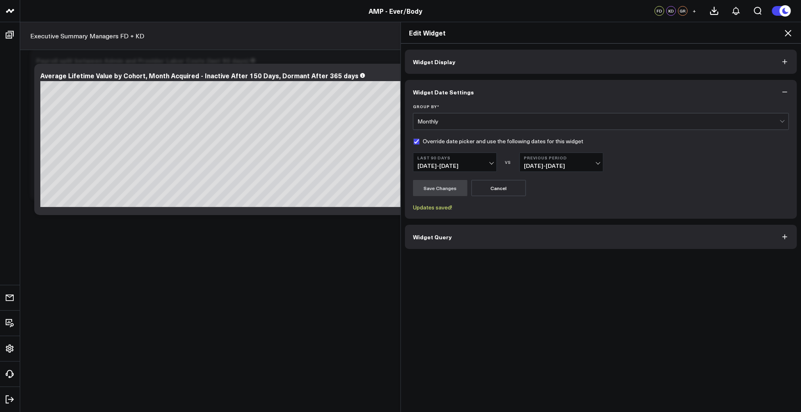
click at [488, 158] on b "Last 90 Days" at bounding box center [454, 157] width 75 height 5
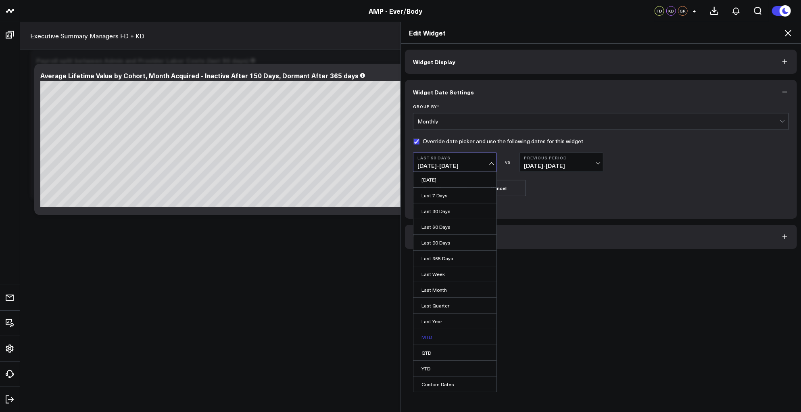
click at [430, 336] on link "MTD" at bounding box center [454, 336] width 83 height 15
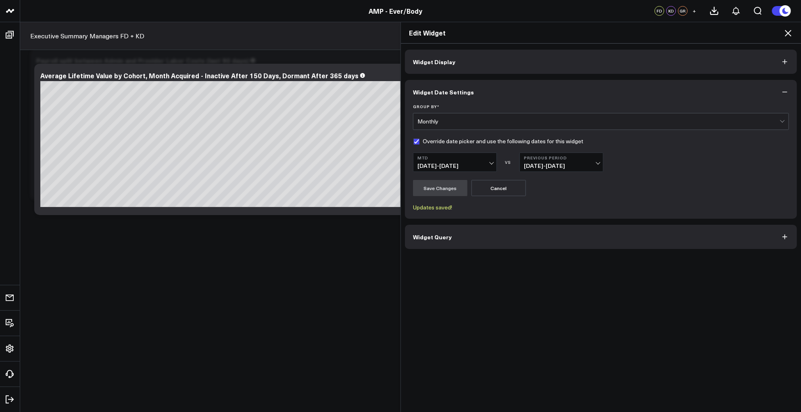
click at [490, 163] on button "MTD 08/31/25 - 09/29/25" at bounding box center [455, 161] width 84 height 19
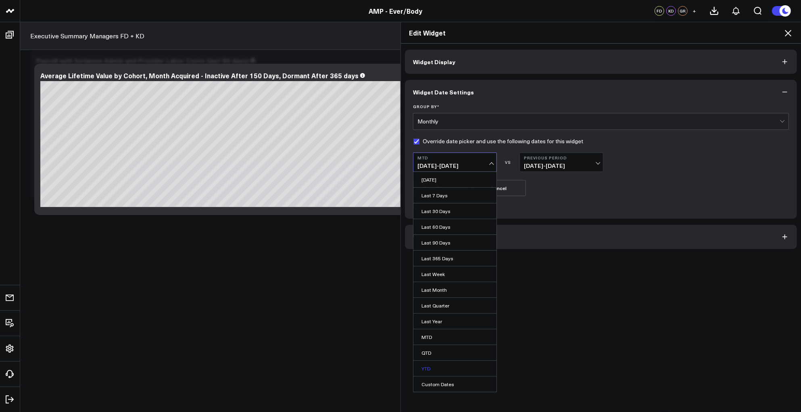
click at [435, 362] on link "YTD" at bounding box center [454, 368] width 83 height 15
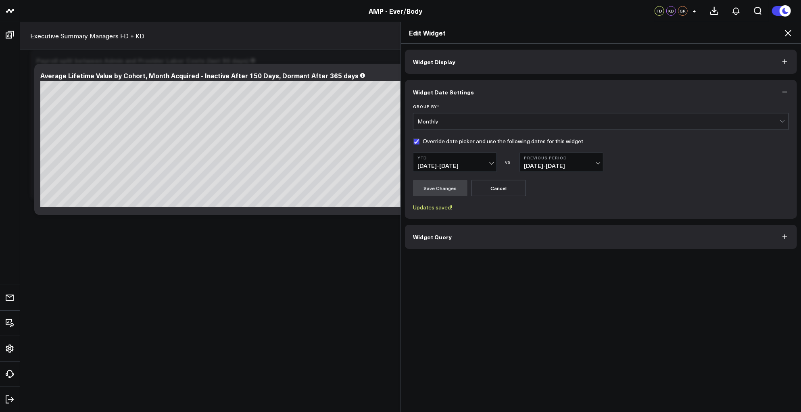
click at [560, 217] on div "Group By * Monthly Override date picker and use the following dates for this wi…" at bounding box center [601, 161] width 392 height 115
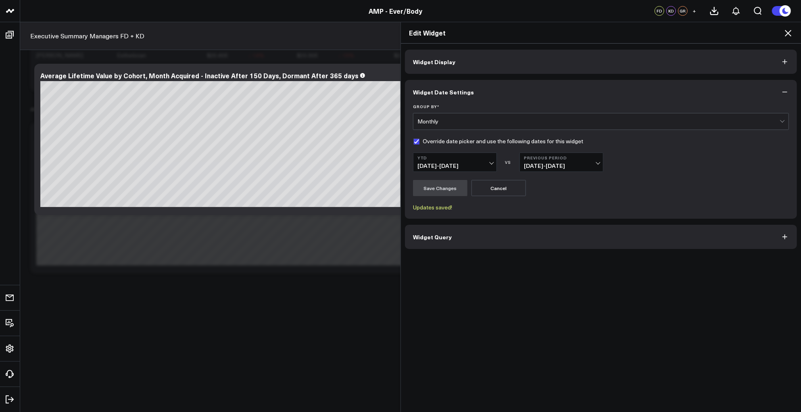
scroll to position [4395, 0]
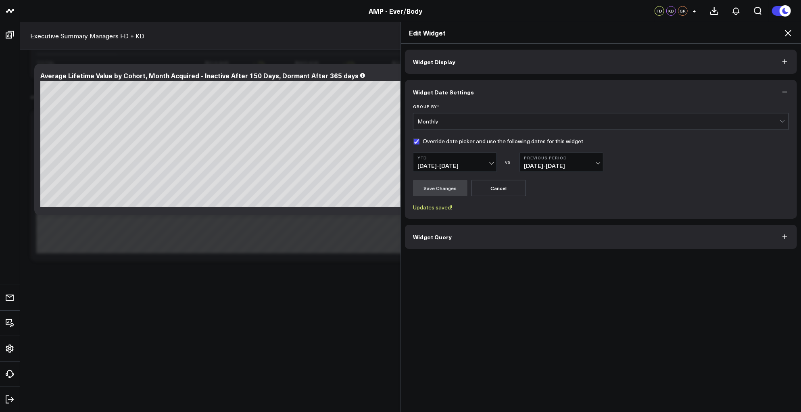
click at [790, 29] on icon at bounding box center [788, 33] width 10 height 10
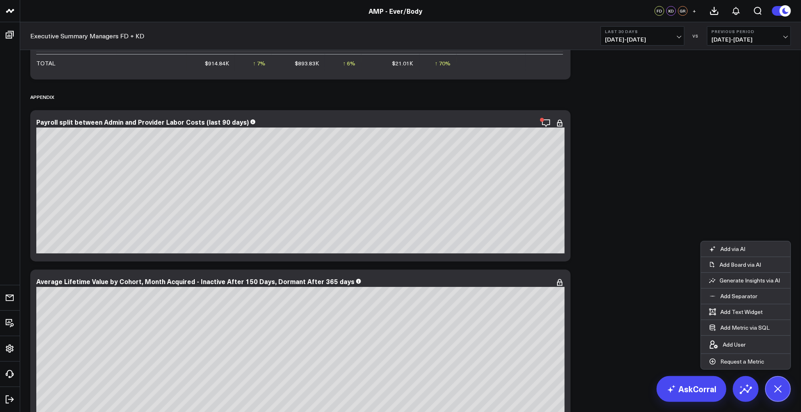
scroll to position [4456, 0]
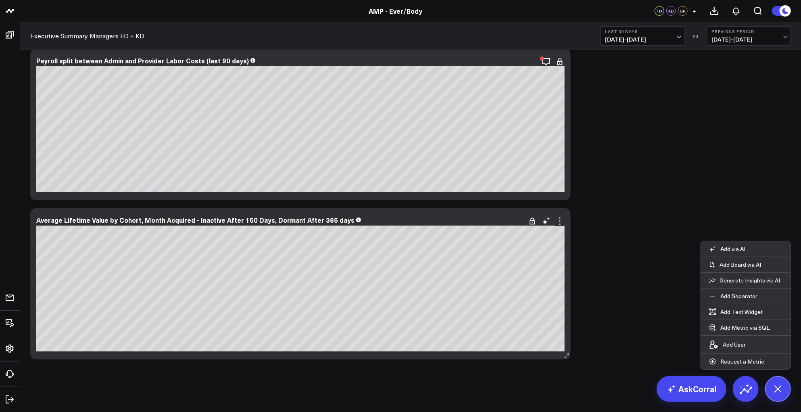
click at [561, 219] on icon at bounding box center [560, 221] width 10 height 10
click at [781, 390] on icon at bounding box center [778, 388] width 18 height 18
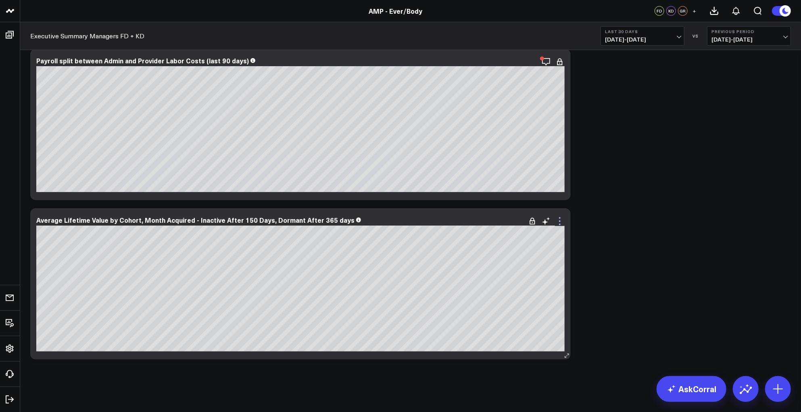
click at [562, 218] on icon at bounding box center [560, 221] width 10 height 10
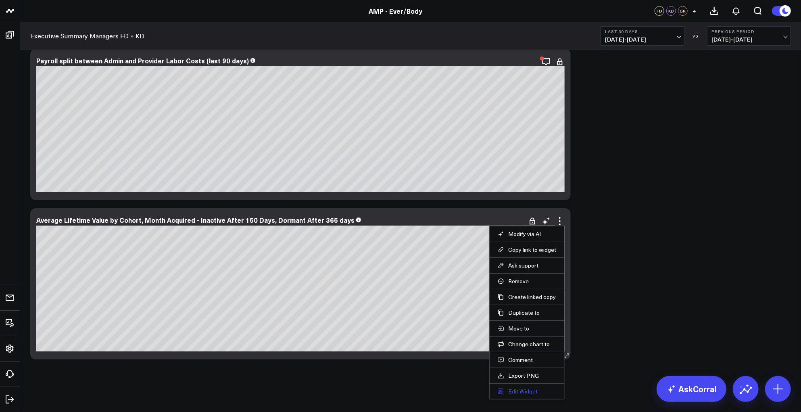
click at [532, 388] on button "Edit Widget" at bounding box center [527, 391] width 58 height 7
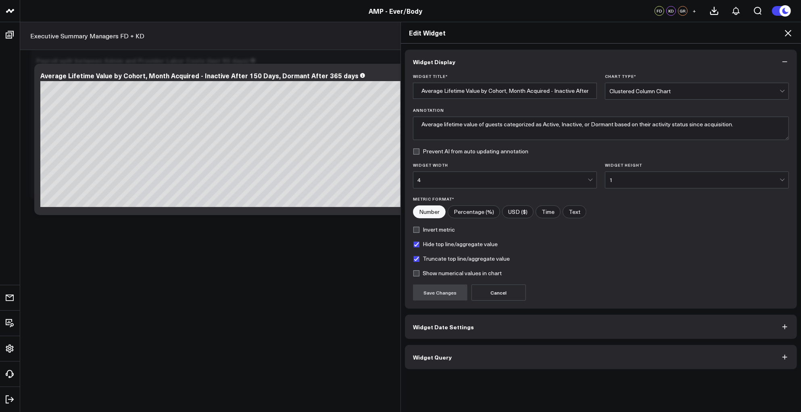
click at [434, 354] on span "Widget Query" at bounding box center [432, 357] width 39 height 6
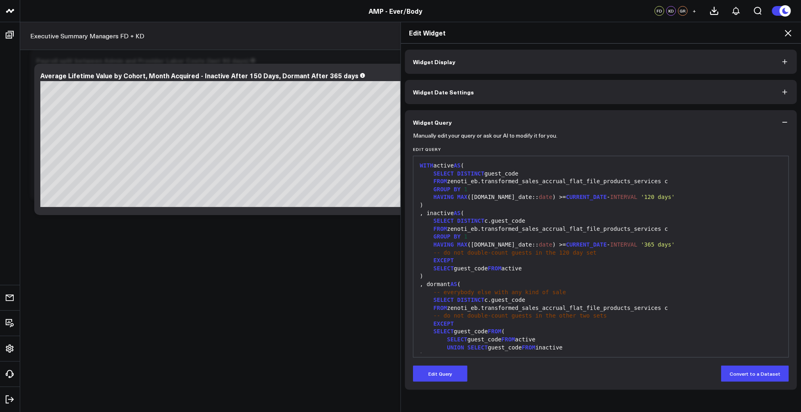
click at [458, 101] on button "Widget Date Settings" at bounding box center [601, 92] width 392 height 24
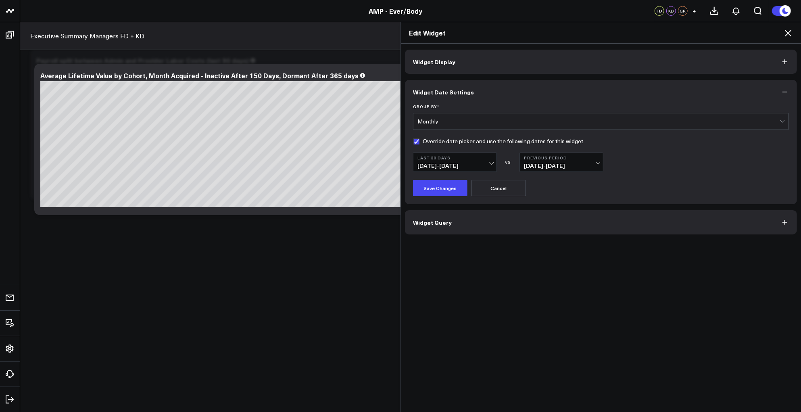
click at [488, 159] on b "Last 30 Days" at bounding box center [454, 157] width 75 height 5
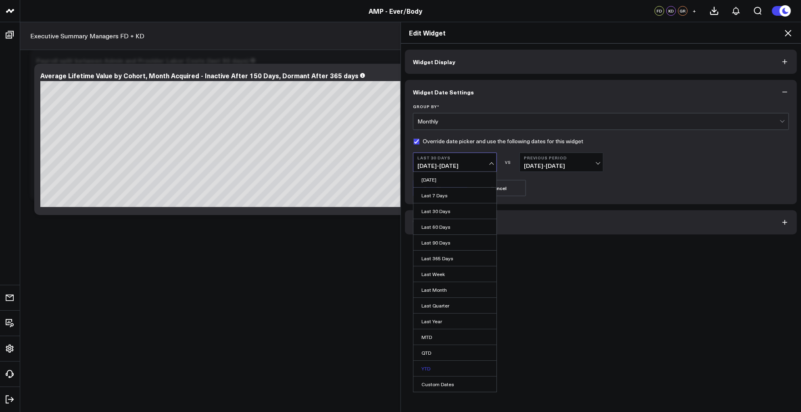
click at [430, 363] on link "YTD" at bounding box center [454, 368] width 83 height 15
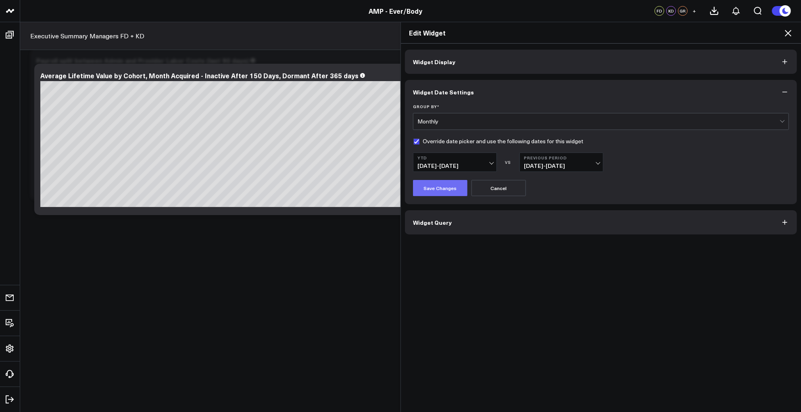
click at [448, 193] on button "Save Changes" at bounding box center [440, 188] width 54 height 16
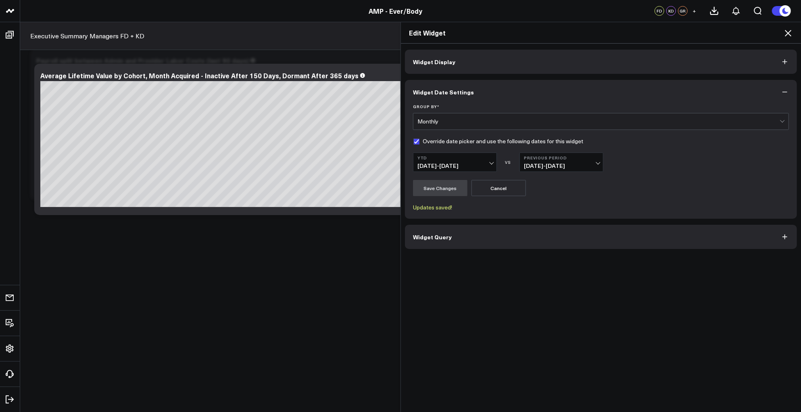
drag, startPoint x: 790, startPoint y: 31, endPoint x: 779, endPoint y: 40, distance: 13.7
click at [790, 31] on icon at bounding box center [788, 33] width 10 height 10
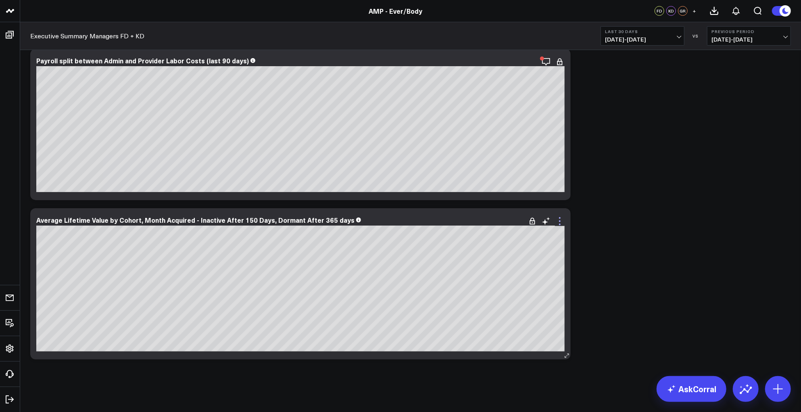
click at [562, 220] on icon at bounding box center [560, 221] width 10 height 10
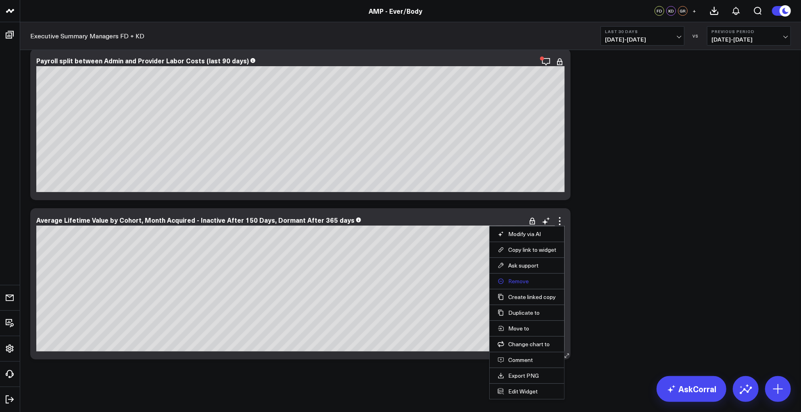
click at [525, 281] on button "Remove" at bounding box center [527, 280] width 58 height 7
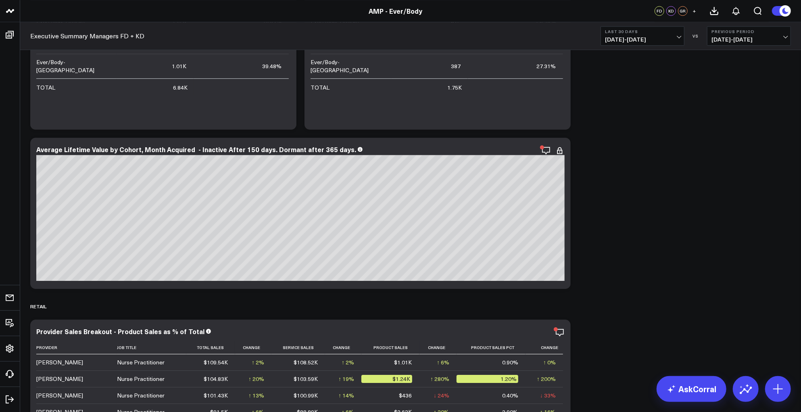
scroll to position [3856, 0]
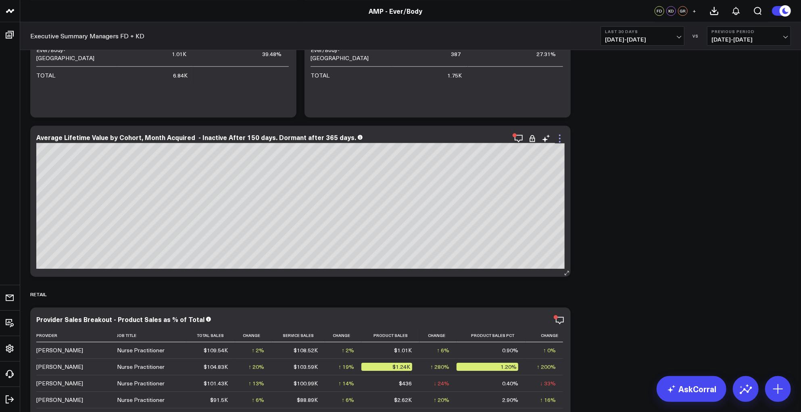
click at [561, 142] on icon at bounding box center [560, 138] width 10 height 10
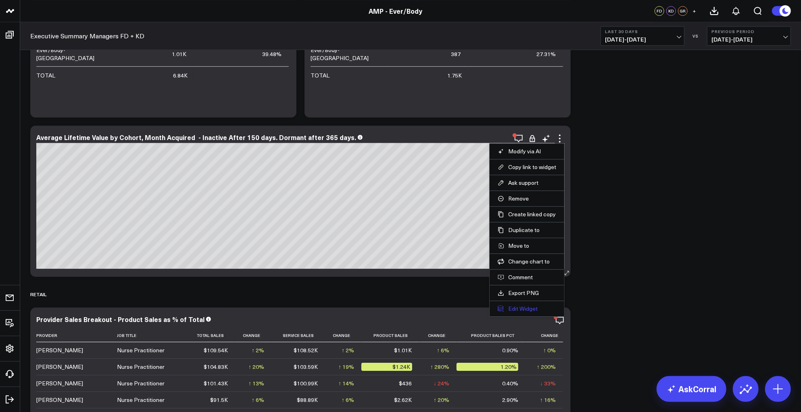
click at [521, 305] on button "Edit Widget" at bounding box center [527, 308] width 58 height 7
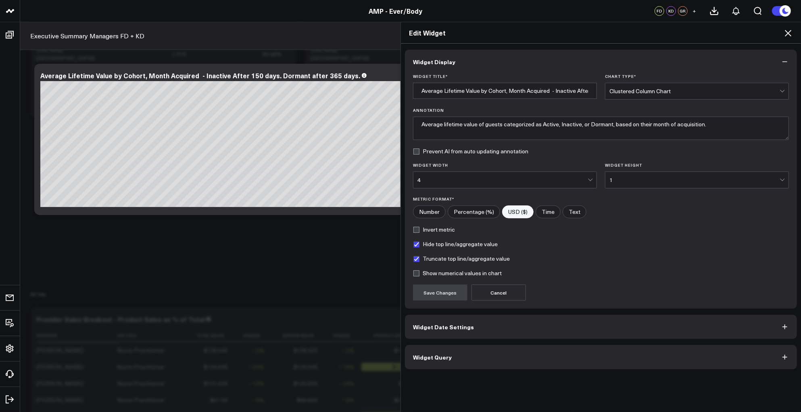
click at [483, 358] on button "Widget Query" at bounding box center [601, 357] width 392 height 24
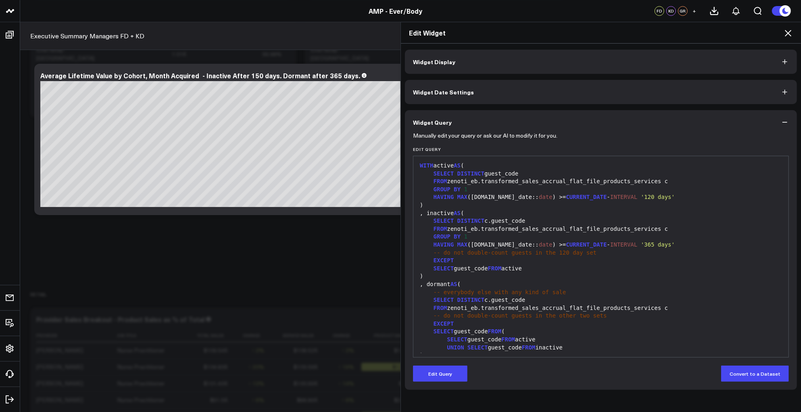
click at [520, 296] on div "SELECT DISTINCT c.guest_code" at bounding box center [600, 300] width 367 height 8
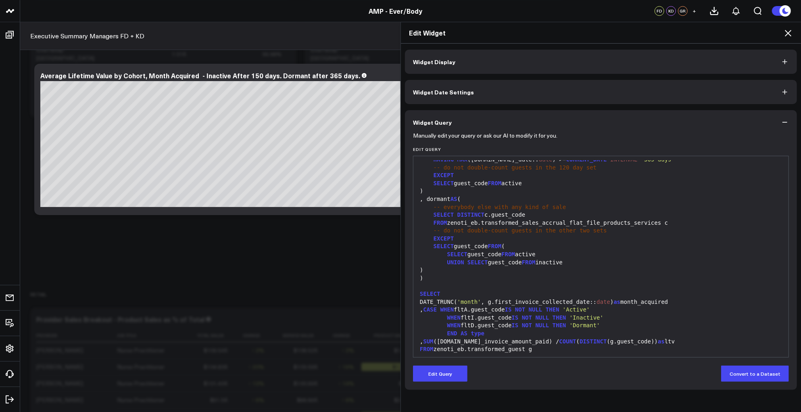
scroll to position [122, 0]
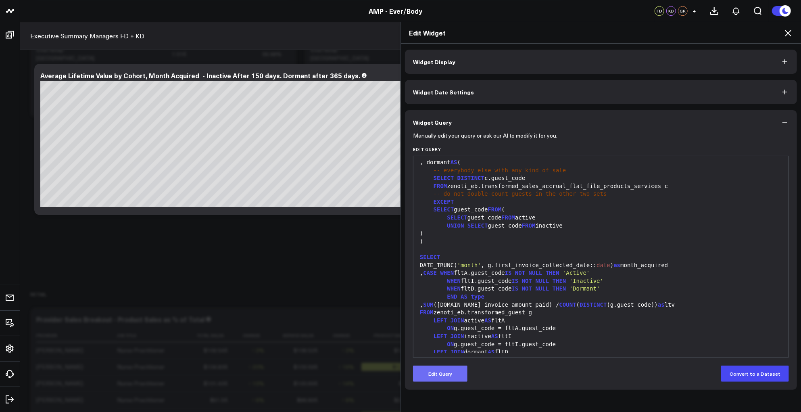
click at [438, 373] on button "Edit Query" at bounding box center [440, 373] width 54 height 16
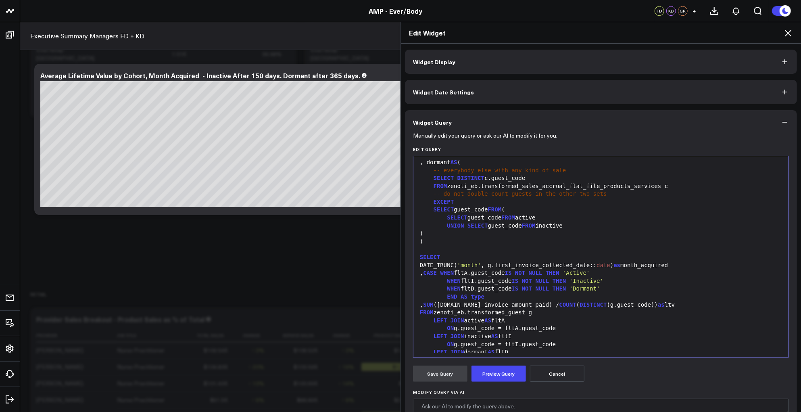
click at [521, 249] on div at bounding box center [600, 249] width 367 height 8
click at [521, 258] on div "SELECT" at bounding box center [600, 257] width 367 height 8
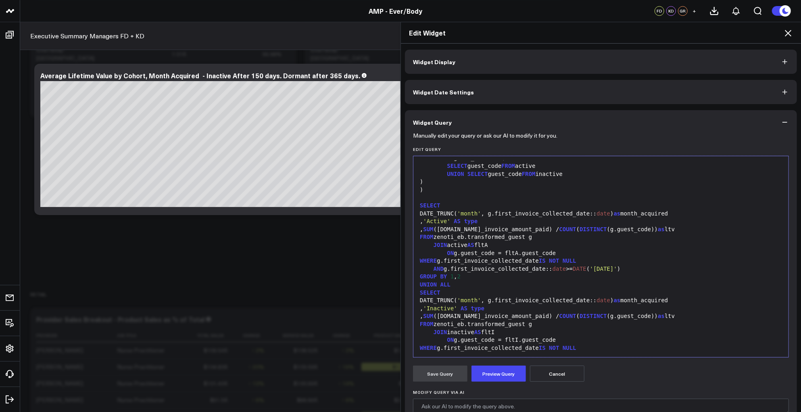
scroll to position [292, 0]
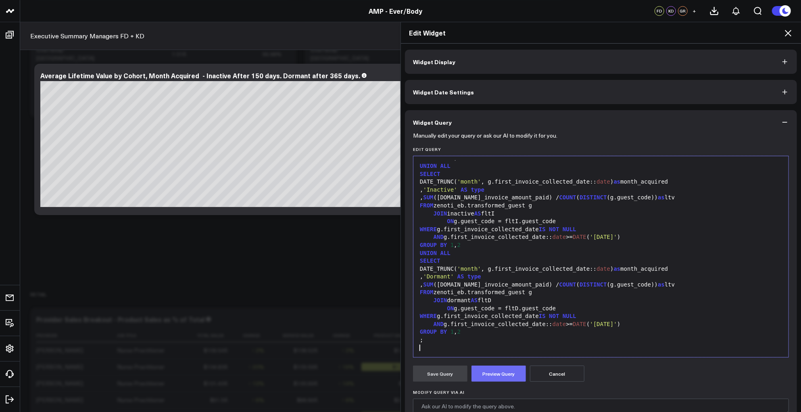
click at [490, 379] on button "Preview Query" at bounding box center [498, 373] width 54 height 16
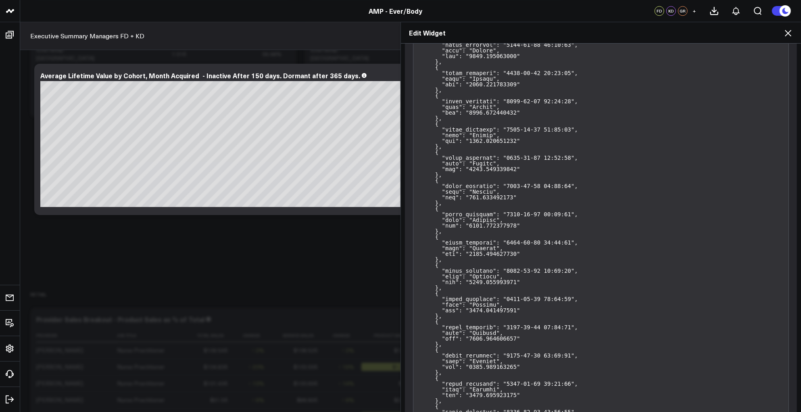
scroll to position [216, 0]
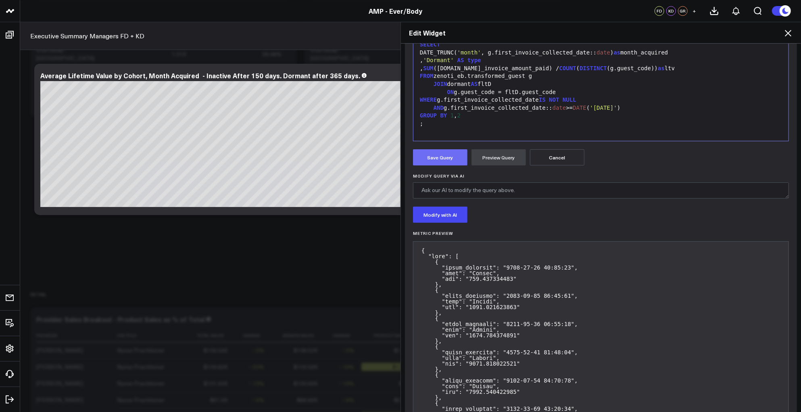
click at [433, 164] on button "Save Query" at bounding box center [440, 157] width 54 height 16
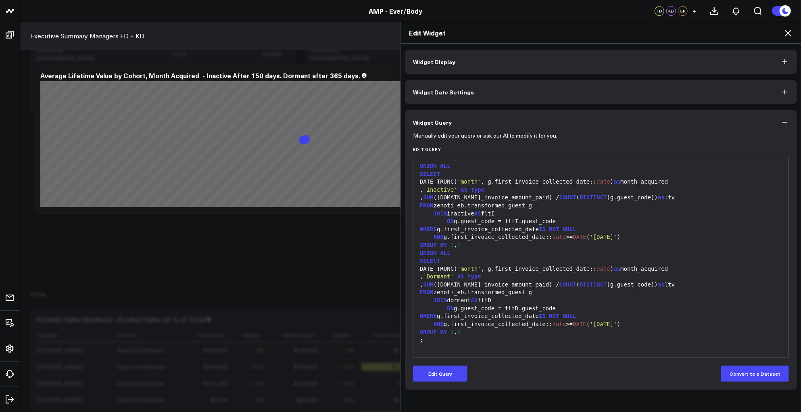
scroll to position [0, 0]
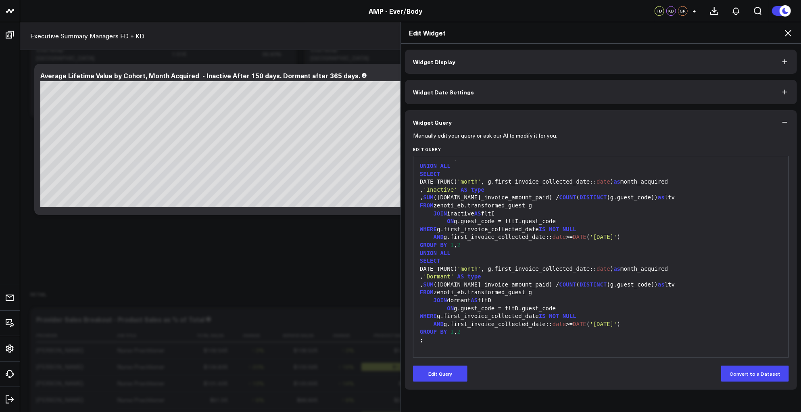
click at [579, 258] on div "SELECT" at bounding box center [600, 261] width 367 height 8
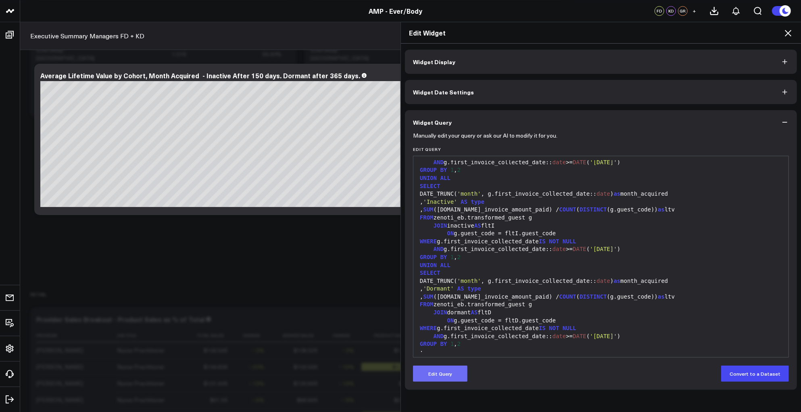
click at [434, 379] on button "Edit Query" at bounding box center [440, 373] width 54 height 16
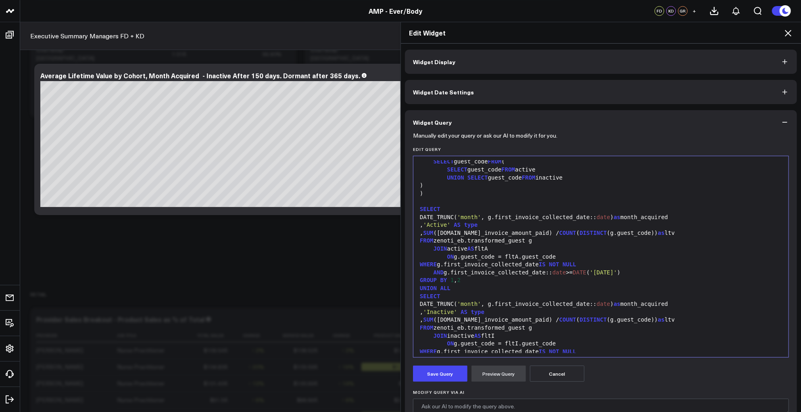
scroll to position [158, 0]
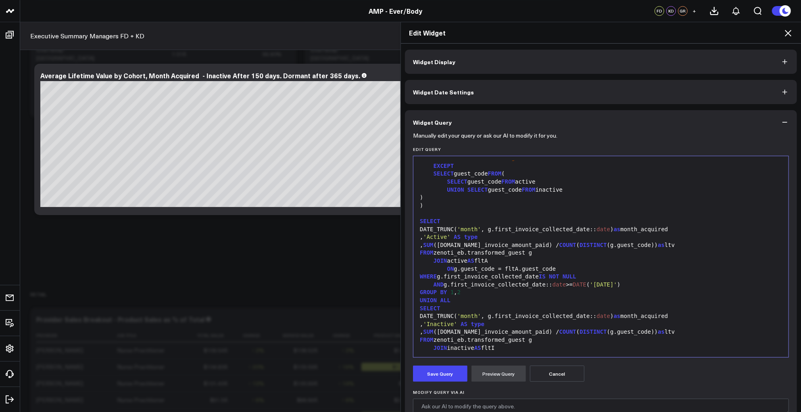
click at [446, 219] on div "SELECT" at bounding box center [600, 221] width 367 height 8
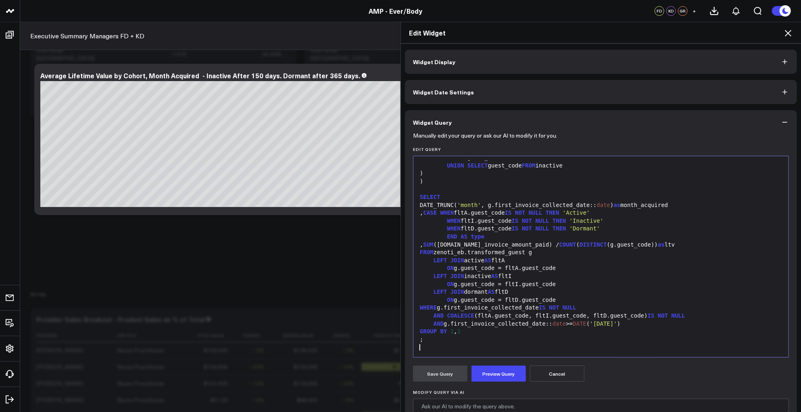
scroll to position [181, 0]
click at [484, 377] on button "Preview Query" at bounding box center [498, 373] width 54 height 16
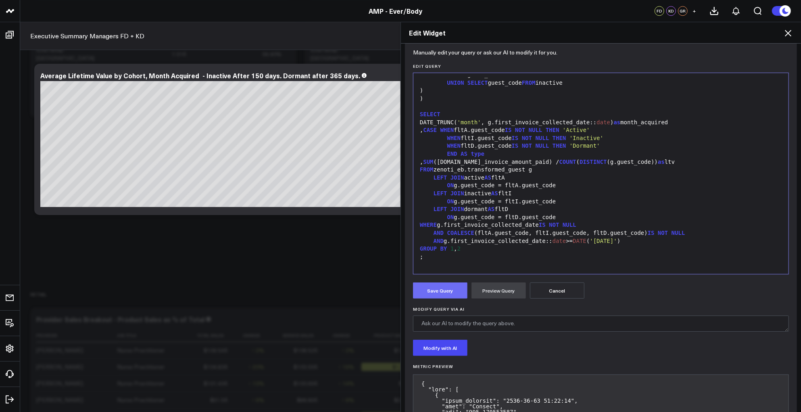
click at [441, 292] on button "Save Query" at bounding box center [440, 290] width 54 height 16
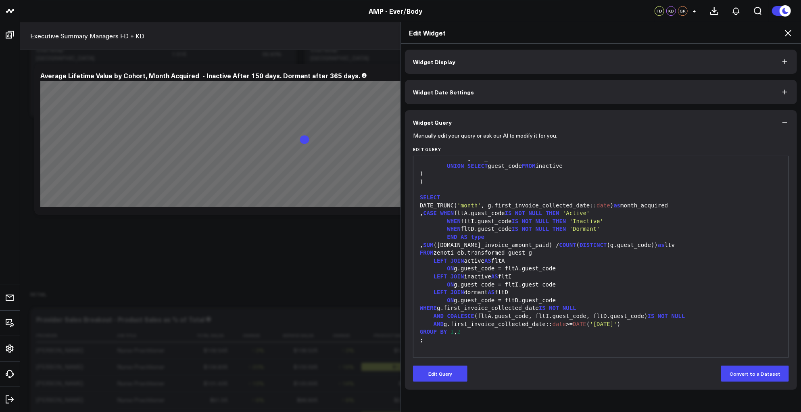
scroll to position [0, 0]
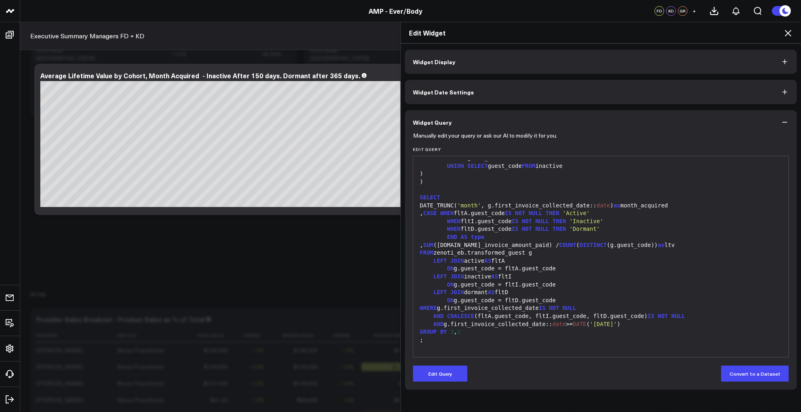
click at [788, 35] on icon at bounding box center [788, 33] width 10 height 10
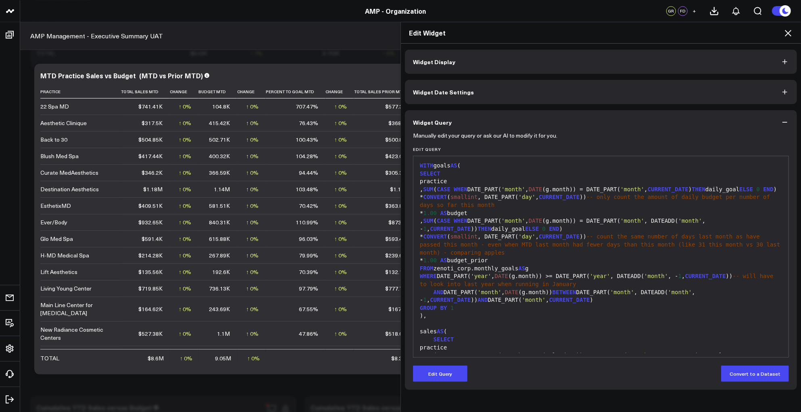
click at [786, 34] on icon at bounding box center [788, 33] width 10 height 10
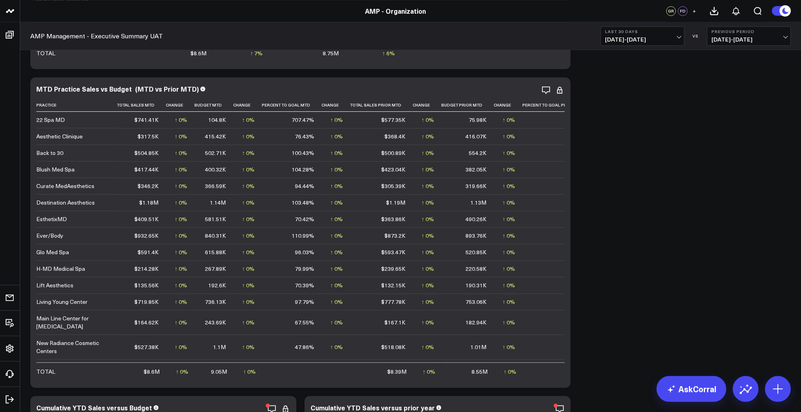
scroll to position [1165, 0]
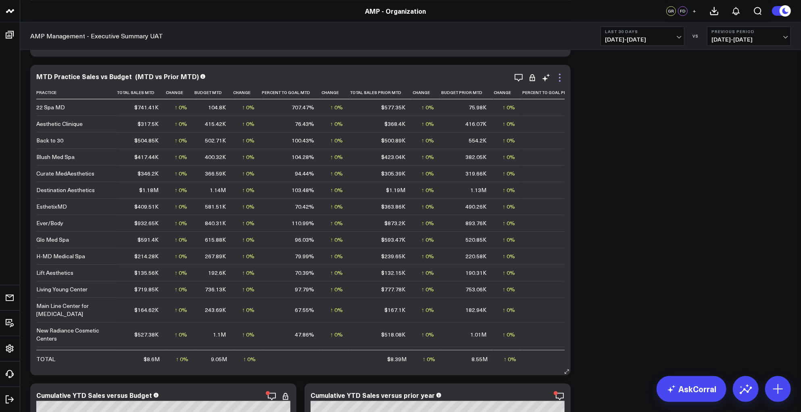
click at [560, 77] on icon at bounding box center [560, 78] width 2 height 2
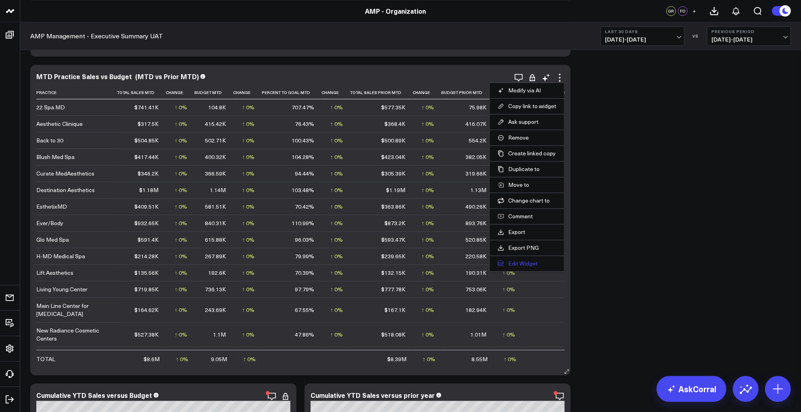
click at [529, 262] on button "Edit Widget" at bounding box center [527, 263] width 58 height 7
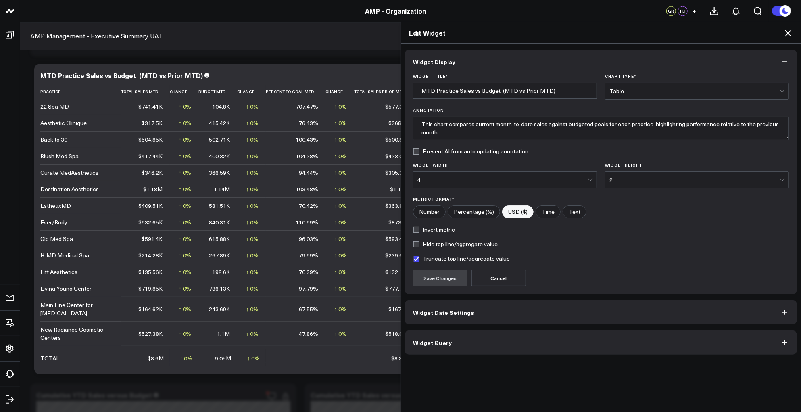
click at [504, 344] on button "Widget Query" at bounding box center [601, 342] width 392 height 24
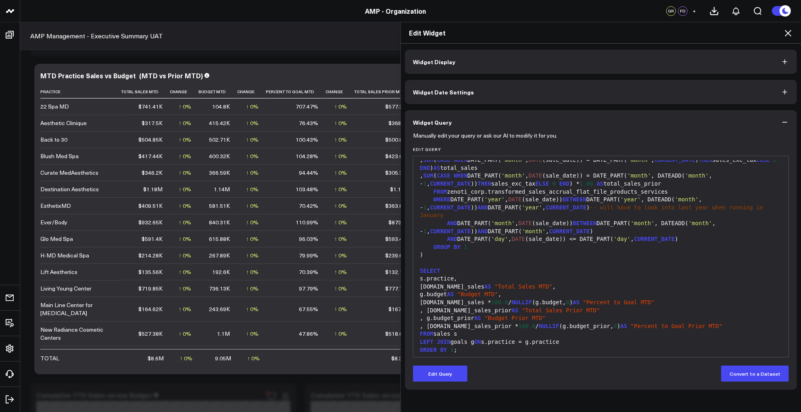
scroll to position [198, 0]
click at [786, 32] on icon at bounding box center [788, 33] width 10 height 10
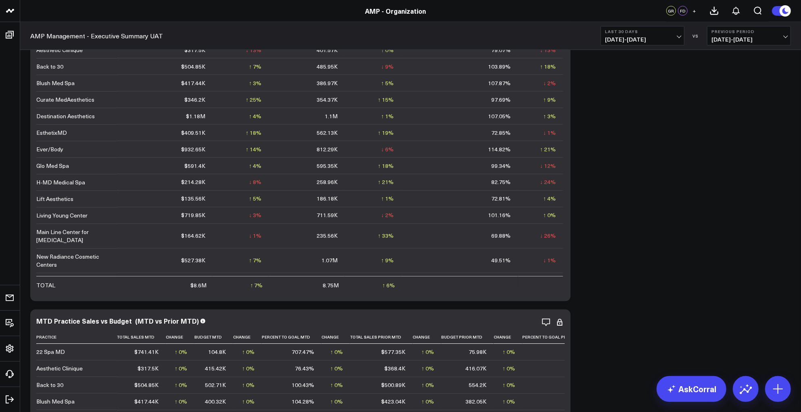
scroll to position [798, 0]
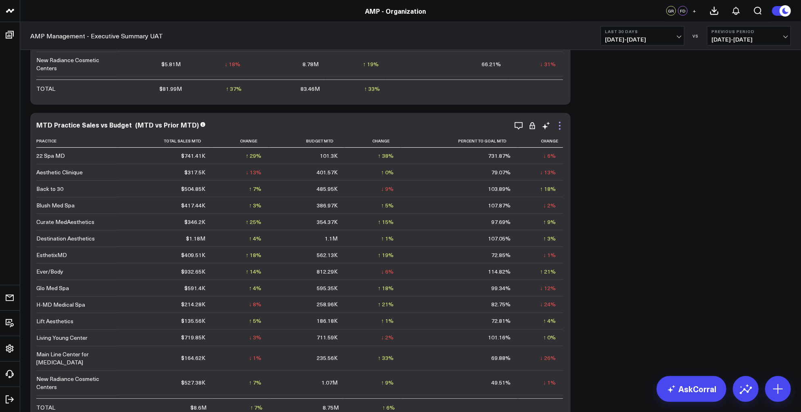
click at [557, 124] on icon at bounding box center [560, 126] width 10 height 10
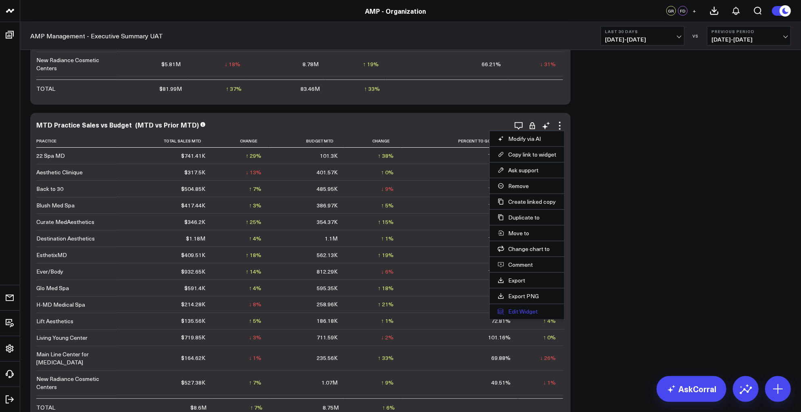
click at [515, 312] on button "Edit Widget" at bounding box center [527, 311] width 58 height 7
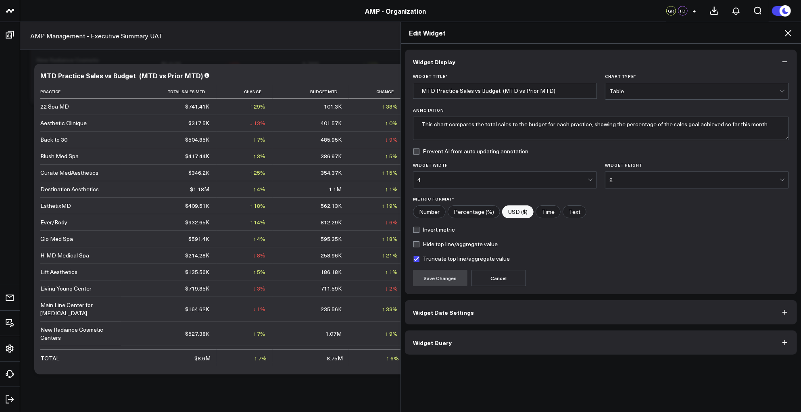
click at [505, 354] on div "Widget Display Widget Title * MTD Practice Sales vs Budget (MTD vs Prior MTD) C…" at bounding box center [601, 228] width 400 height 369
click at [505, 348] on button "Widget Query" at bounding box center [601, 342] width 392 height 24
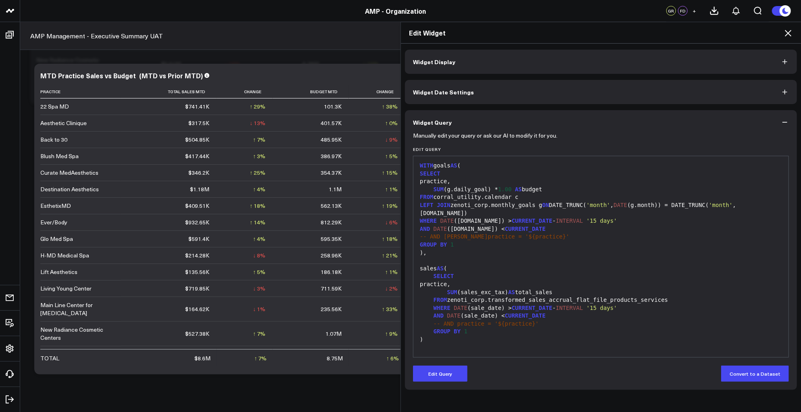
click at [465, 367] on div "Edit Query Convert to a Dataset" at bounding box center [601, 373] width 376 height 16
click at [445, 372] on button "Edit Query" at bounding box center [440, 373] width 54 height 16
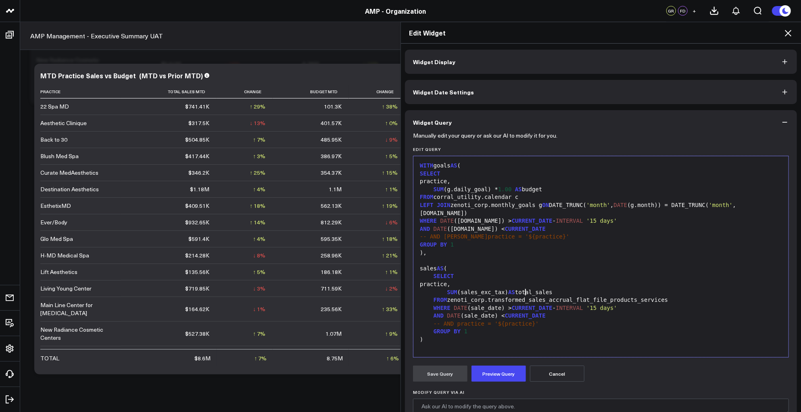
click at [521, 296] on div "FROM zenoti_corp.transformed_sales_accrual_flat_file_products_services" at bounding box center [600, 300] width 367 height 8
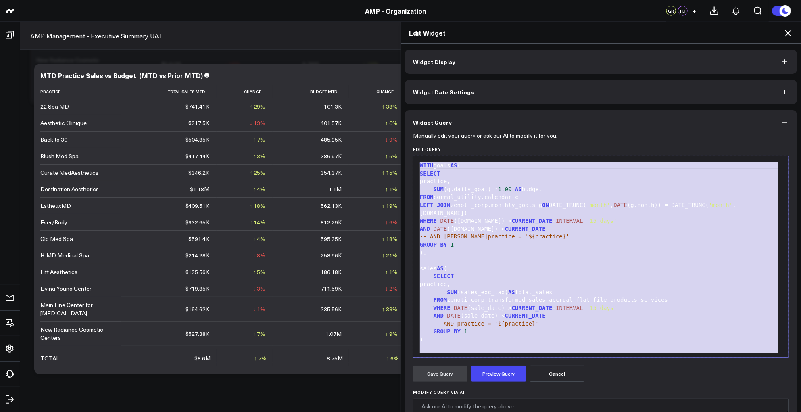
scroll to position [39, 0]
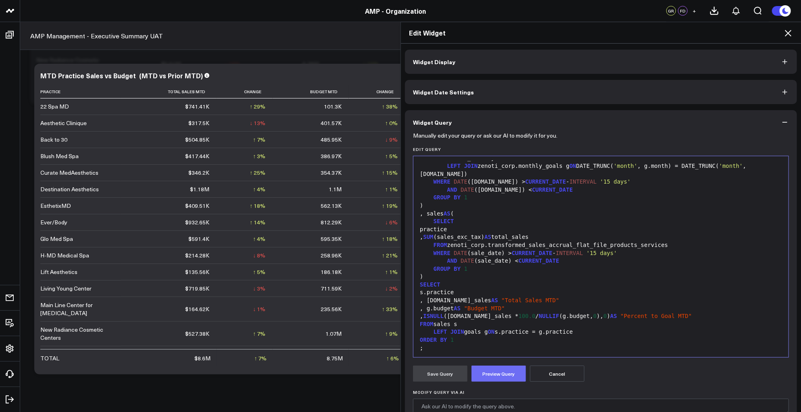
click at [494, 375] on button "Preview Query" at bounding box center [498, 373] width 54 height 16
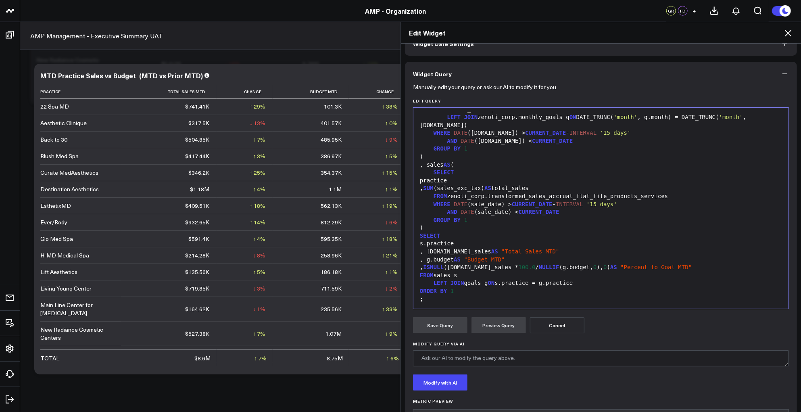
scroll to position [100, 0]
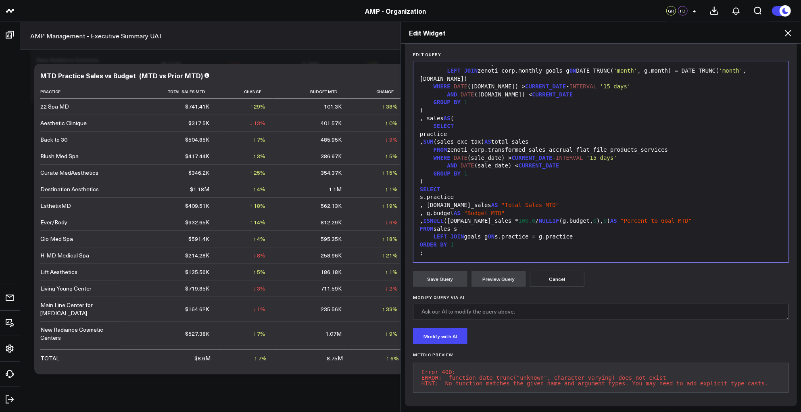
click at [582, 162] on div "AND DATE (sale_date) < CURRENT_DATE" at bounding box center [600, 166] width 367 height 8
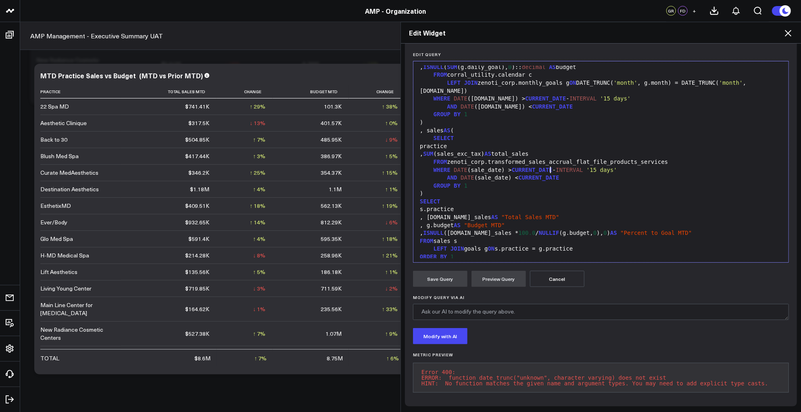
scroll to position [0, 0]
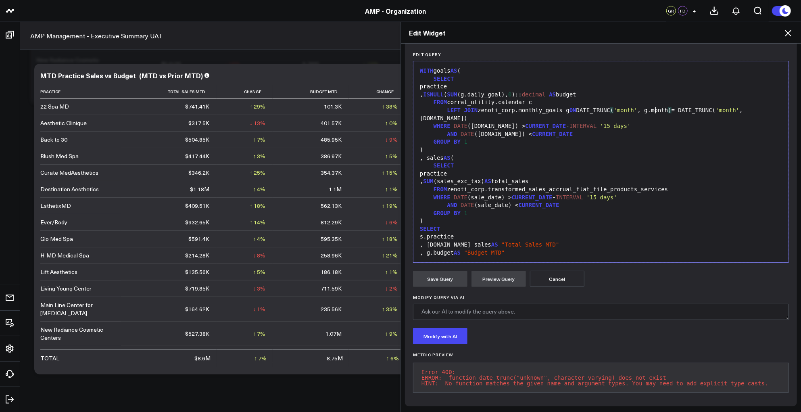
click at [654, 106] on div "LEFT JOIN zenoti_corp.monthly_goals g ON DATE_TRUNC ( 'month' , g.month ) = DAT…" at bounding box center [600, 114] width 367 height 16
click at [493, 271] on button "Preview Query" at bounding box center [498, 279] width 54 height 16
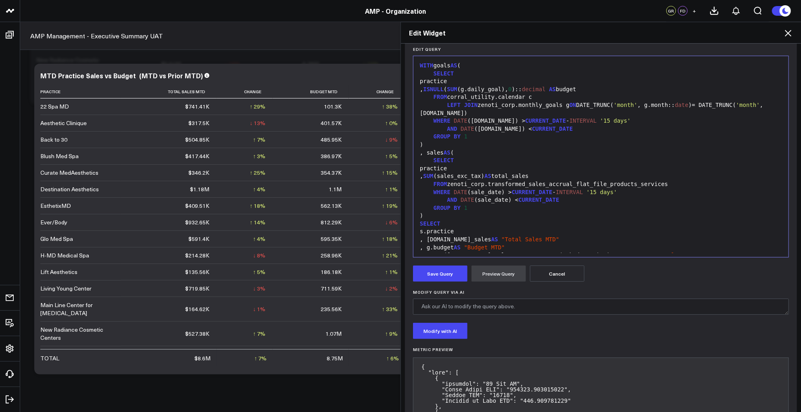
scroll to position [283, 0]
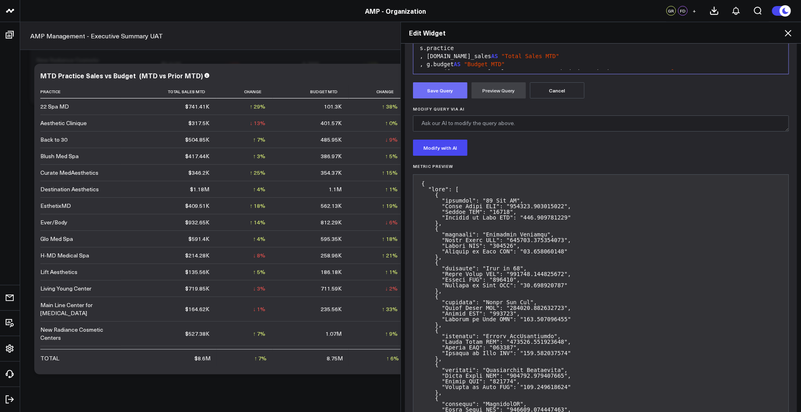
click at [414, 82] on button "Save Query" at bounding box center [440, 90] width 54 height 16
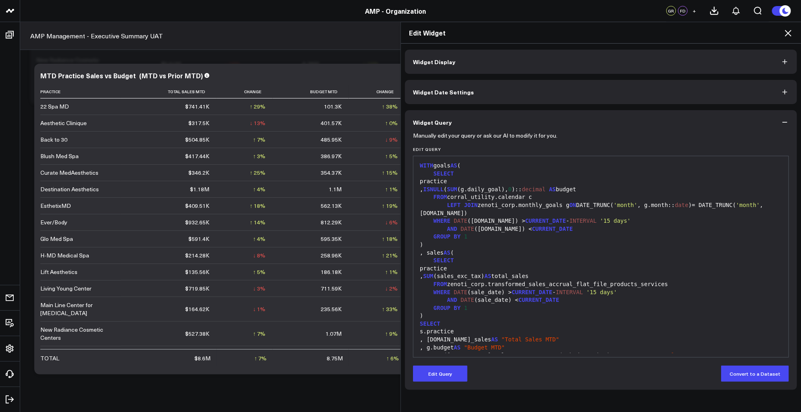
scroll to position [0, 0]
click at [788, 33] on icon at bounding box center [788, 33] width 6 height 6
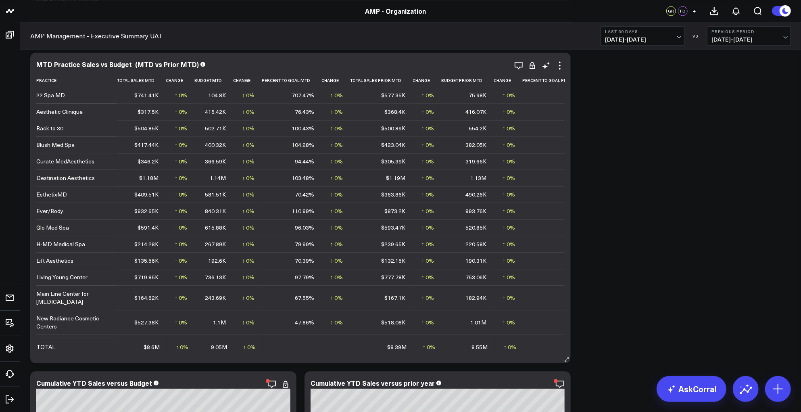
scroll to position [1165, 0]
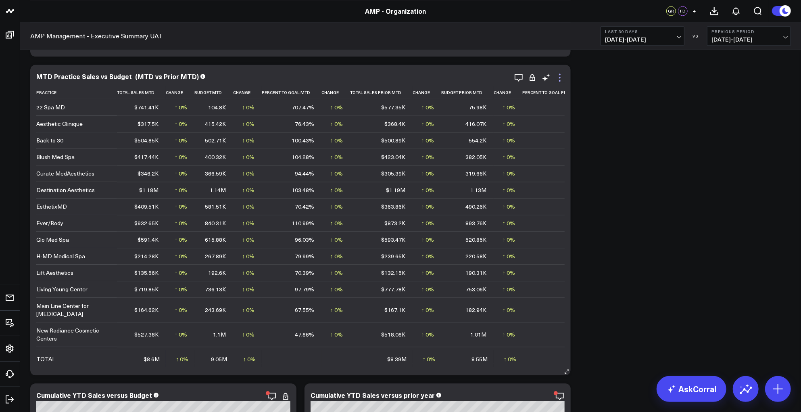
click at [563, 77] on icon at bounding box center [560, 78] width 10 height 10
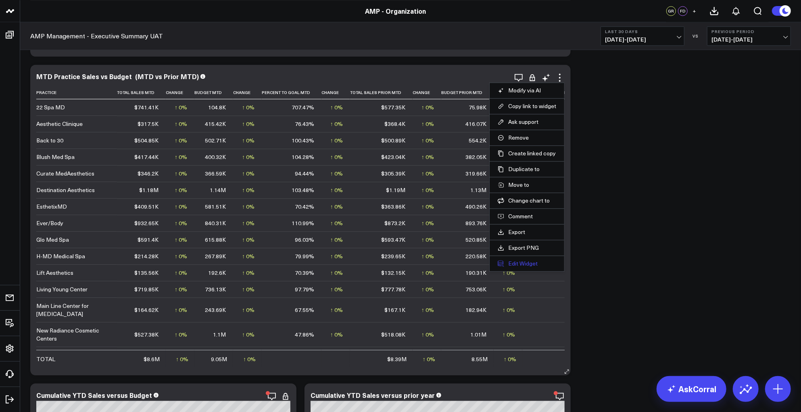
click at [526, 260] on button "Edit Widget" at bounding box center [527, 263] width 58 height 7
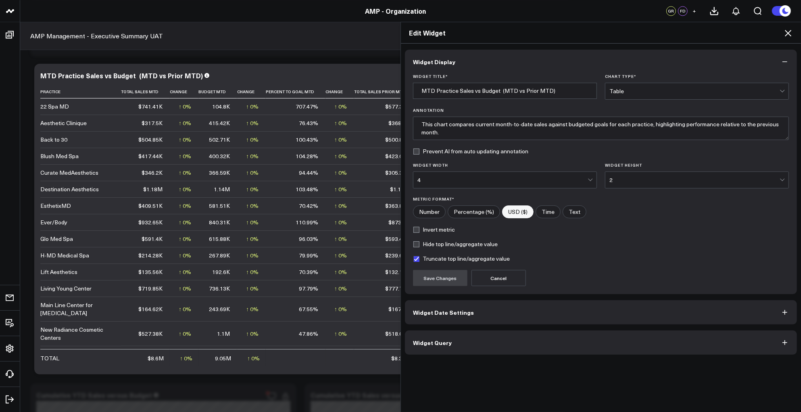
click at [497, 338] on button "Widget Query" at bounding box center [601, 342] width 392 height 24
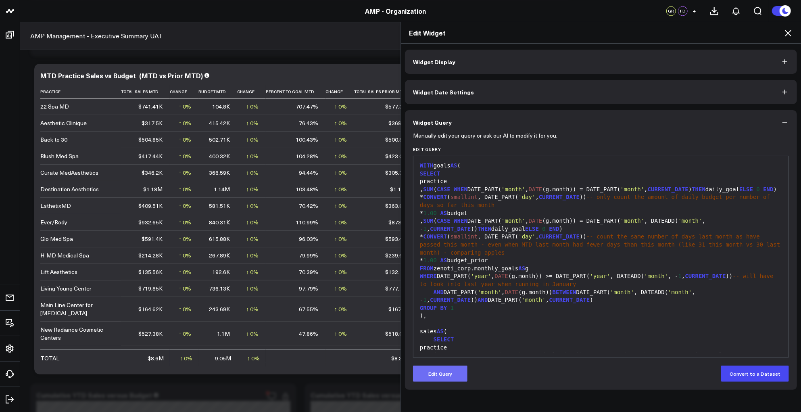
click at [438, 372] on button "Edit Query" at bounding box center [440, 373] width 54 height 16
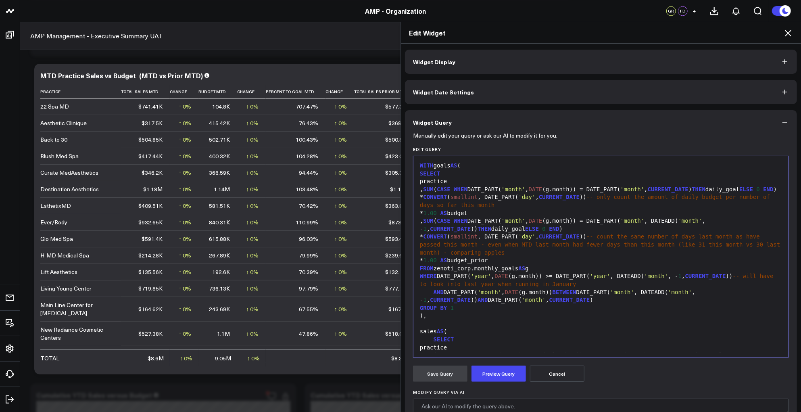
click at [517, 300] on div "AND DATE_PART( 'month' , DATE (g.month)) BETWEEN DATE_PART( 'month' , DATEADD( …" at bounding box center [600, 296] width 367 height 16
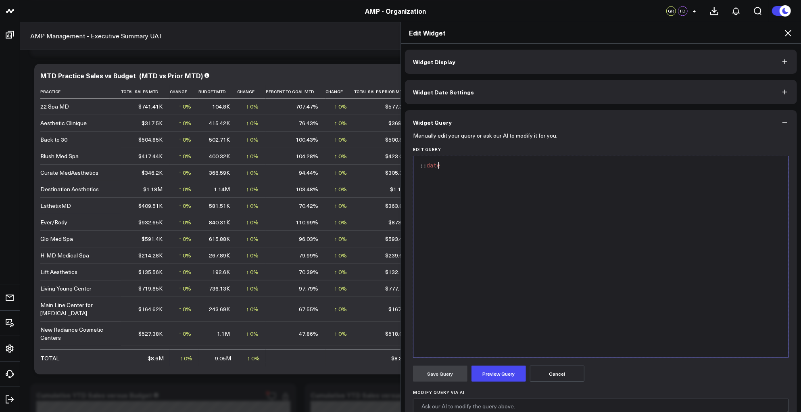
click at [508, 219] on div ":: date" at bounding box center [600, 256] width 367 height 193
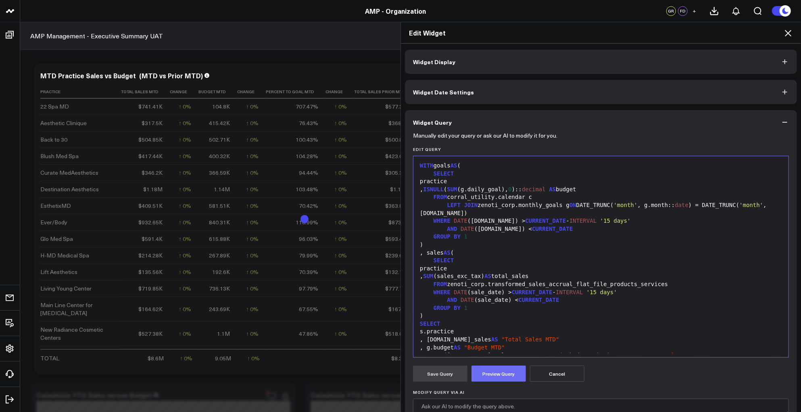
click at [510, 376] on button "Preview Query" at bounding box center [498, 373] width 54 height 16
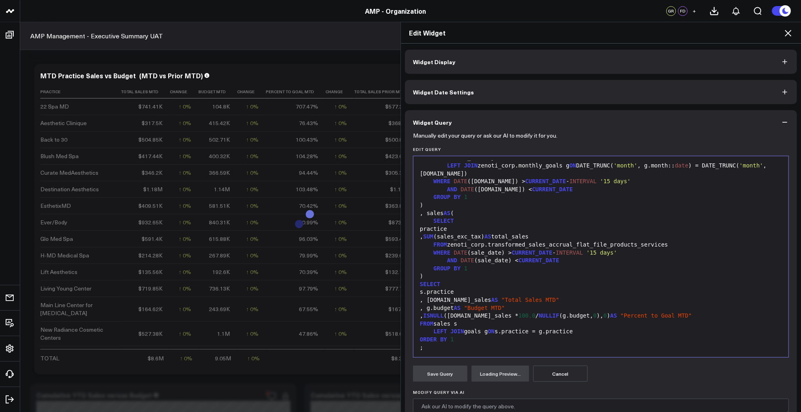
scroll to position [83, 0]
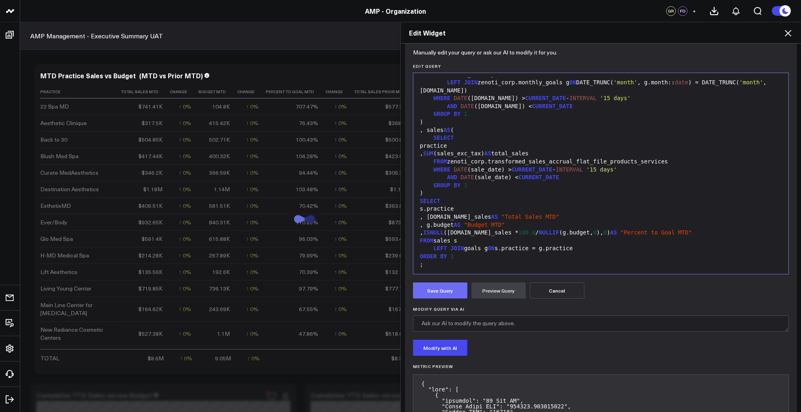
click at [432, 291] on button "Save Query" at bounding box center [440, 290] width 54 height 16
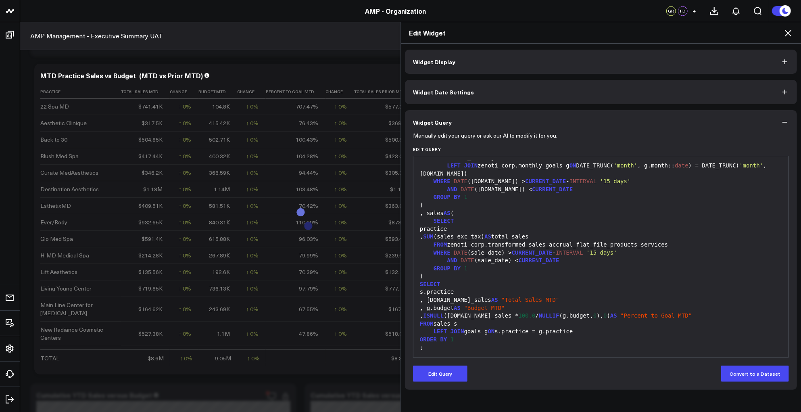
scroll to position [0, 0]
click at [789, 33] on icon at bounding box center [788, 33] width 10 height 10
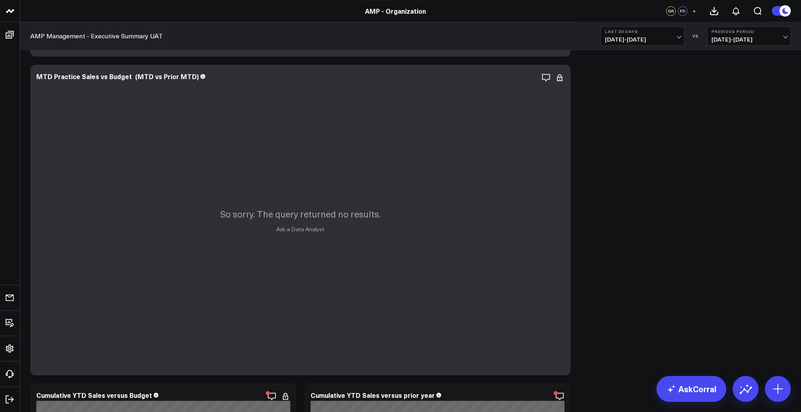
scroll to position [1153, 0]
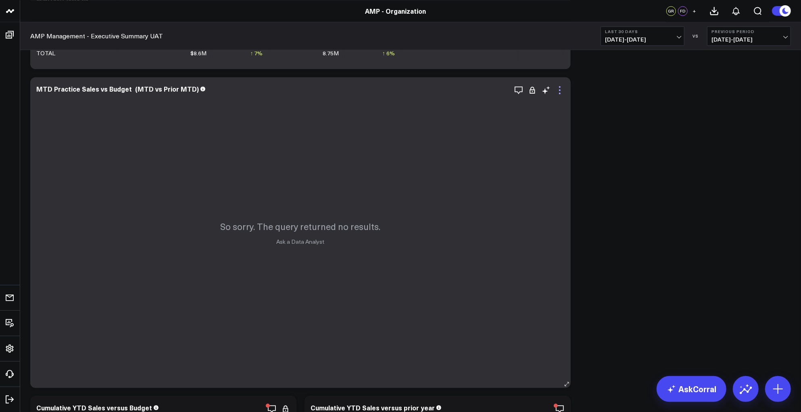
click at [561, 93] on icon at bounding box center [560, 90] width 10 height 10
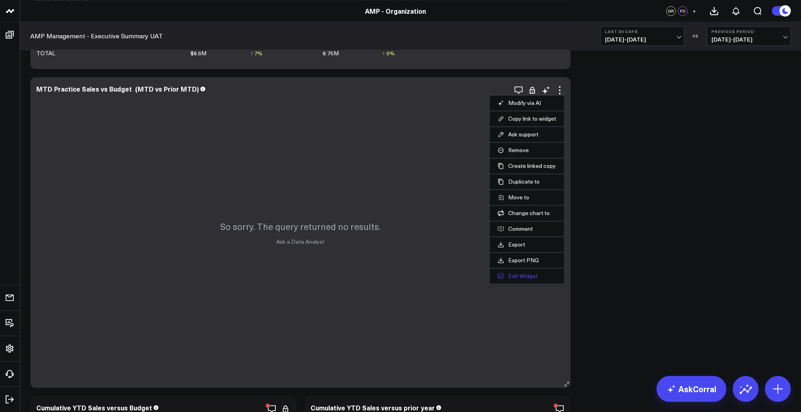
click at [524, 276] on button "Edit Widget" at bounding box center [527, 275] width 58 height 7
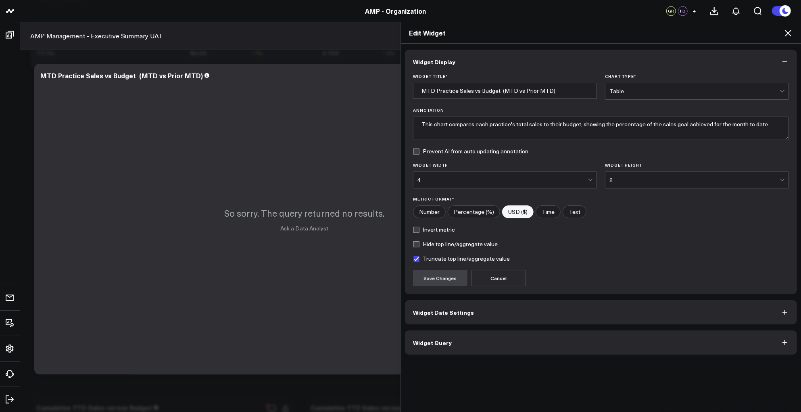
click at [466, 310] on button "Widget Date Settings" at bounding box center [601, 312] width 392 height 24
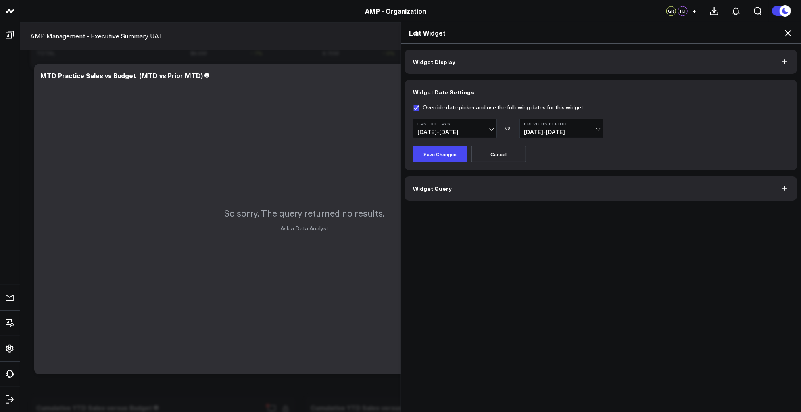
click at [491, 125] on button "Last 30 Days [DATE] - [DATE]" at bounding box center [455, 128] width 84 height 19
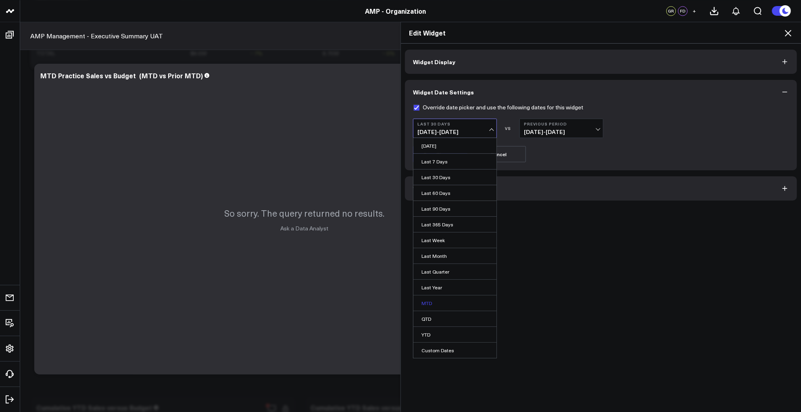
click at [427, 302] on link "MTD" at bounding box center [454, 302] width 83 height 15
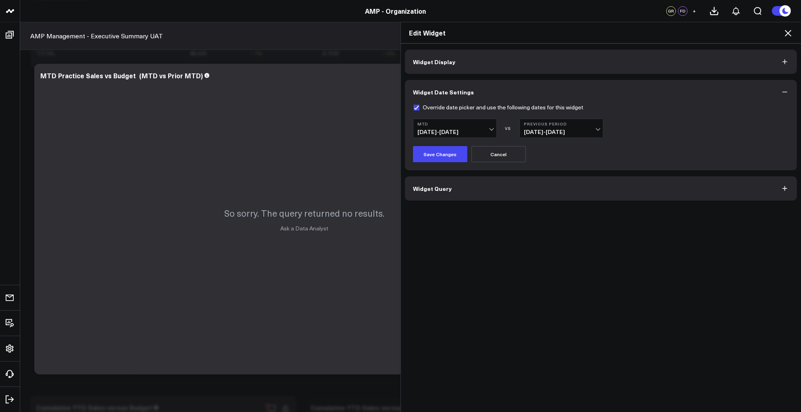
click at [524, 130] on span "[DATE] - [DATE]" at bounding box center [561, 132] width 75 height 6
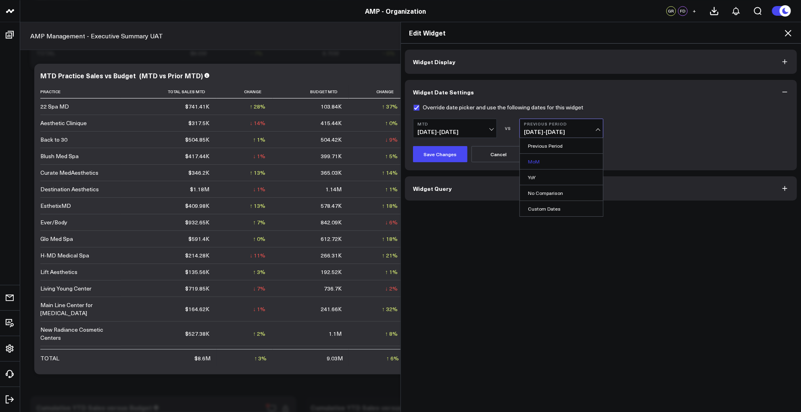
click at [536, 161] on link "MoM" at bounding box center [561, 161] width 83 height 15
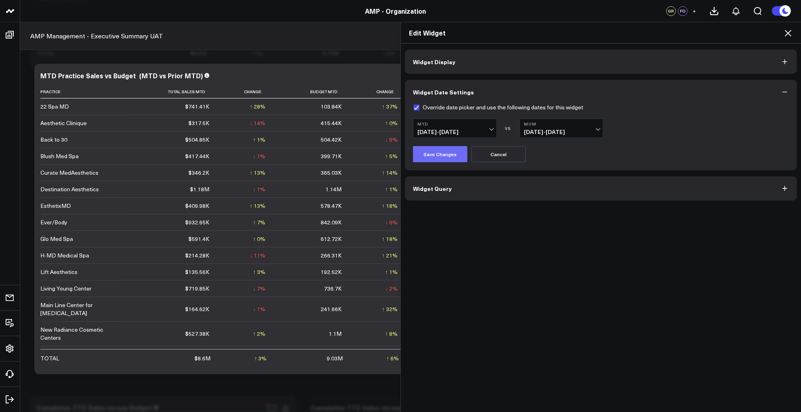
click at [434, 153] on button "Save Changes" at bounding box center [440, 154] width 54 height 16
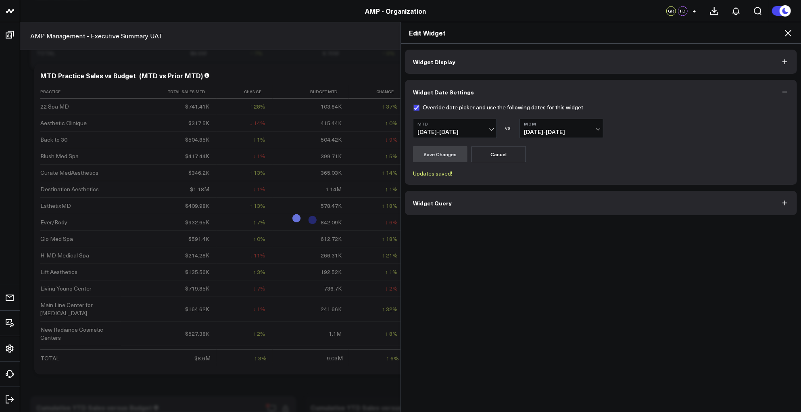
click at [448, 206] on button "Widget Query" at bounding box center [601, 203] width 392 height 24
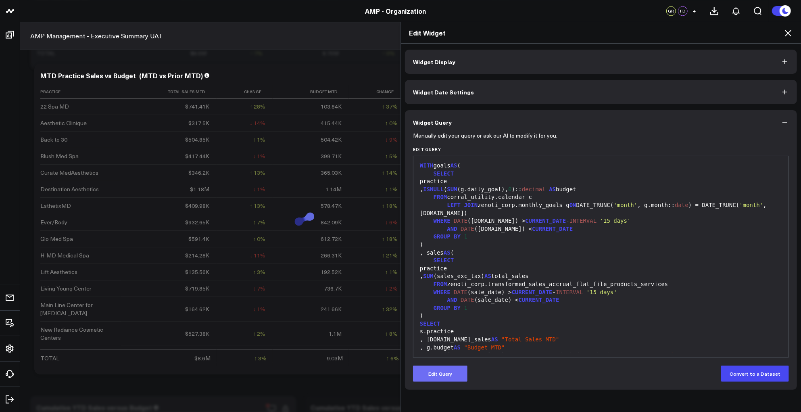
click at [426, 375] on button "Edit Query" at bounding box center [440, 373] width 54 height 16
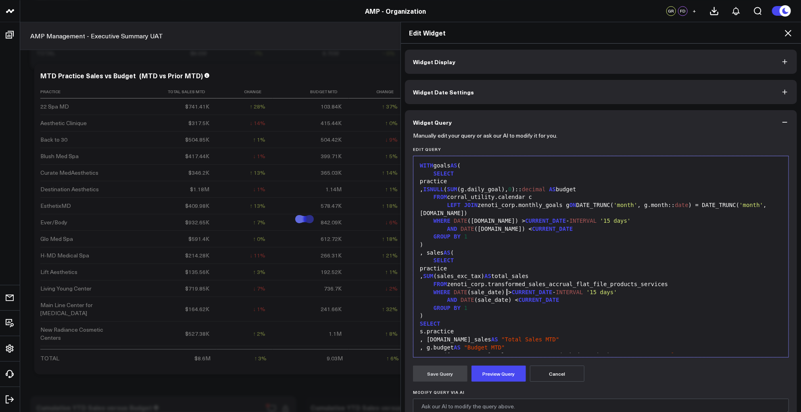
click at [505, 296] on div "AND DATE (sale_date) < CURRENT_DATE" at bounding box center [600, 300] width 367 height 8
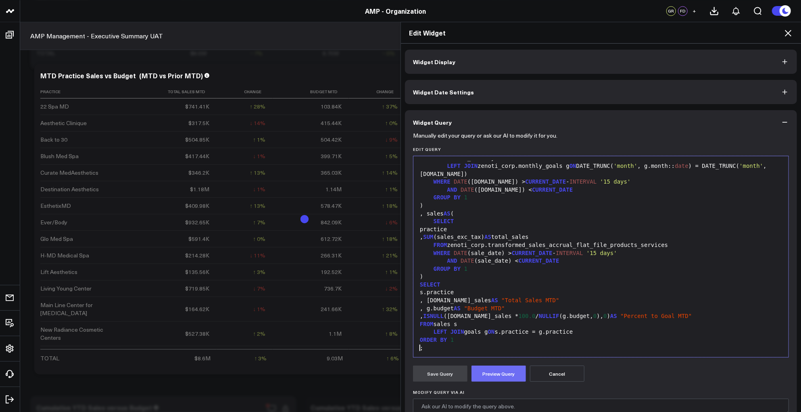
click at [490, 373] on button "Preview Query" at bounding box center [498, 373] width 54 height 16
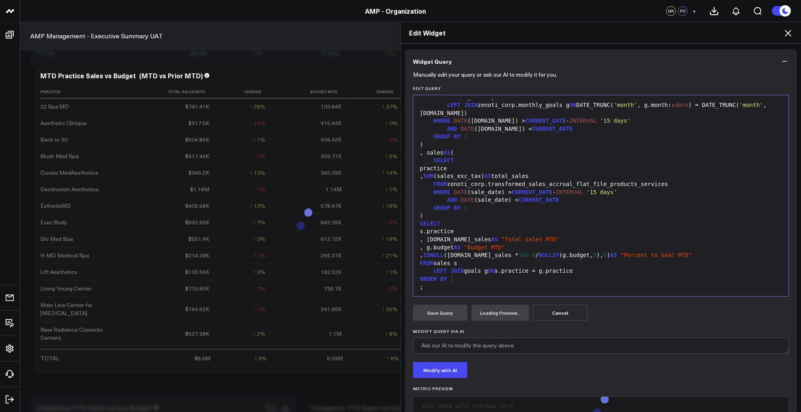
scroll to position [83, 0]
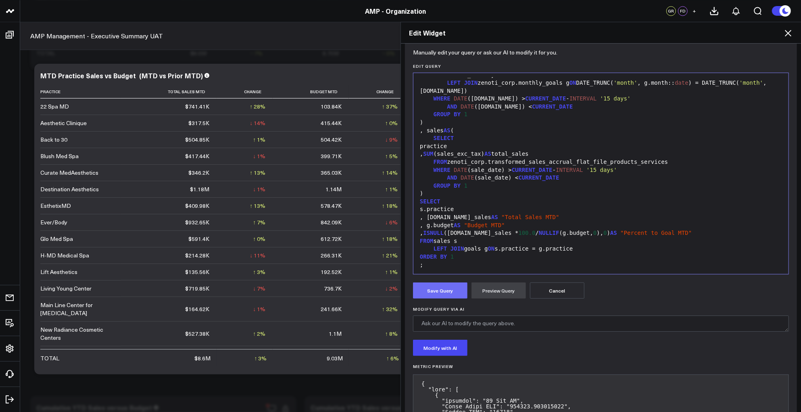
click at [422, 290] on button "Save Query" at bounding box center [440, 290] width 54 height 16
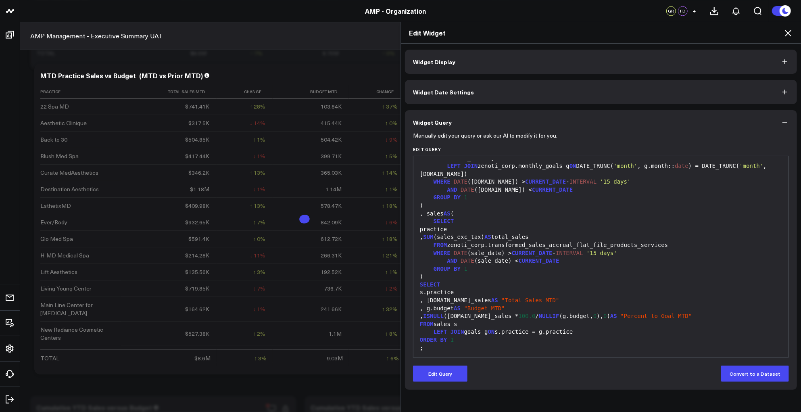
scroll to position [0, 0]
click at [788, 35] on icon at bounding box center [788, 33] width 10 height 10
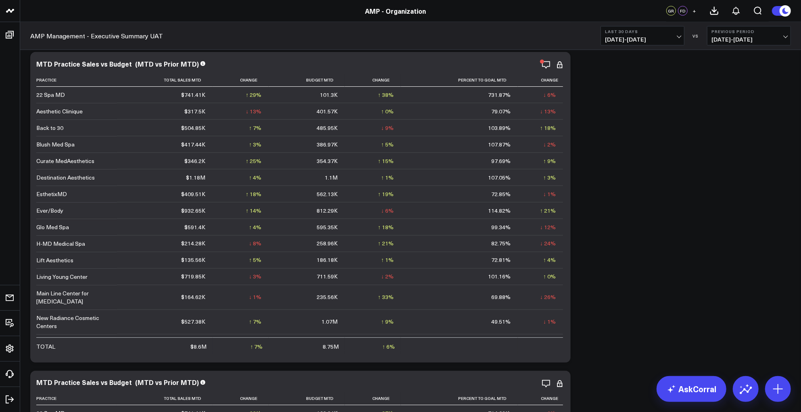
scroll to position [811, 0]
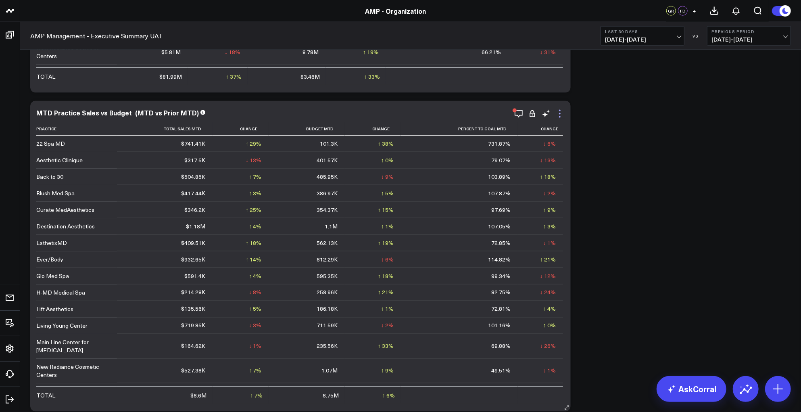
click at [561, 111] on icon at bounding box center [560, 114] width 10 height 10
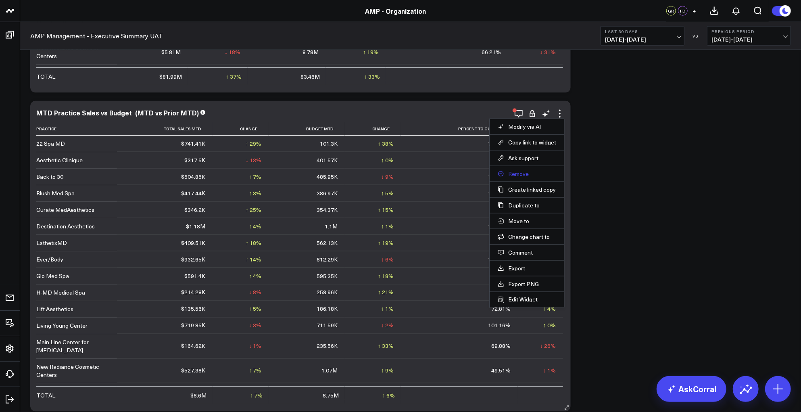
click at [521, 176] on button "Remove" at bounding box center [527, 173] width 58 height 7
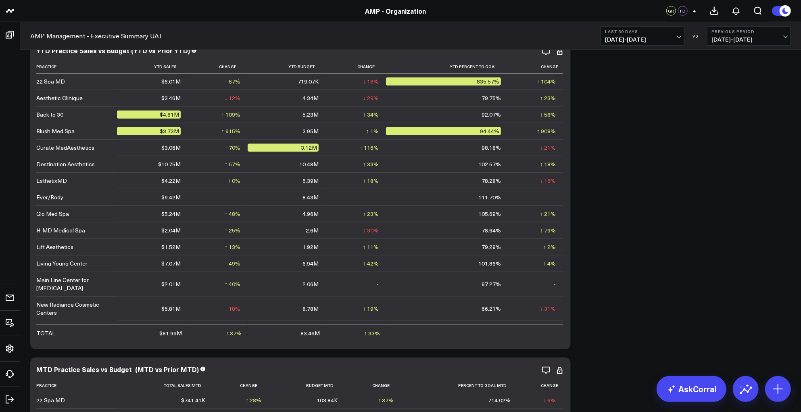
scroll to position [542, 0]
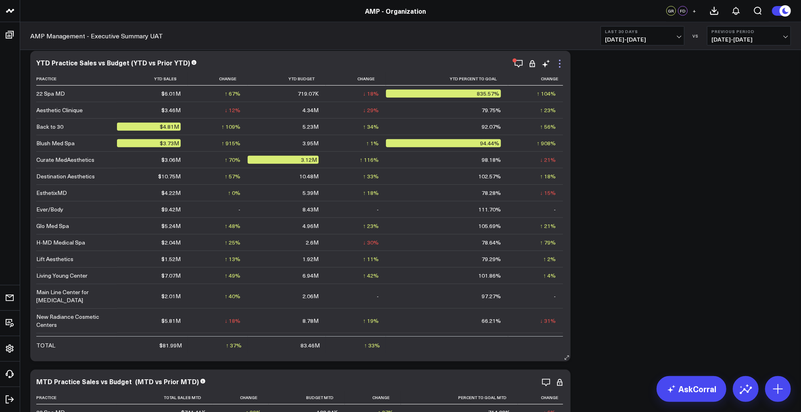
click at [558, 64] on icon at bounding box center [560, 64] width 10 height 10
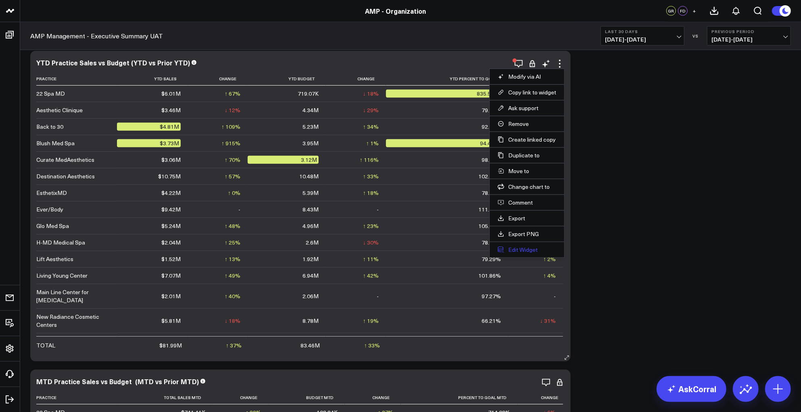
click at [515, 246] on button "Edit Widget" at bounding box center [527, 249] width 58 height 7
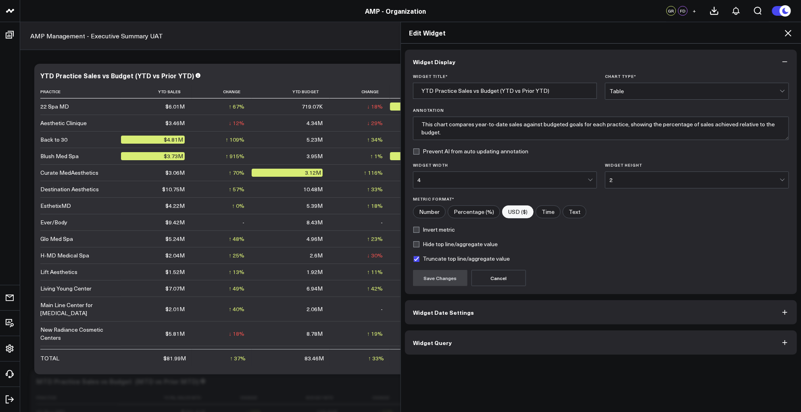
click at [511, 339] on button "Widget Query" at bounding box center [601, 342] width 392 height 24
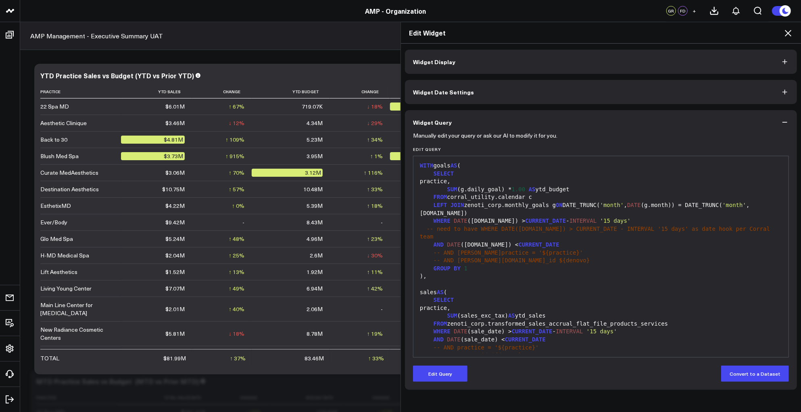
click at [533, 280] on div at bounding box center [600, 284] width 367 height 8
click at [613, 265] on div "GROUP BY 1" at bounding box center [600, 269] width 367 height 8
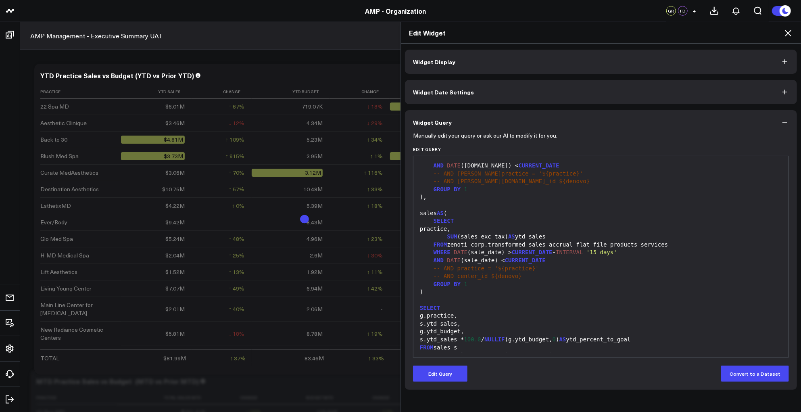
click at [434, 381] on div "Manually edit your query or ask our AI to modify it for you. Edit Query 99 1 2 …" at bounding box center [601, 261] width 392 height 255
click at [436, 377] on button "Edit Query" at bounding box center [440, 373] width 54 height 16
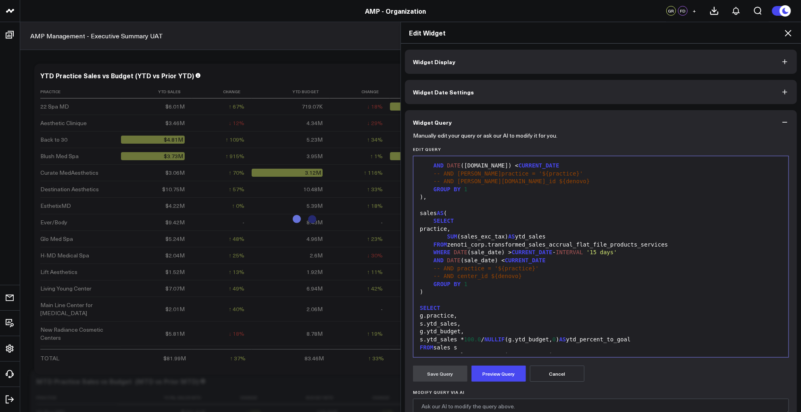
click at [548, 312] on div "g.practice," at bounding box center [600, 316] width 367 height 8
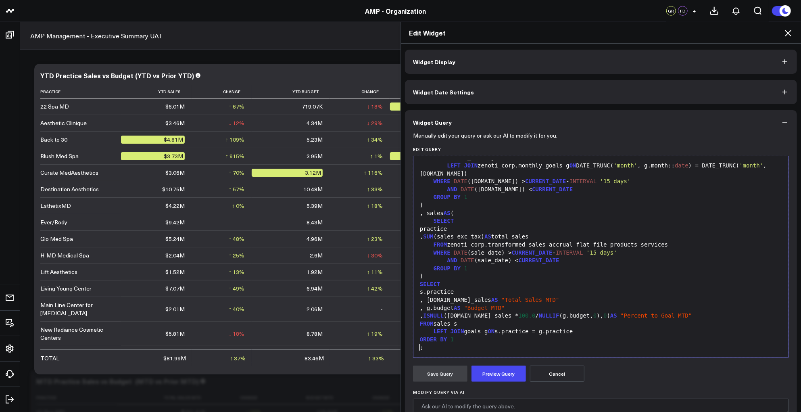
scroll to position [0, 0]
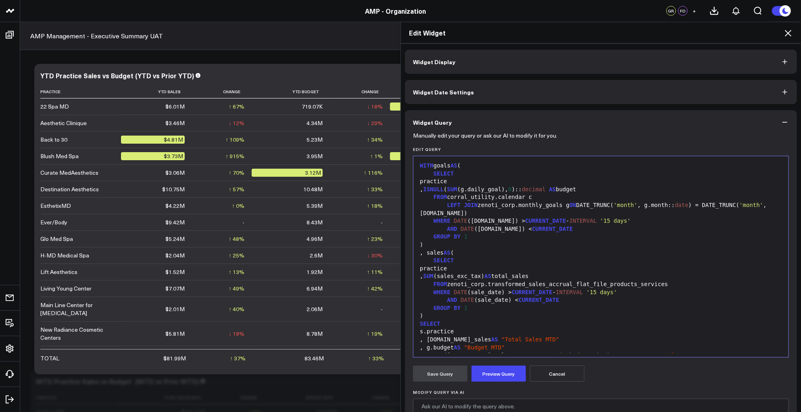
click at [501, 96] on button "Widget Date Settings" at bounding box center [601, 92] width 392 height 24
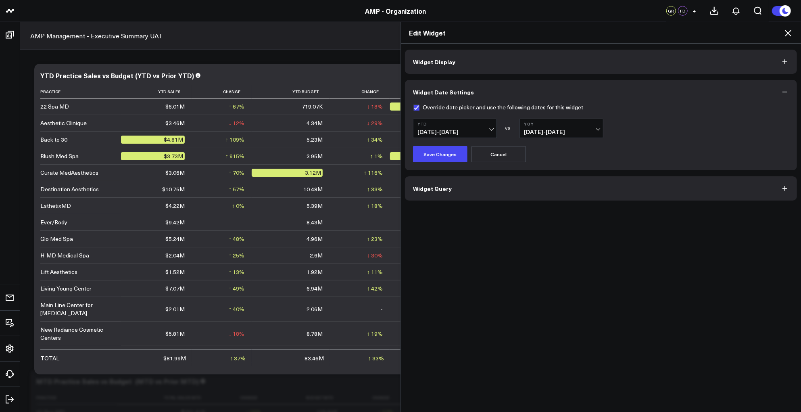
click at [501, 185] on button "Widget Query" at bounding box center [601, 188] width 392 height 24
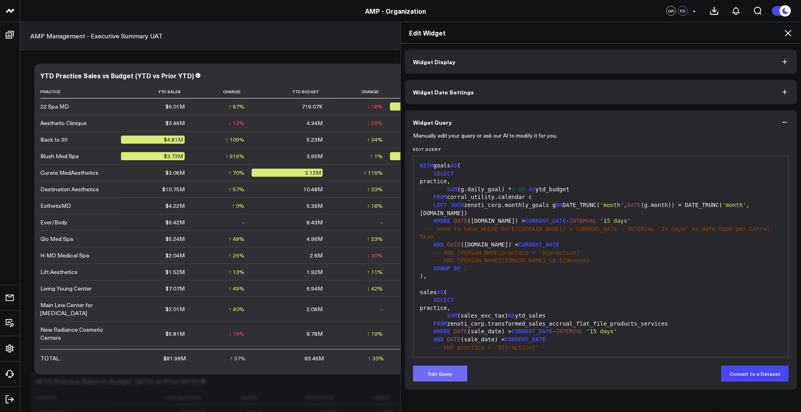
click at [438, 375] on button "Edit Query" at bounding box center [440, 373] width 54 height 16
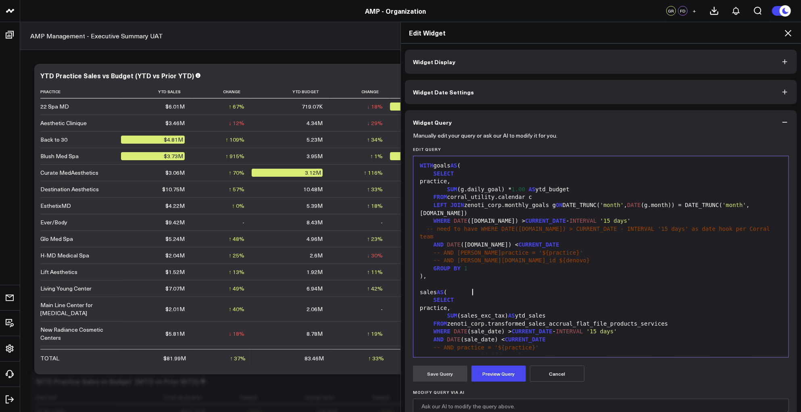
click at [516, 304] on div "practice," at bounding box center [600, 308] width 367 height 8
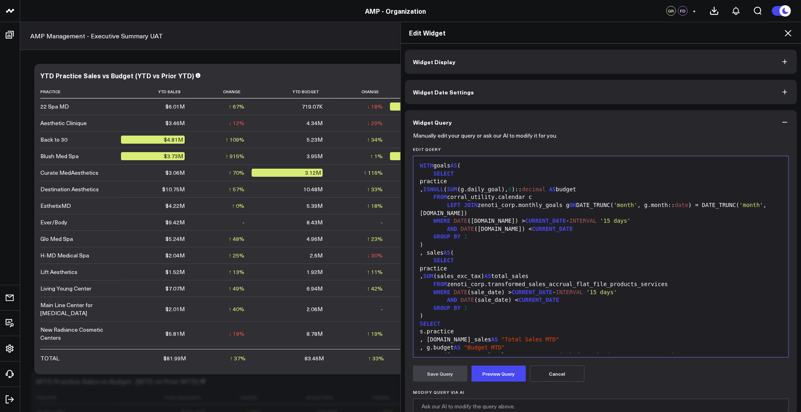
scroll to position [39, 0]
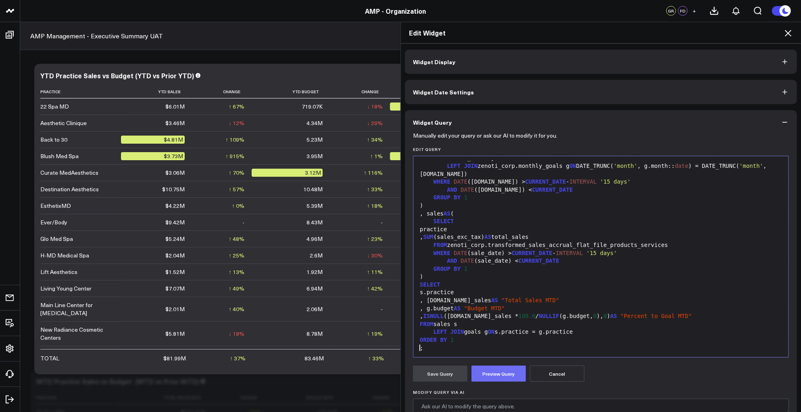
click button "Preview Query"
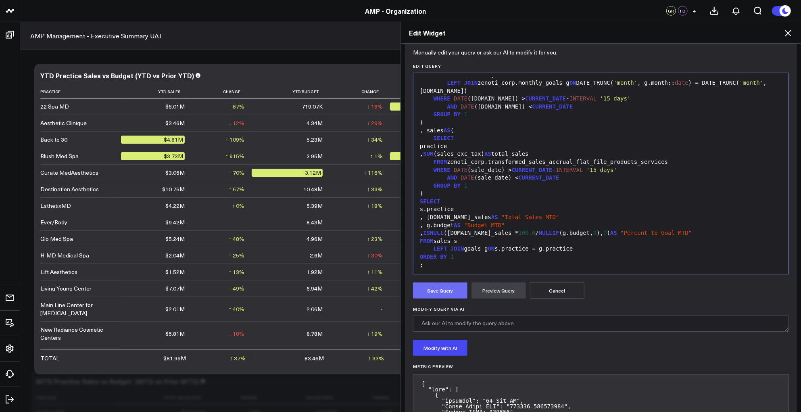
click button "Save Query"
click icon
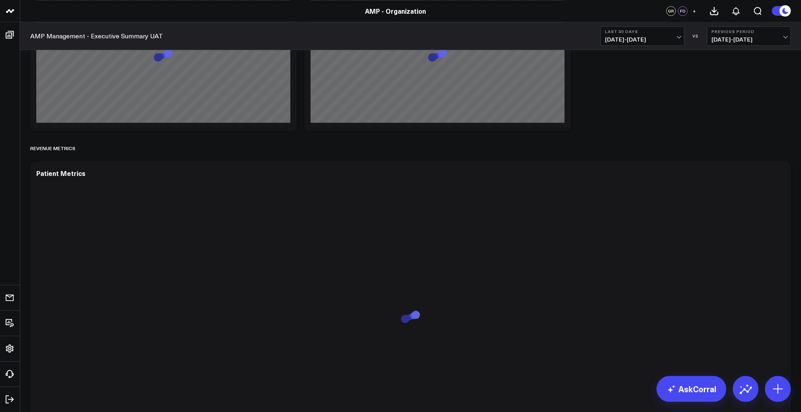
scroll to position [1165, 0]
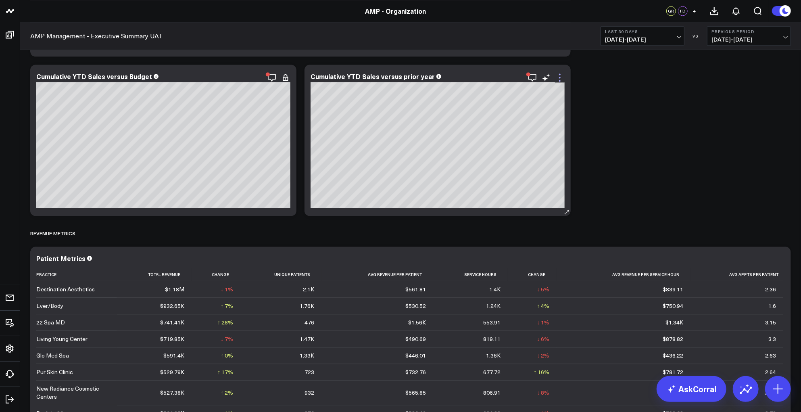
click icon
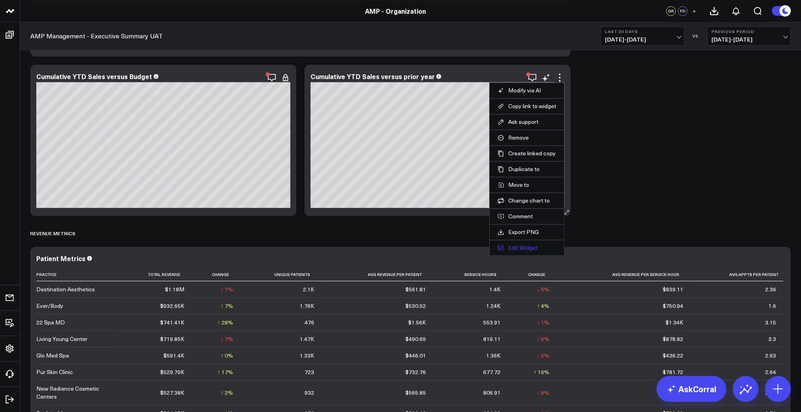
click button "Edit Widget"
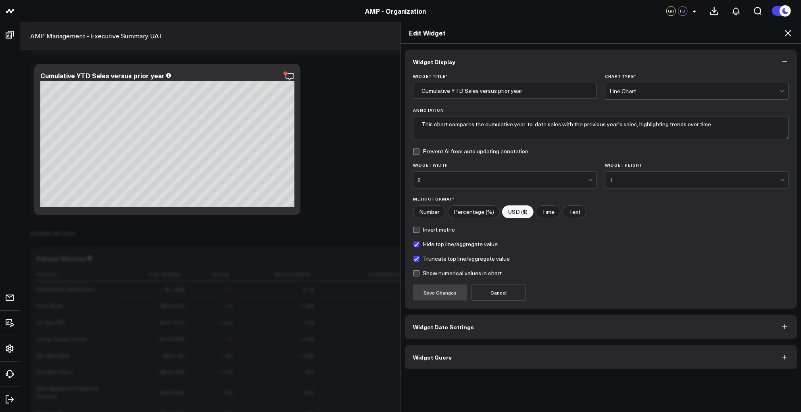
click button "Widget Date Settings"
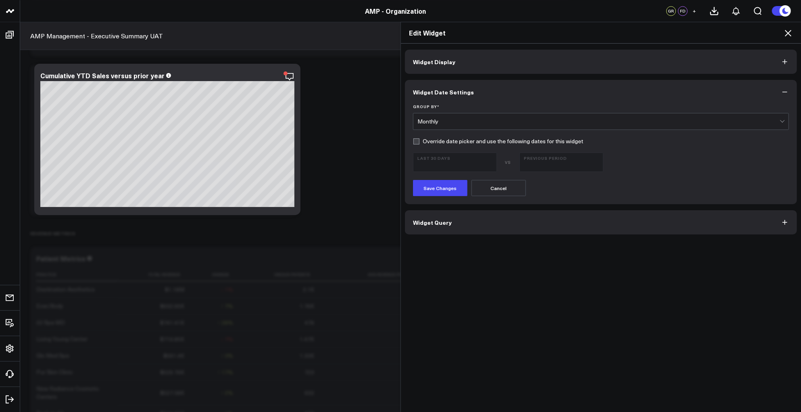
click span "Widget Query"
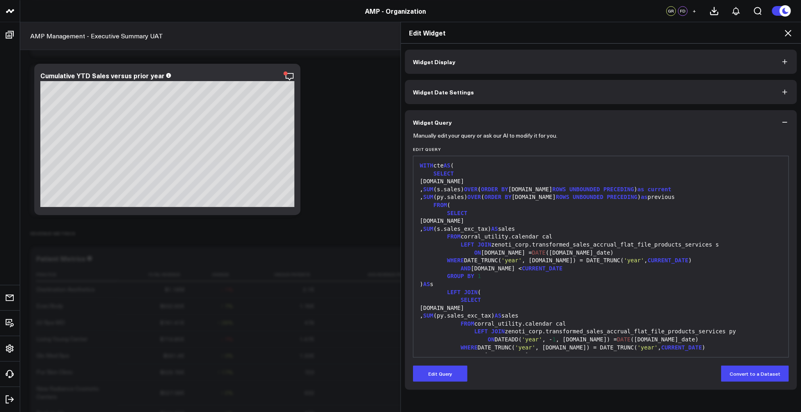
scroll to position [63, 0]
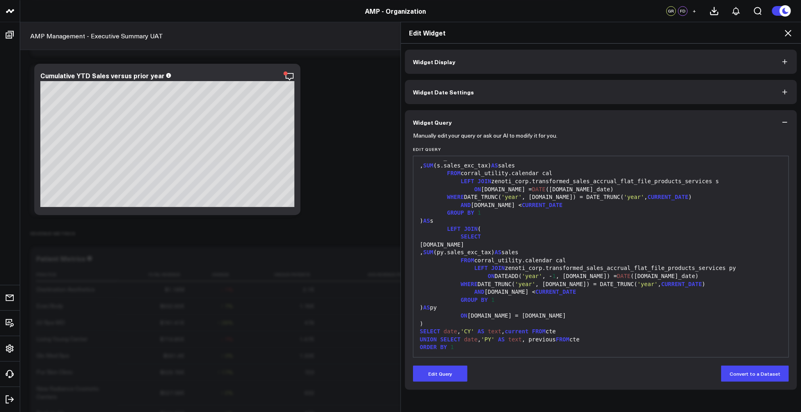
click icon
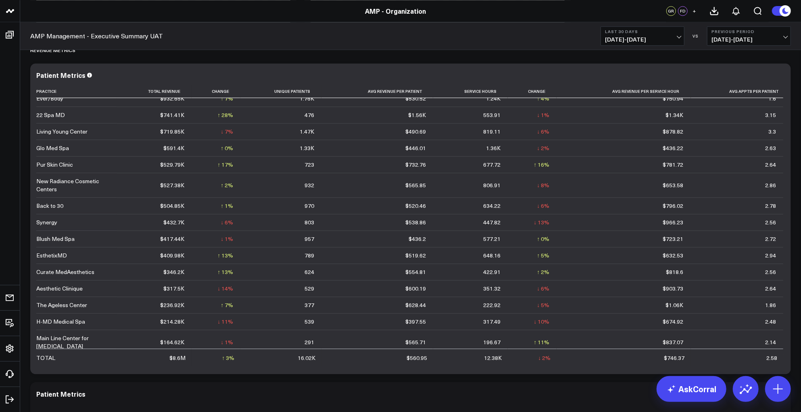
scroll to position [1361, 0]
